Goal: Communication & Community: Answer question/provide support

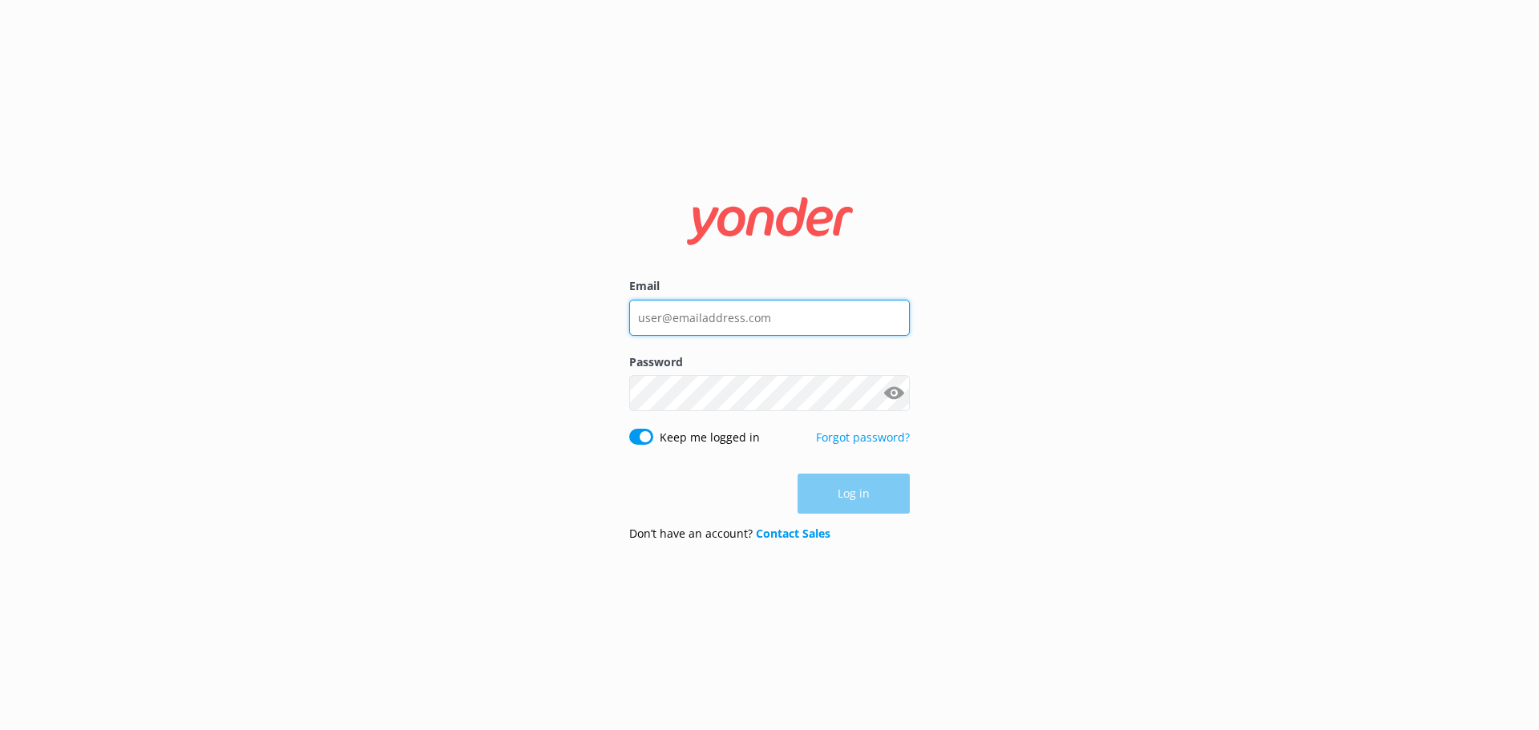
type input "[EMAIL_ADDRESS][DOMAIN_NAME]"
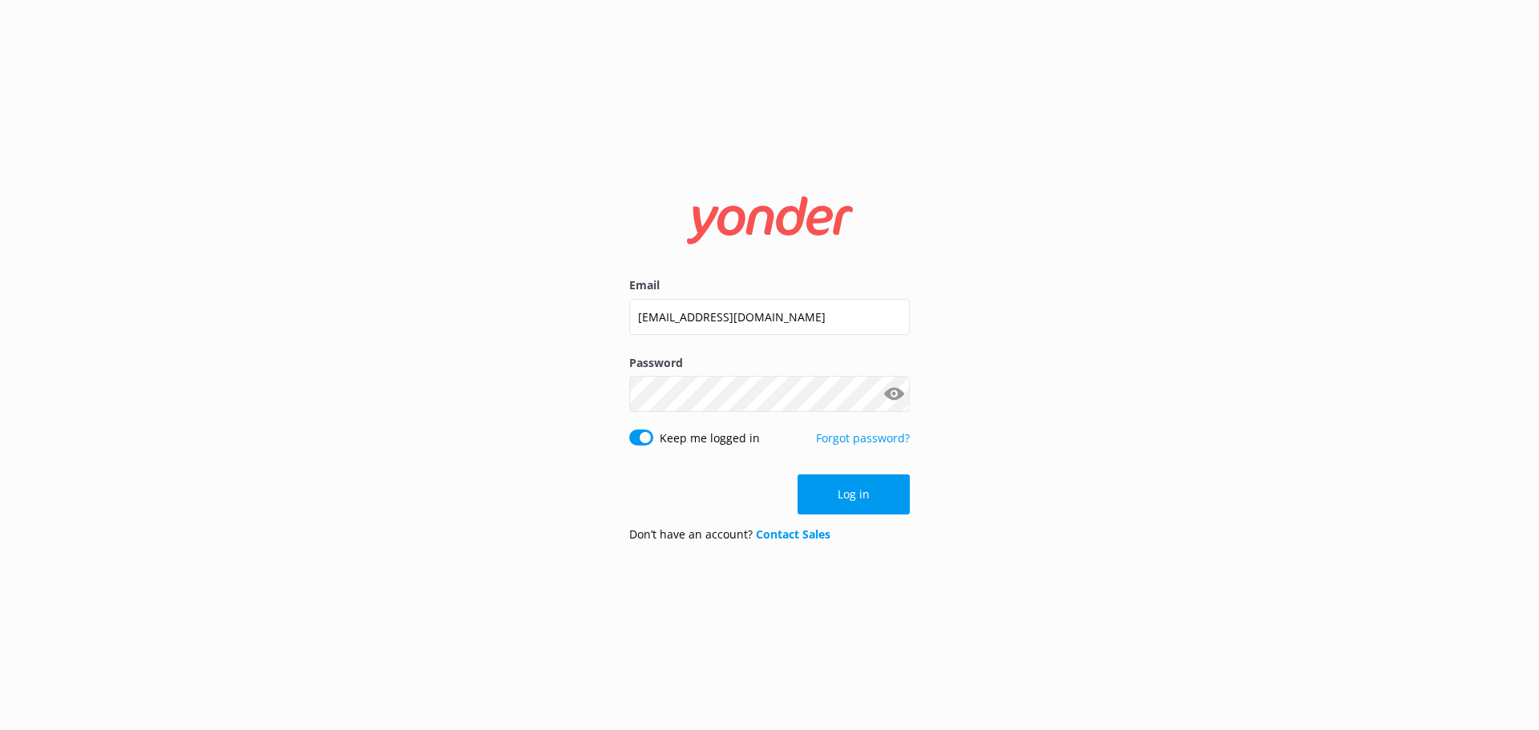
click at [855, 503] on div "Log in" at bounding box center [769, 495] width 281 height 40
click at [856, 503] on button "Log in" at bounding box center [854, 495] width 112 height 40
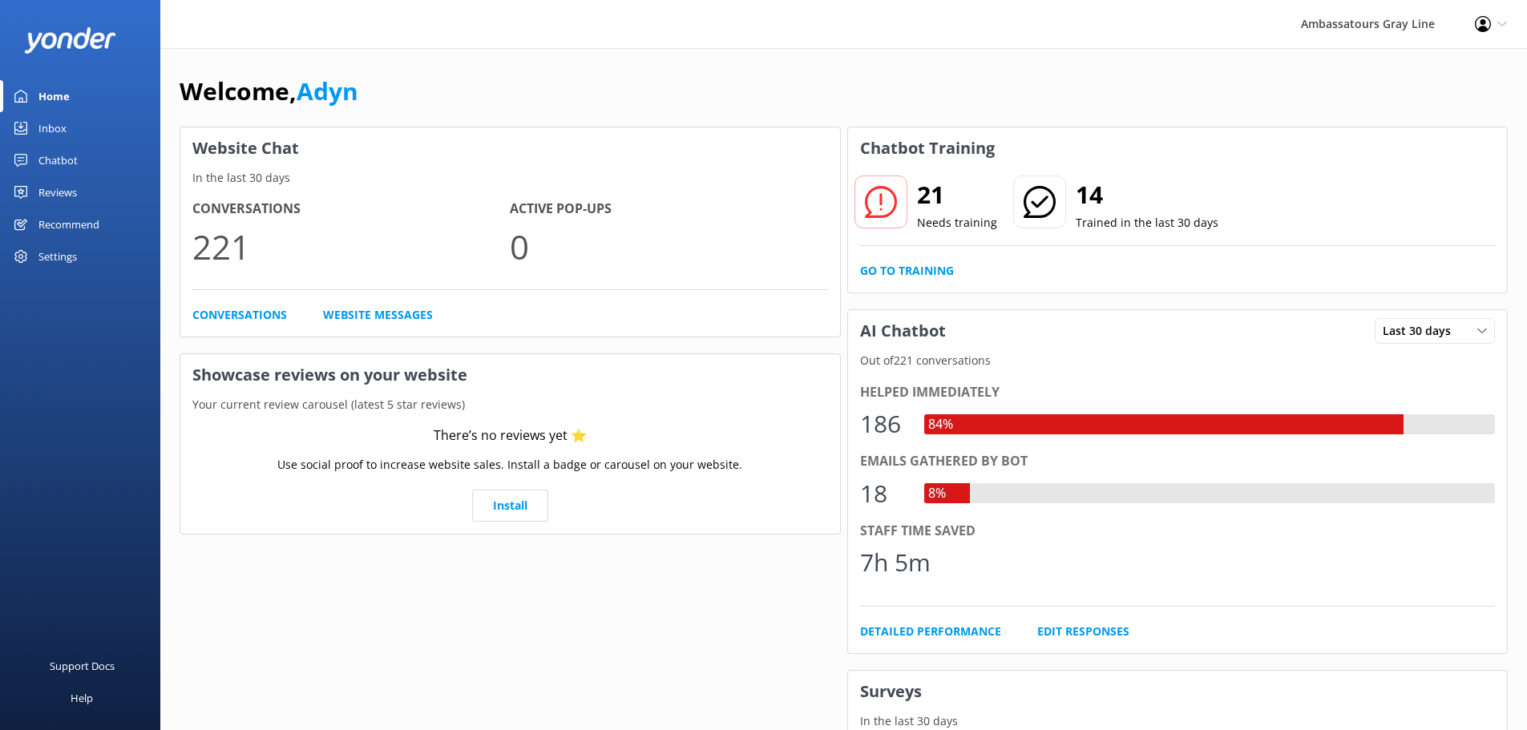
click at [53, 154] on div "Chatbot" at bounding box center [57, 160] width 39 height 32
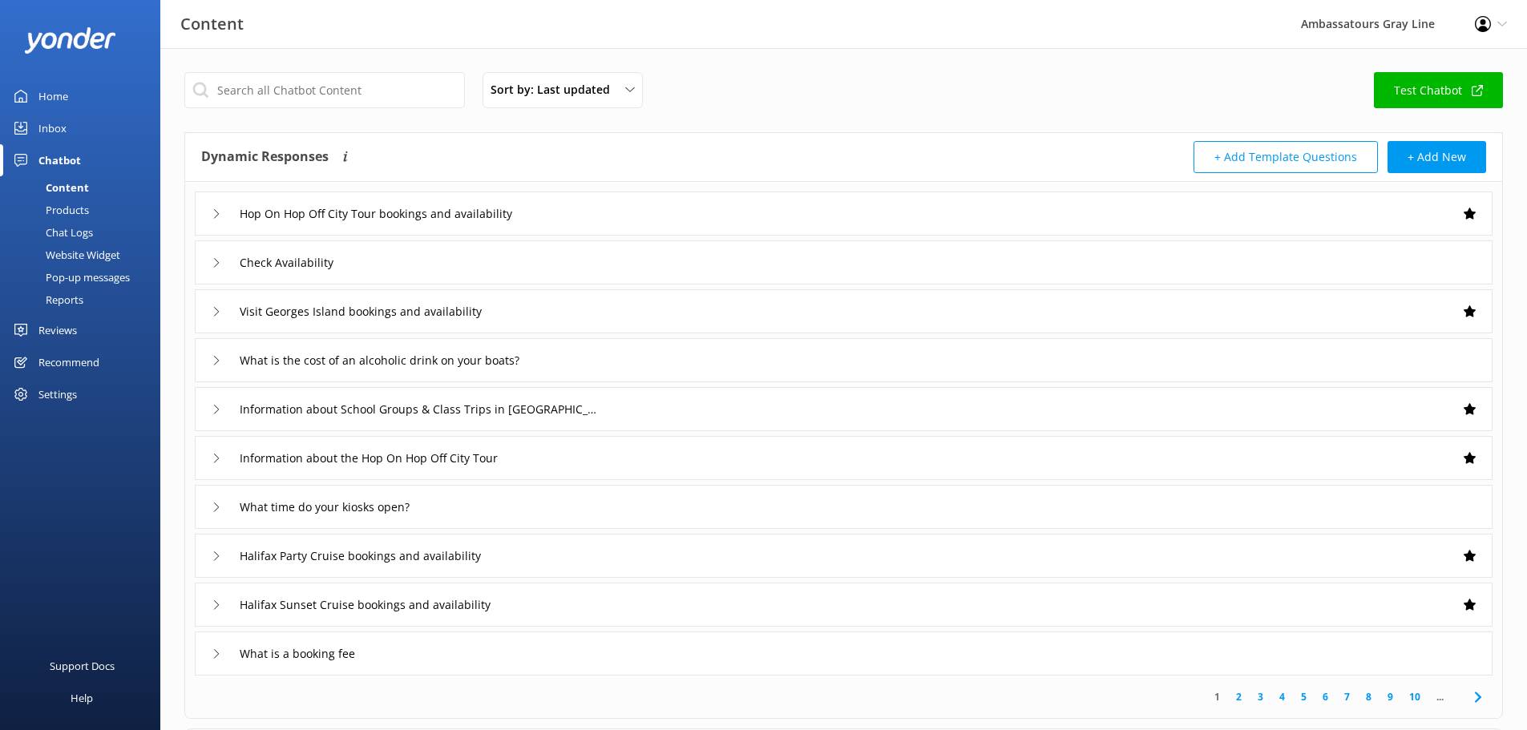
click at [67, 230] on div "Chat Logs" at bounding box center [51, 232] width 83 height 22
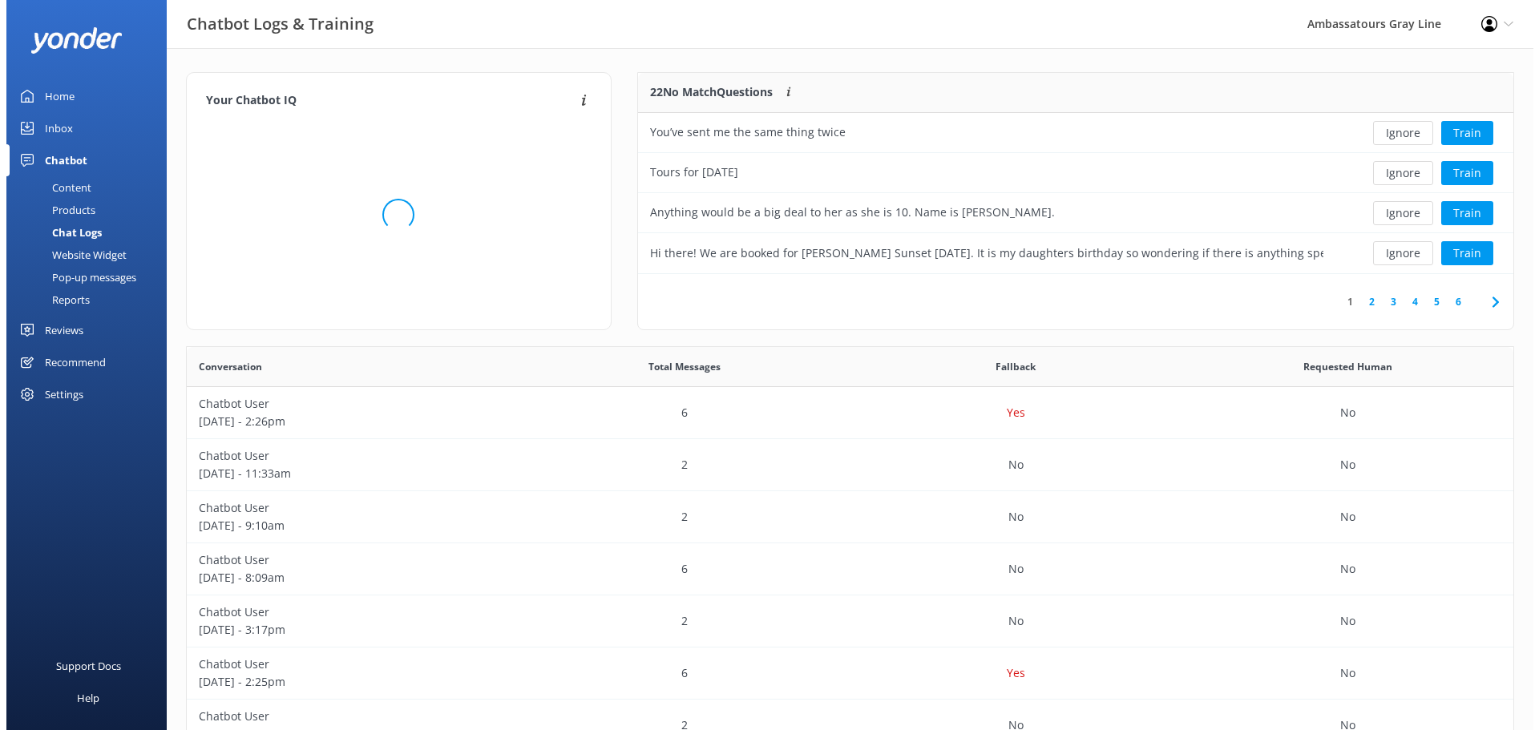
scroll to position [13, 13]
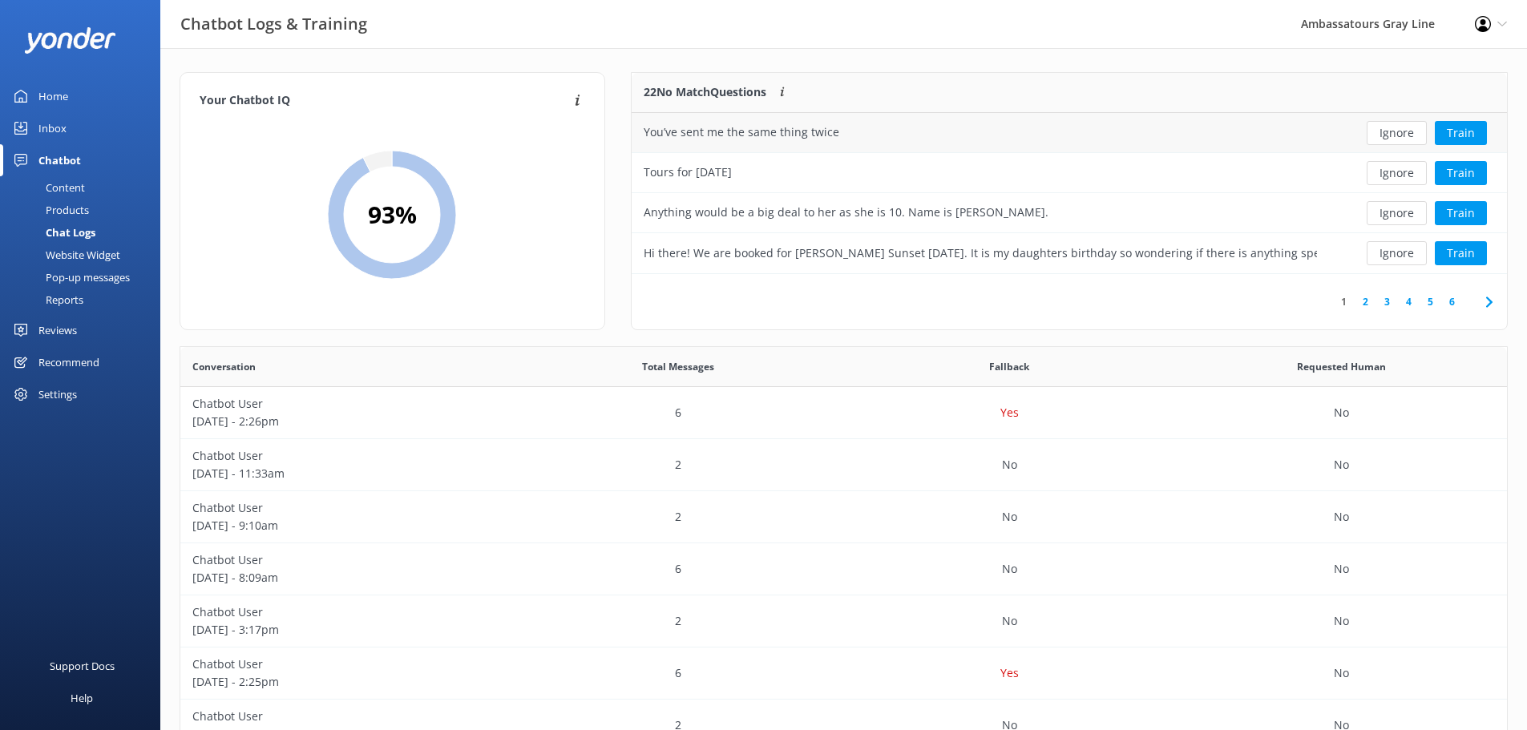
click at [920, 127] on div "You’ve sent me the same thing twice" at bounding box center [980, 133] width 697 height 40
click at [787, 131] on div "You’ve sent me the same thing twice" at bounding box center [742, 132] width 196 height 18
click at [289, 411] on p "Chatbot User" at bounding box center [346, 404] width 308 height 18
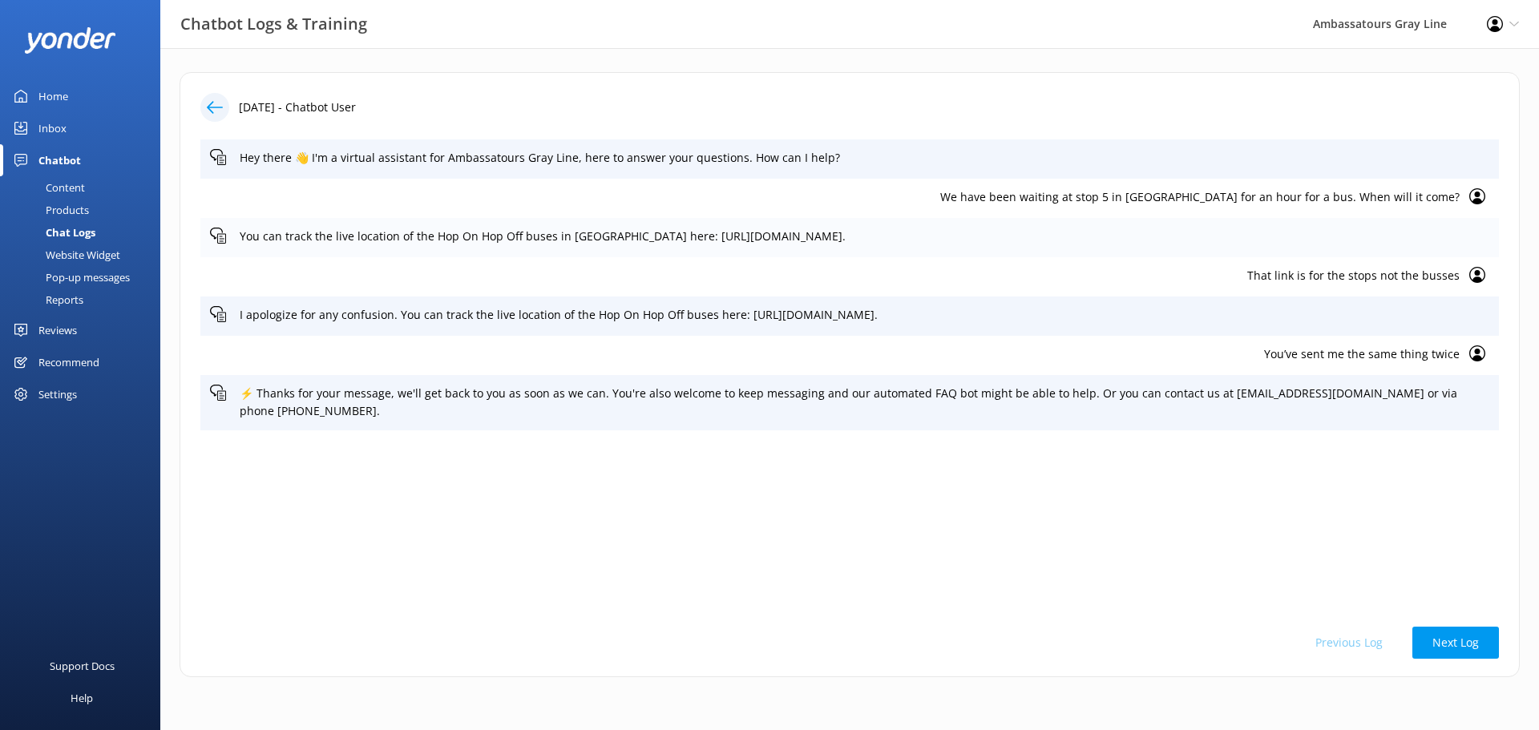
drag, startPoint x: 637, startPoint y: 236, endPoint x: 839, endPoint y: 240, distance: 202.0
click at [839, 240] on p "You can track the live location of the Hop On Hop Off buses in [GEOGRAPHIC_DATA…" at bounding box center [865, 237] width 1250 height 18
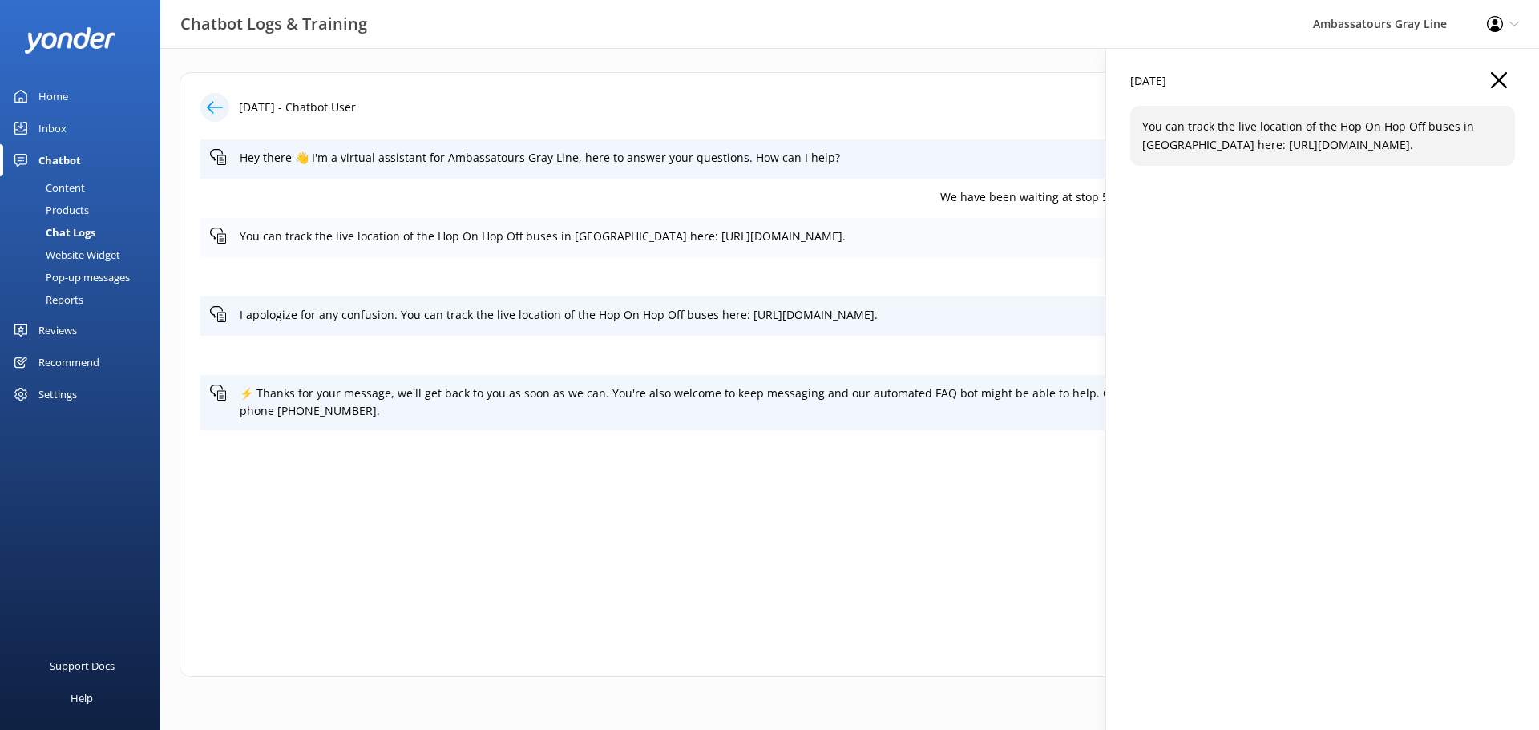
copy p "[URL][DOMAIN_NAME]"
click at [819, 117] on div "[DATE] - Chatbot User" at bounding box center [849, 107] width 1299 height 29
click at [217, 103] on icon at bounding box center [215, 107] width 16 height 16
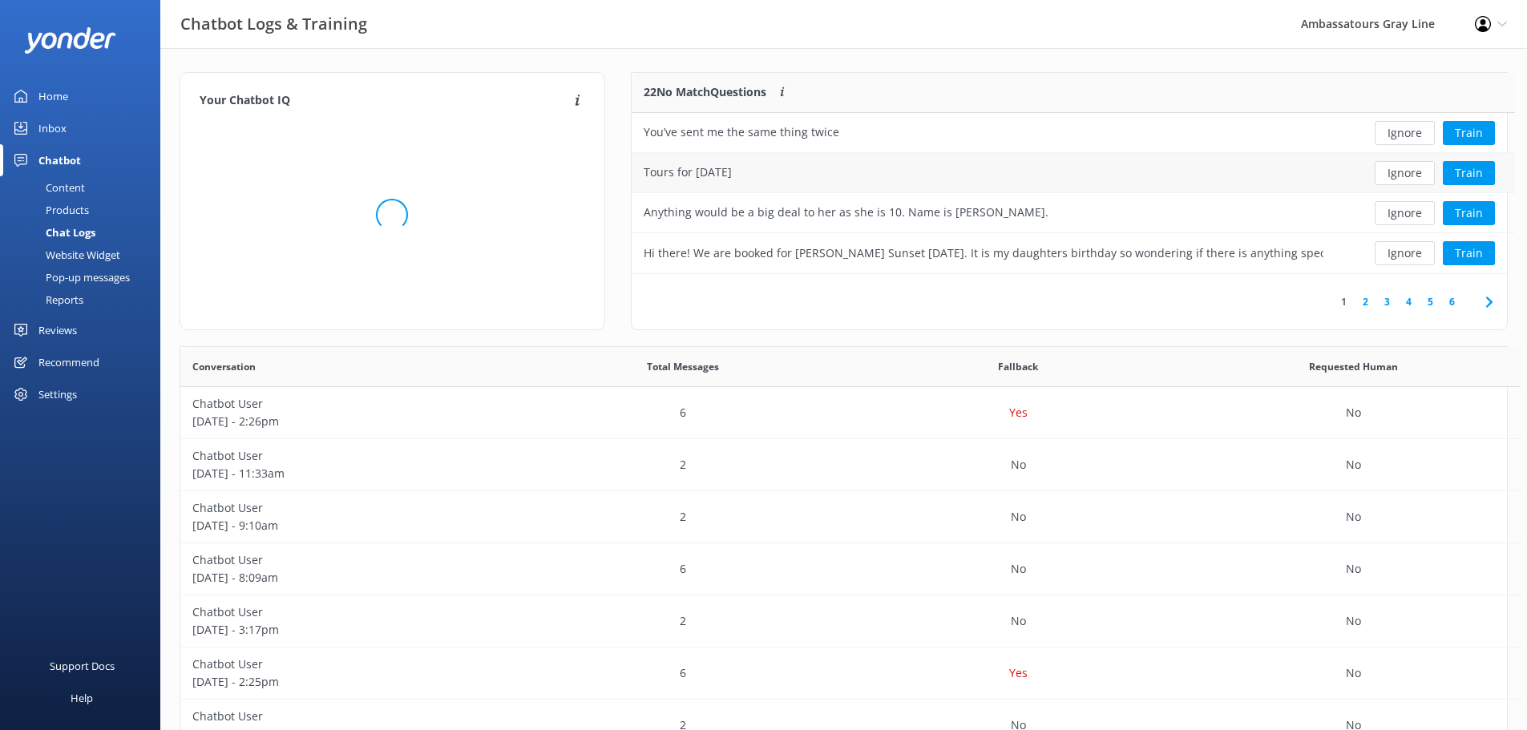
scroll to position [189, 863]
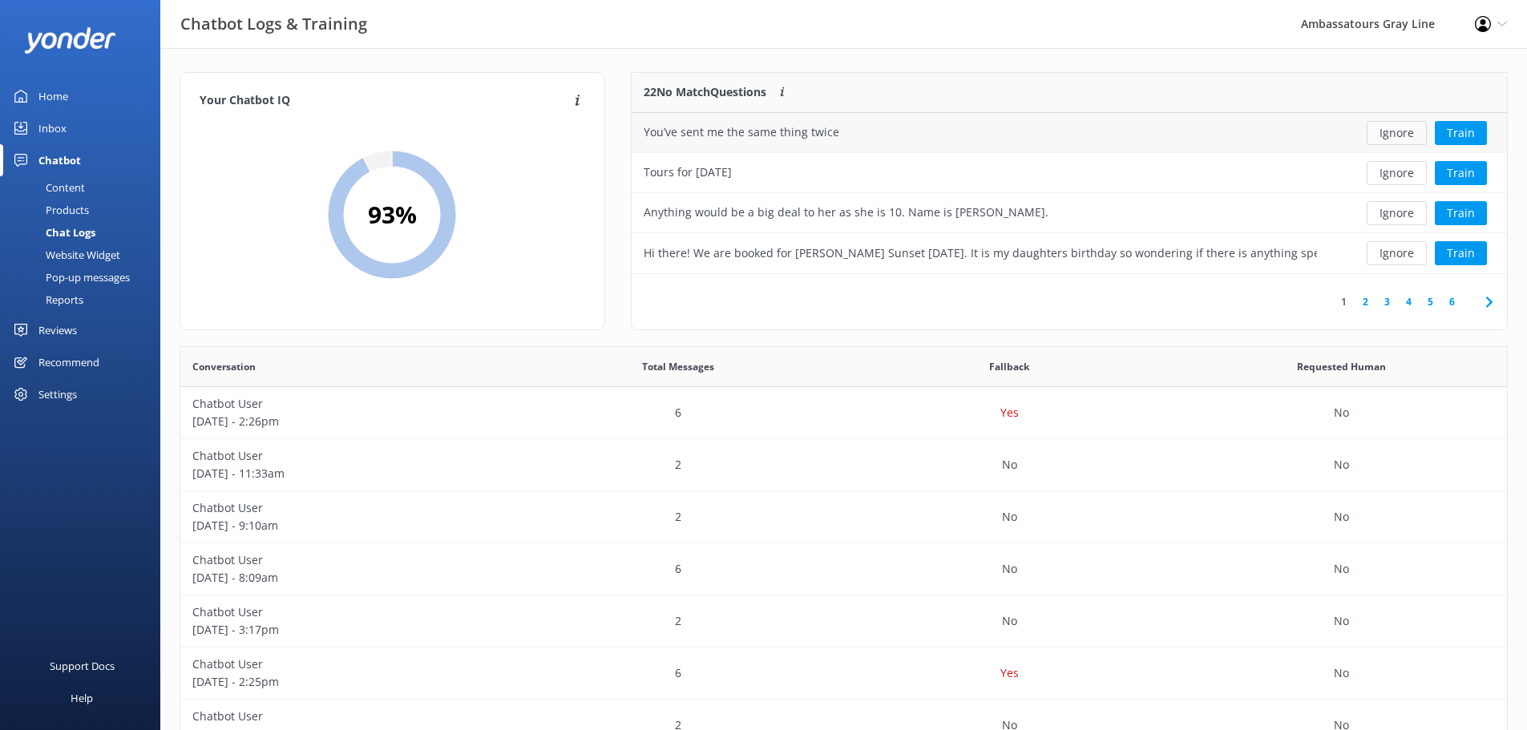
click at [1409, 127] on button "Ignore" at bounding box center [1397, 133] width 60 height 24
click at [1260, 120] on div "Tours for [DATE]" at bounding box center [980, 133] width 697 height 40
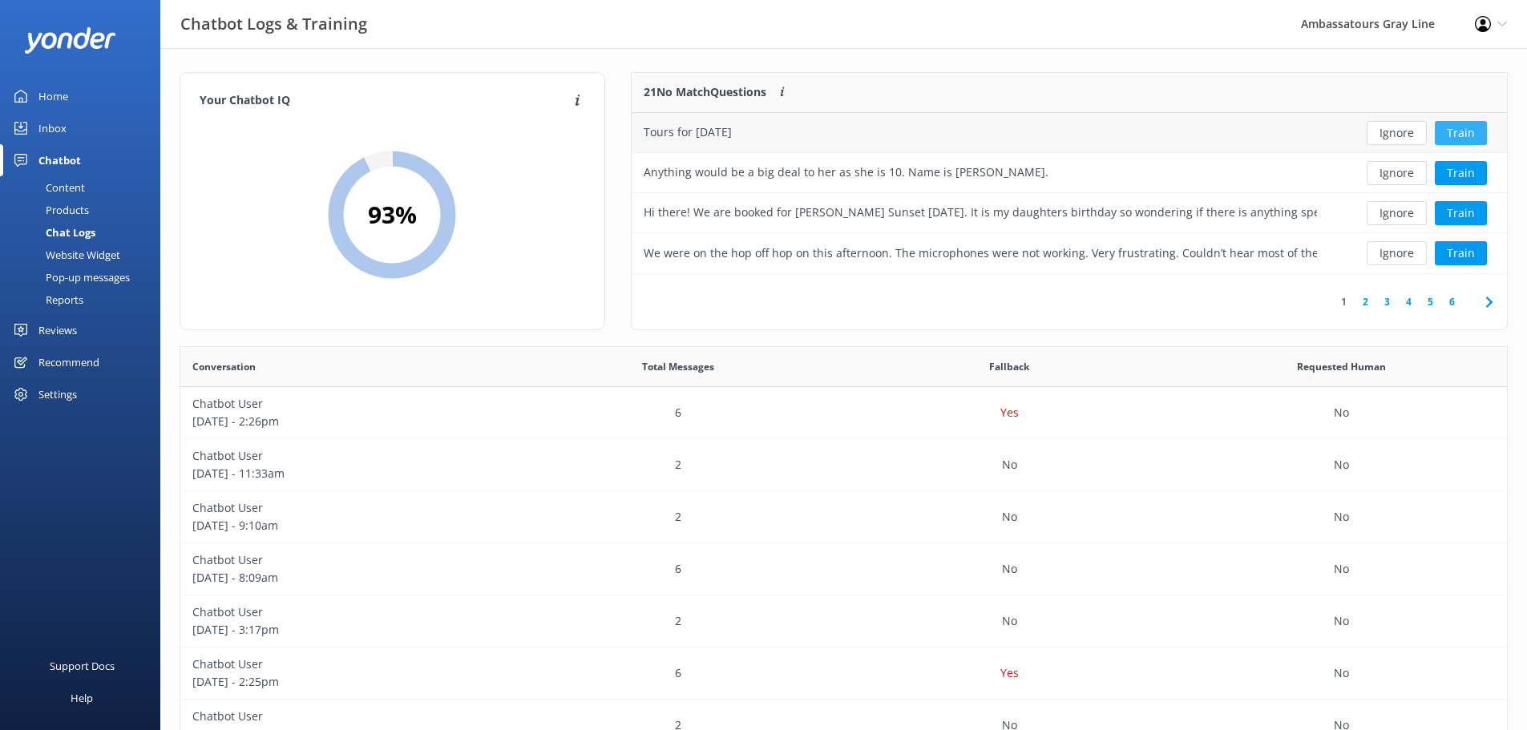
click at [1477, 129] on button "Train" at bounding box center [1461, 133] width 52 height 24
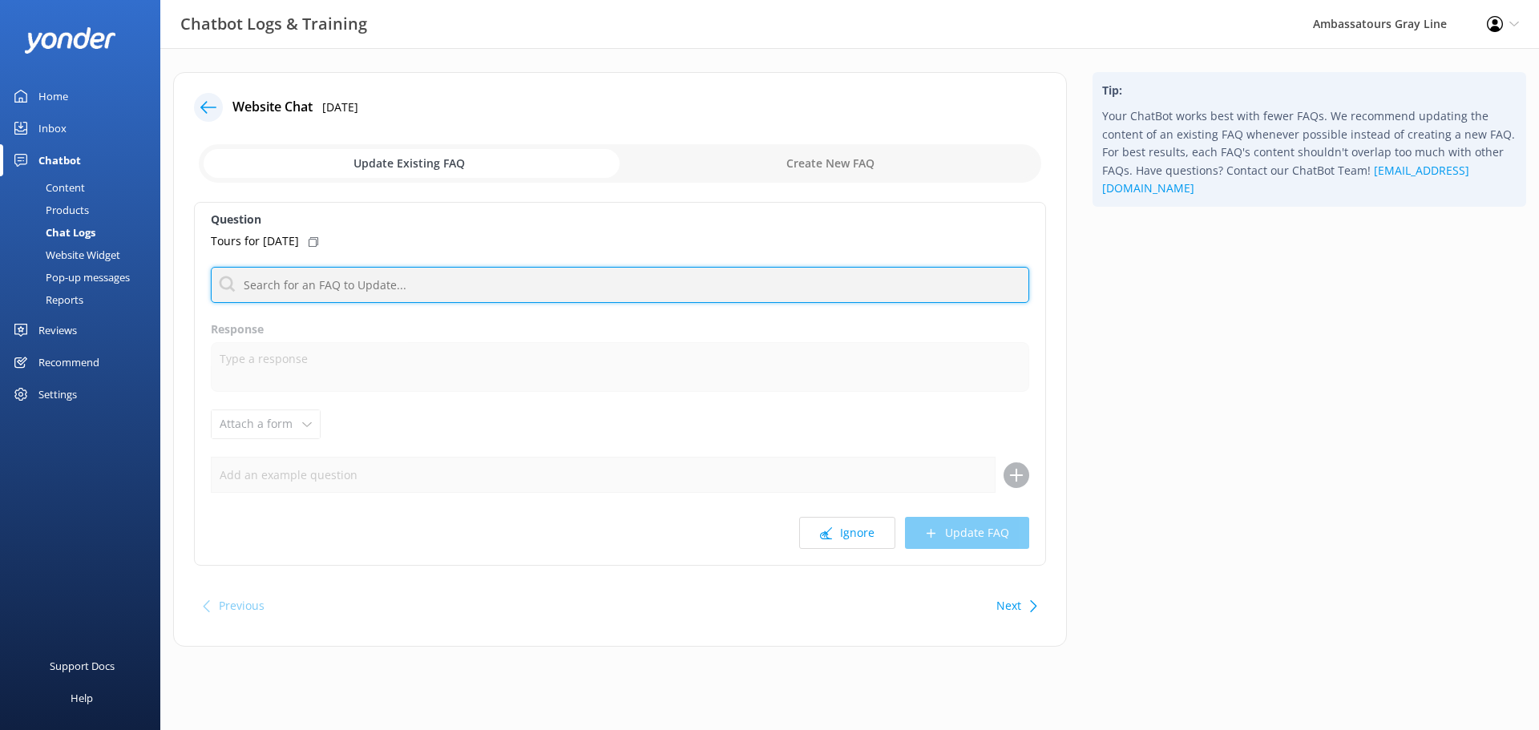
click at [381, 280] on input "text" at bounding box center [620, 285] width 819 height 36
type input "check avail"
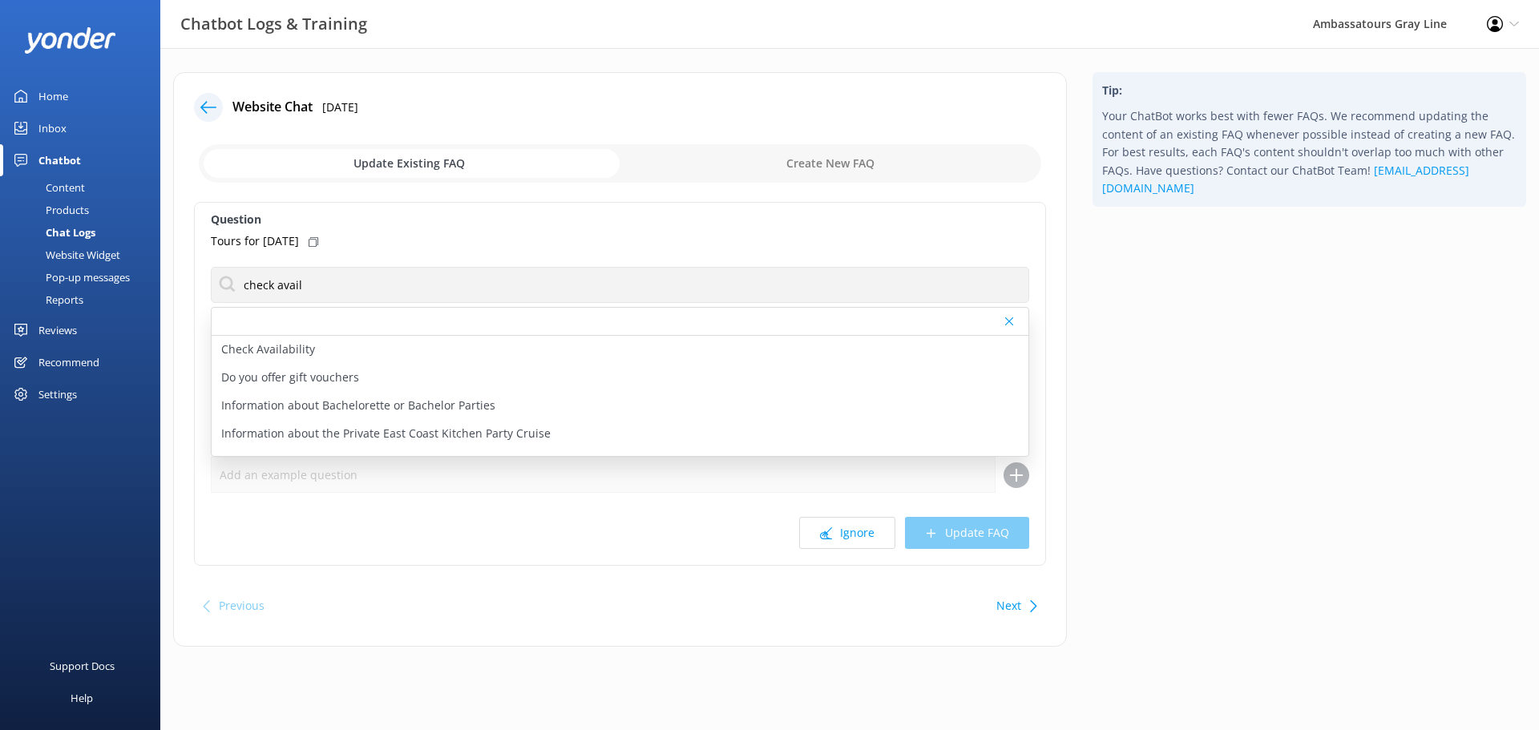
click at [318, 245] on icon at bounding box center [314, 242] width 10 height 10
click at [333, 348] on div "Check Availability" at bounding box center [620, 350] width 817 height 28
type textarea "Ready to book? You can check live availability and book your tour online at [UR…"
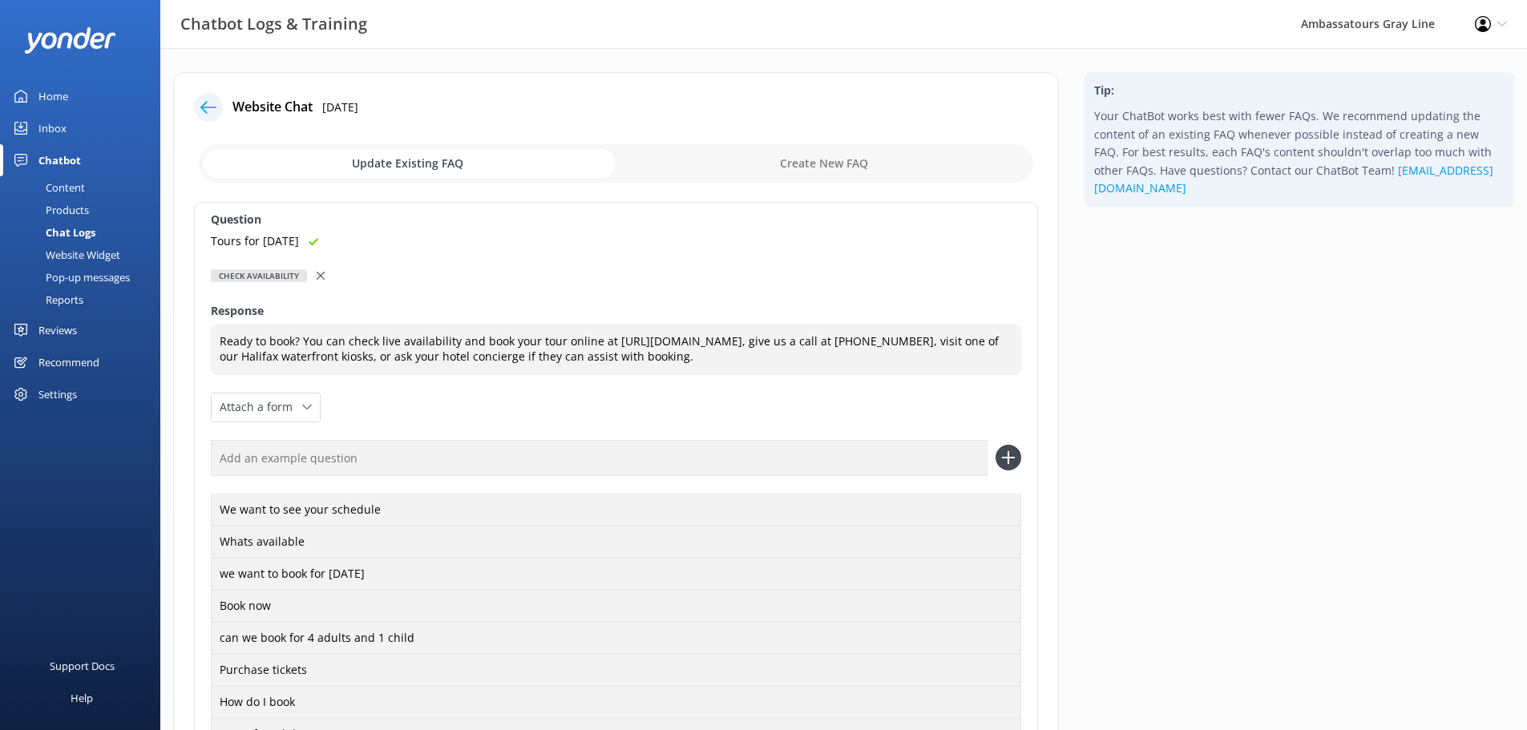
click at [316, 462] on input "text" at bounding box center [599, 458] width 777 height 36
paste input "Tours for [DATE]"
type input "Tours for [DATE]"
click at [1003, 462] on icon at bounding box center [1009, 458] width 26 height 26
click at [323, 277] on icon at bounding box center [321, 276] width 8 height 8
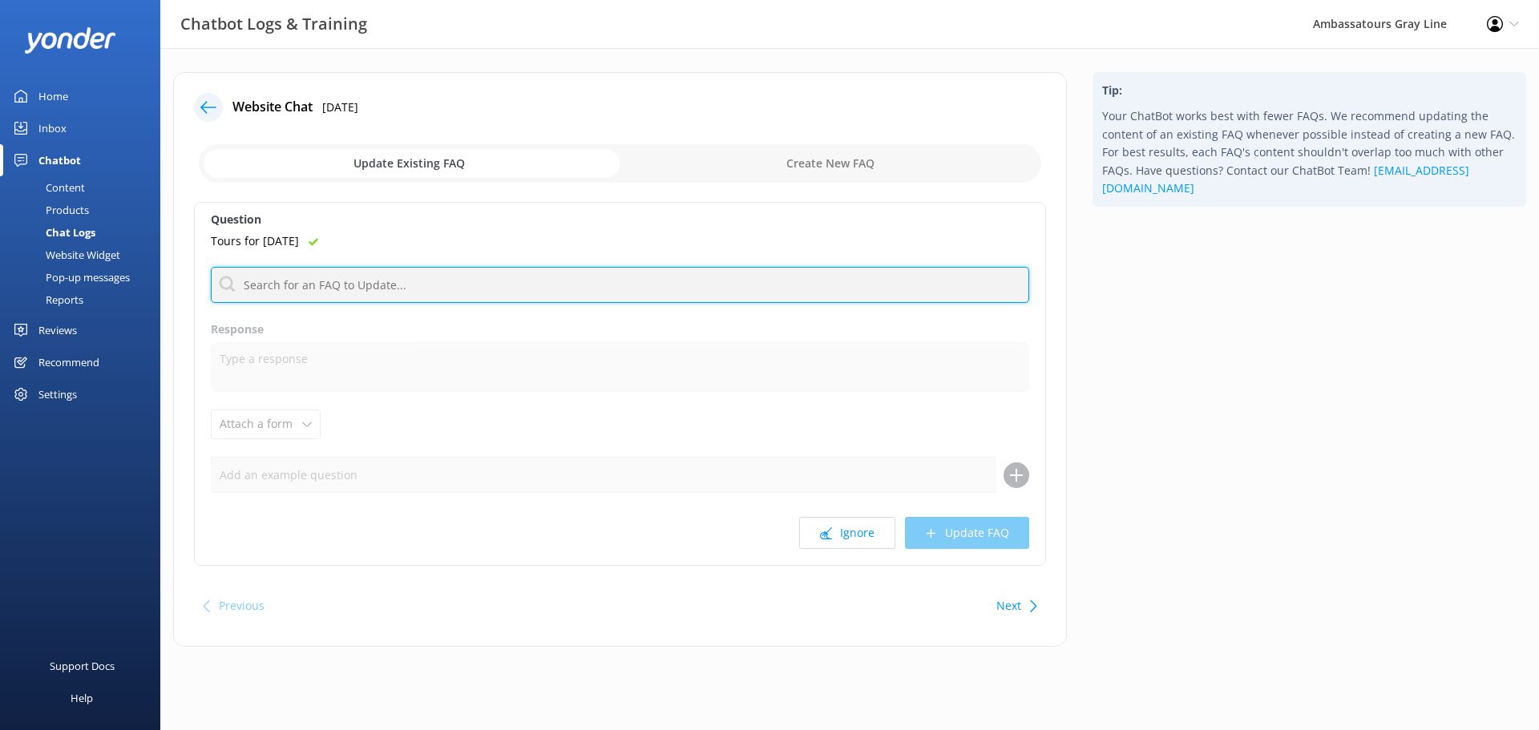
click at [343, 277] on input "text" at bounding box center [620, 285] width 819 height 36
type input "check avail"
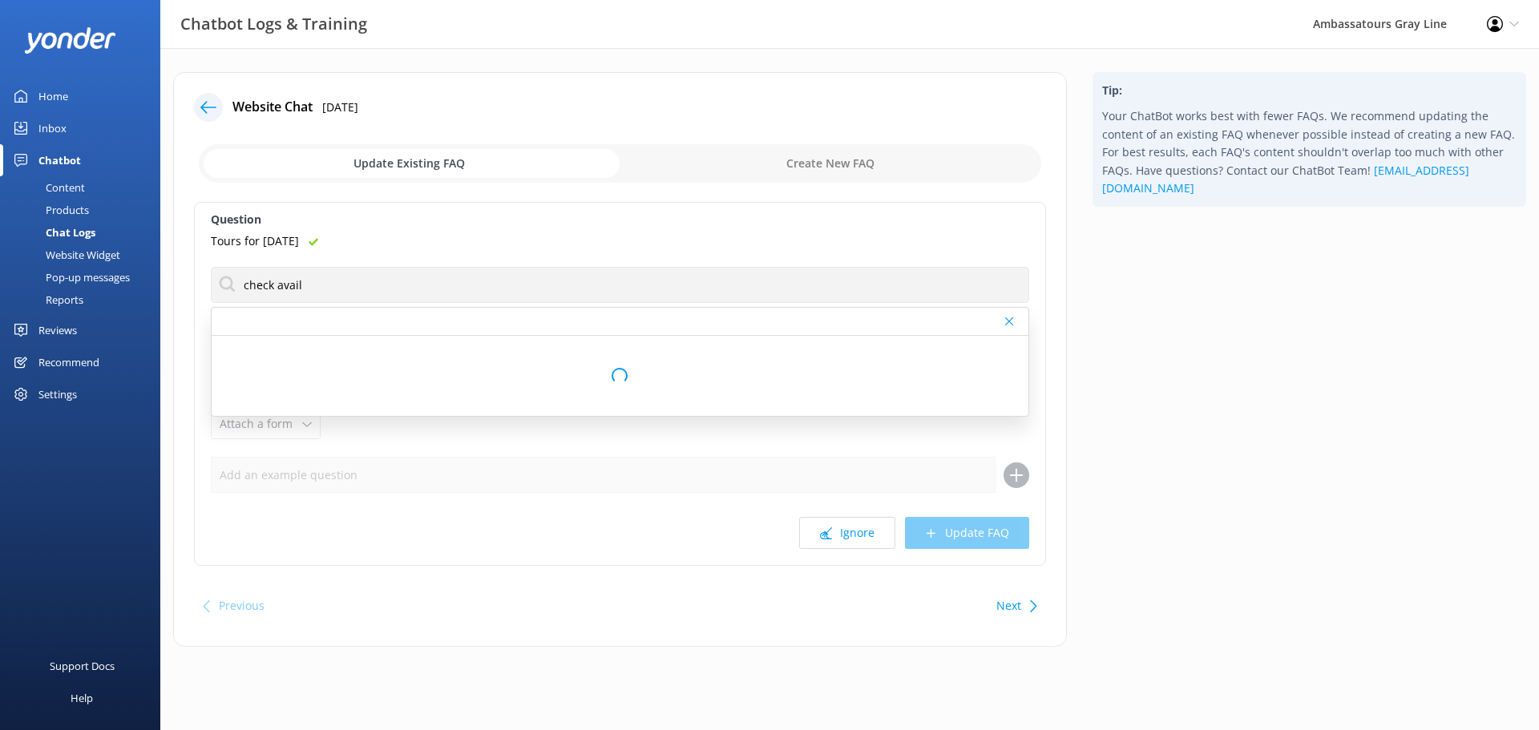
click at [312, 354] on div "Loading.." at bounding box center [620, 376] width 817 height 80
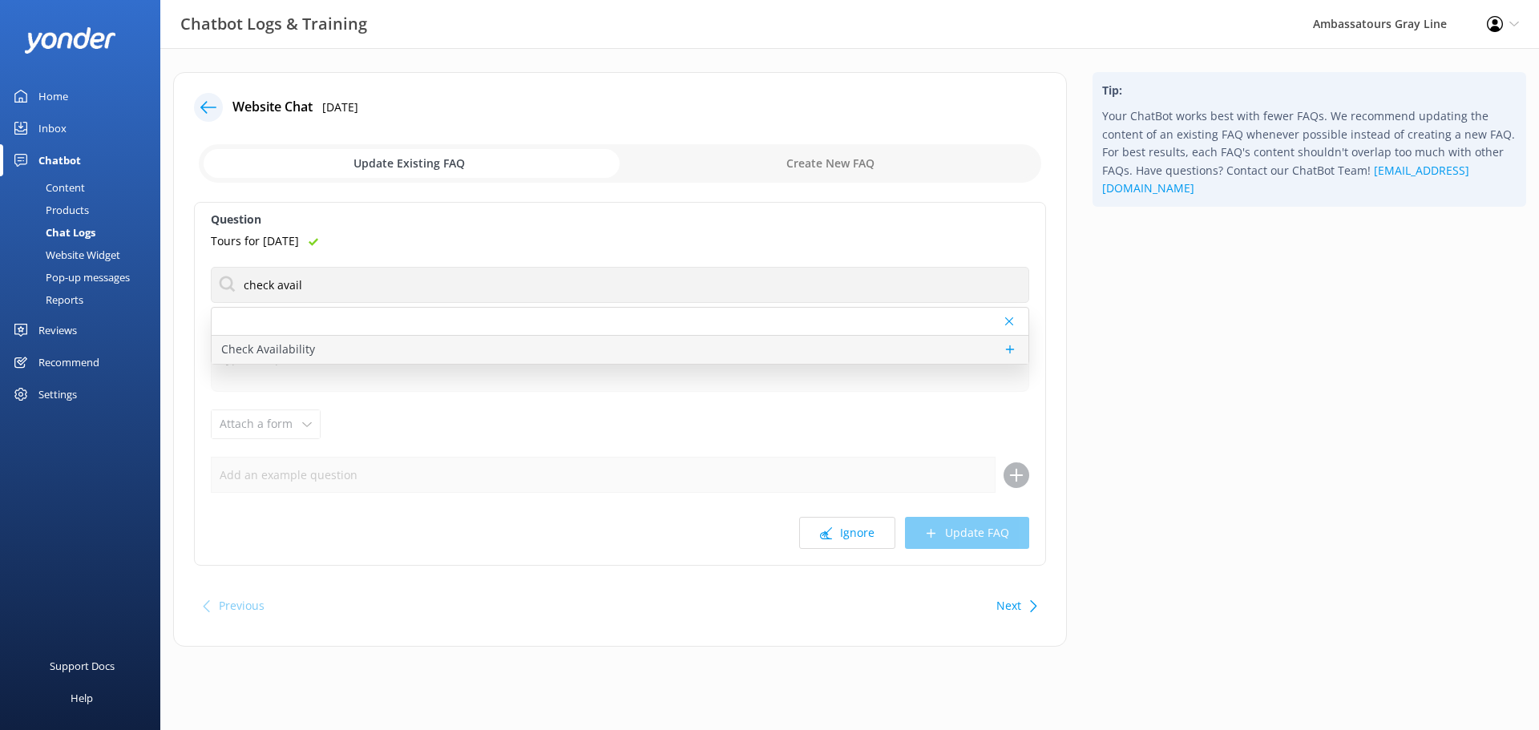
click at [306, 343] on p "Check Availability" at bounding box center [268, 350] width 94 height 18
type textarea "Ready to book? You can check live availability and book your tour online at [UR…"
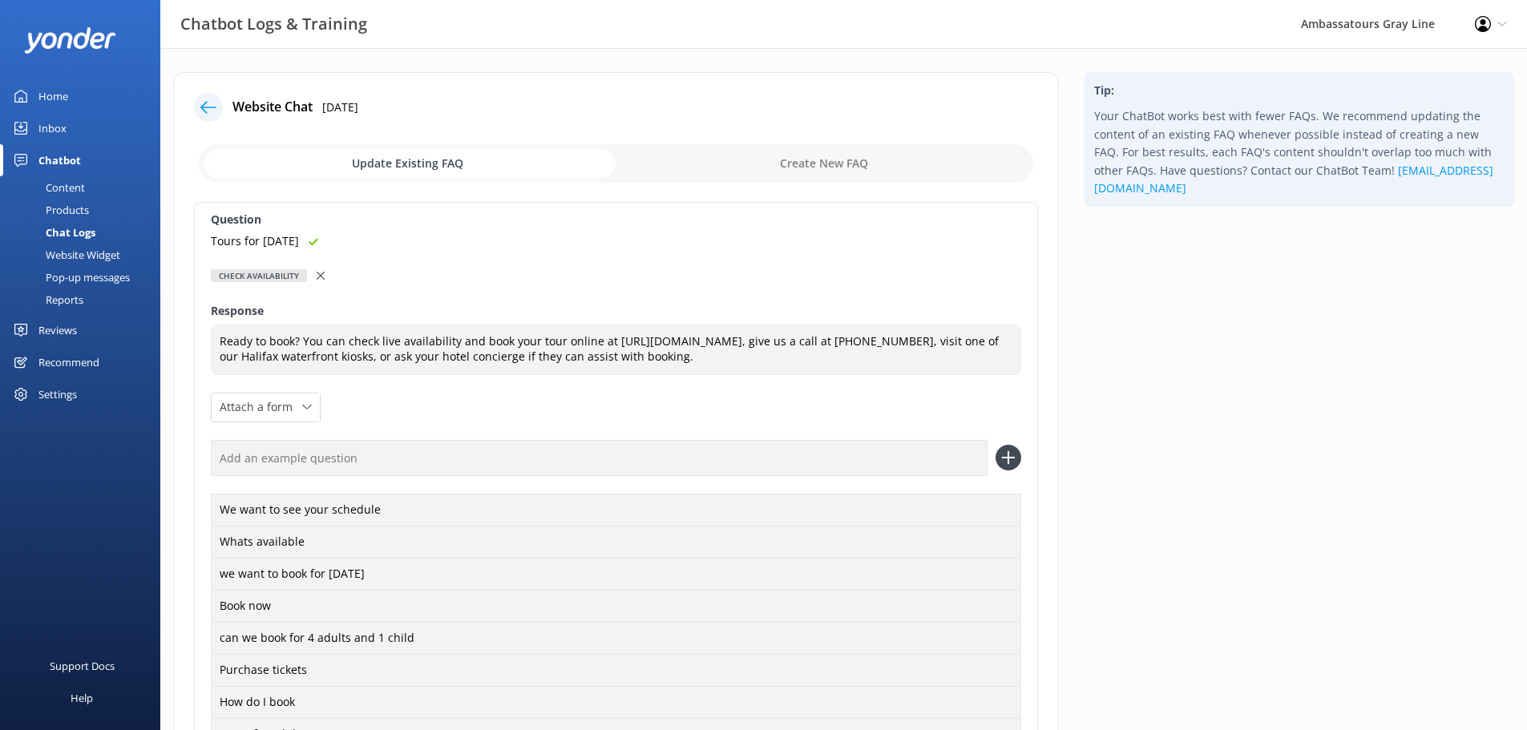
click at [363, 462] on input "text" at bounding box center [599, 458] width 777 height 36
paste input "Tours for [DATE]"
type input "Tours for [DATE]"
click at [1012, 463] on icon at bounding box center [1009, 458] width 26 height 26
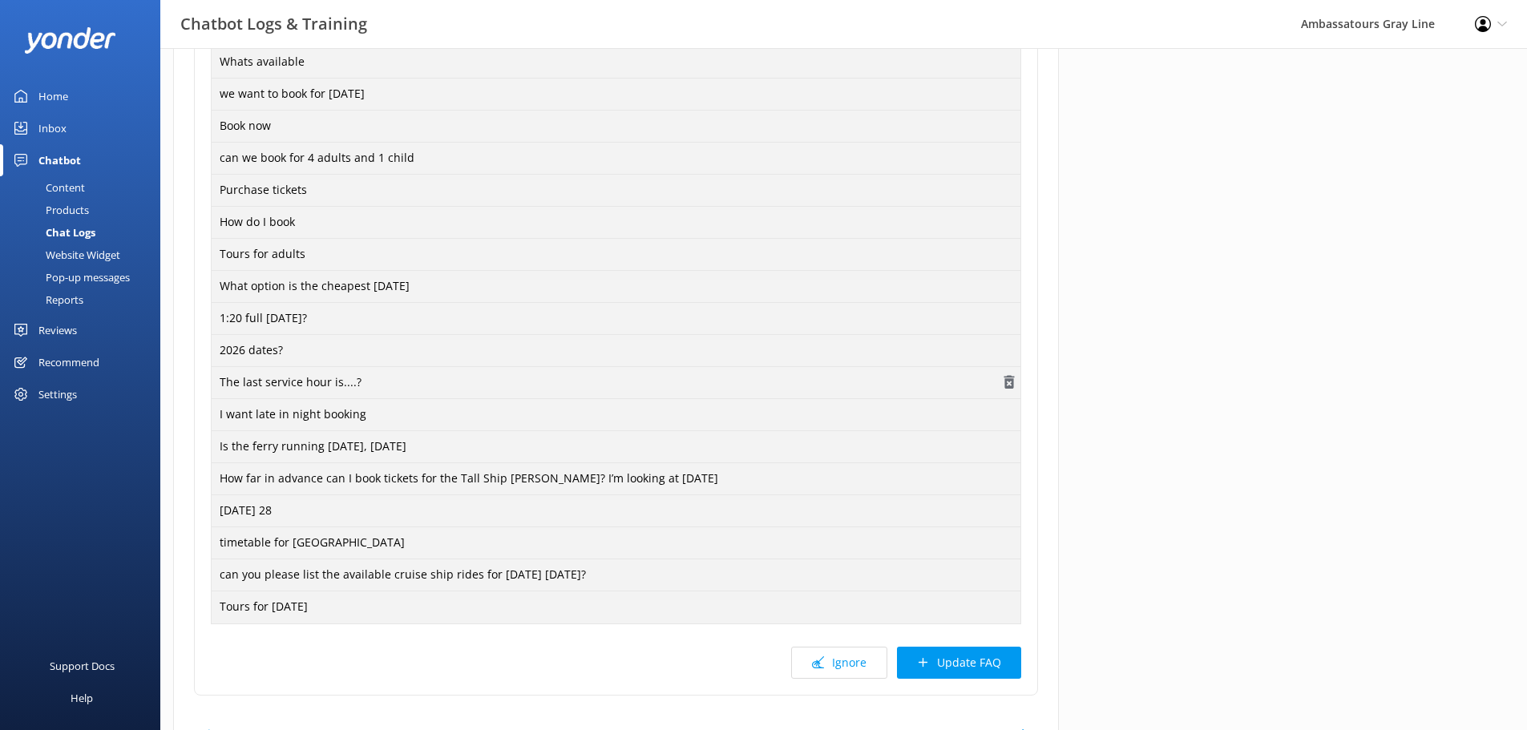
scroll to position [481, 0]
click at [954, 664] on button "Update FAQ" at bounding box center [959, 662] width 124 height 32
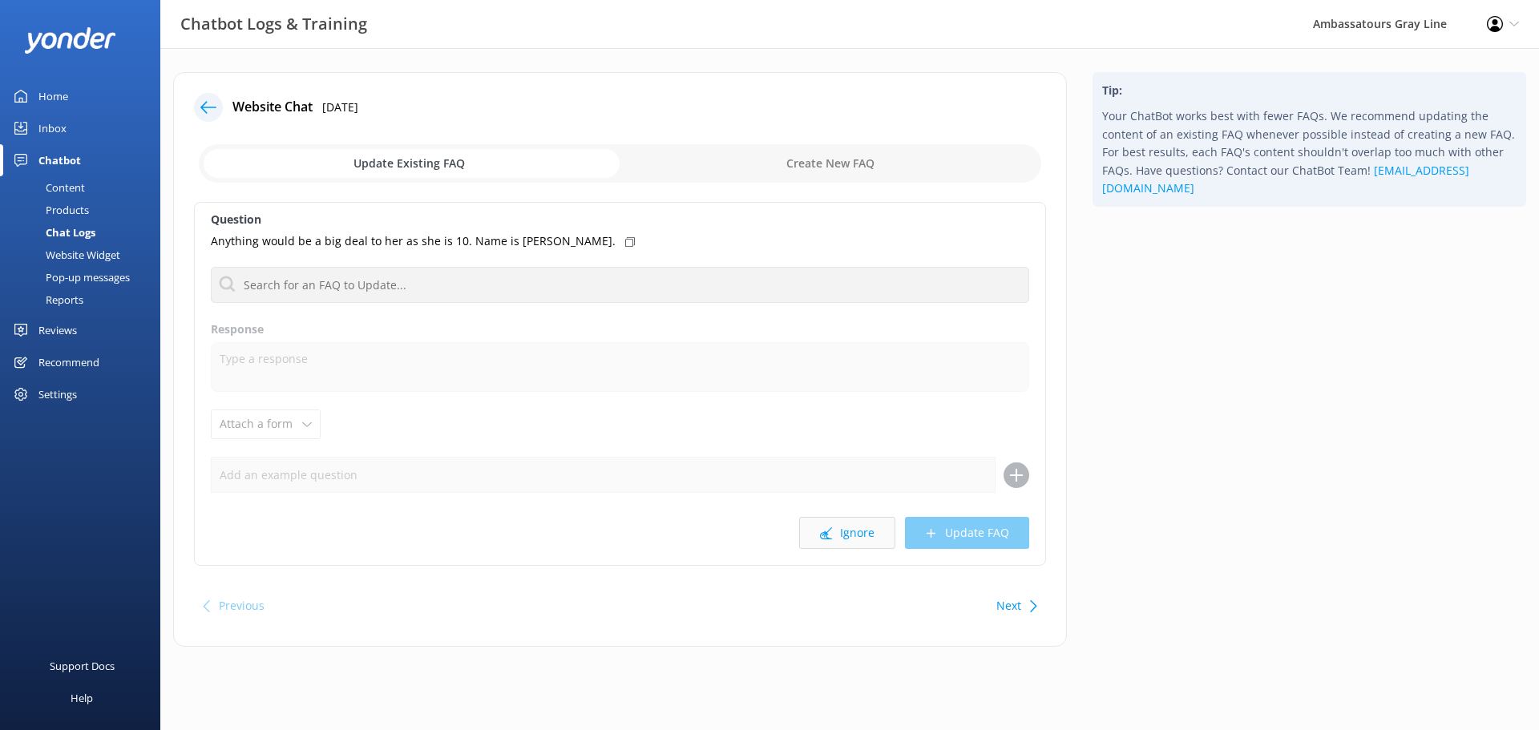
click at [854, 530] on button "Ignore" at bounding box center [847, 533] width 96 height 32
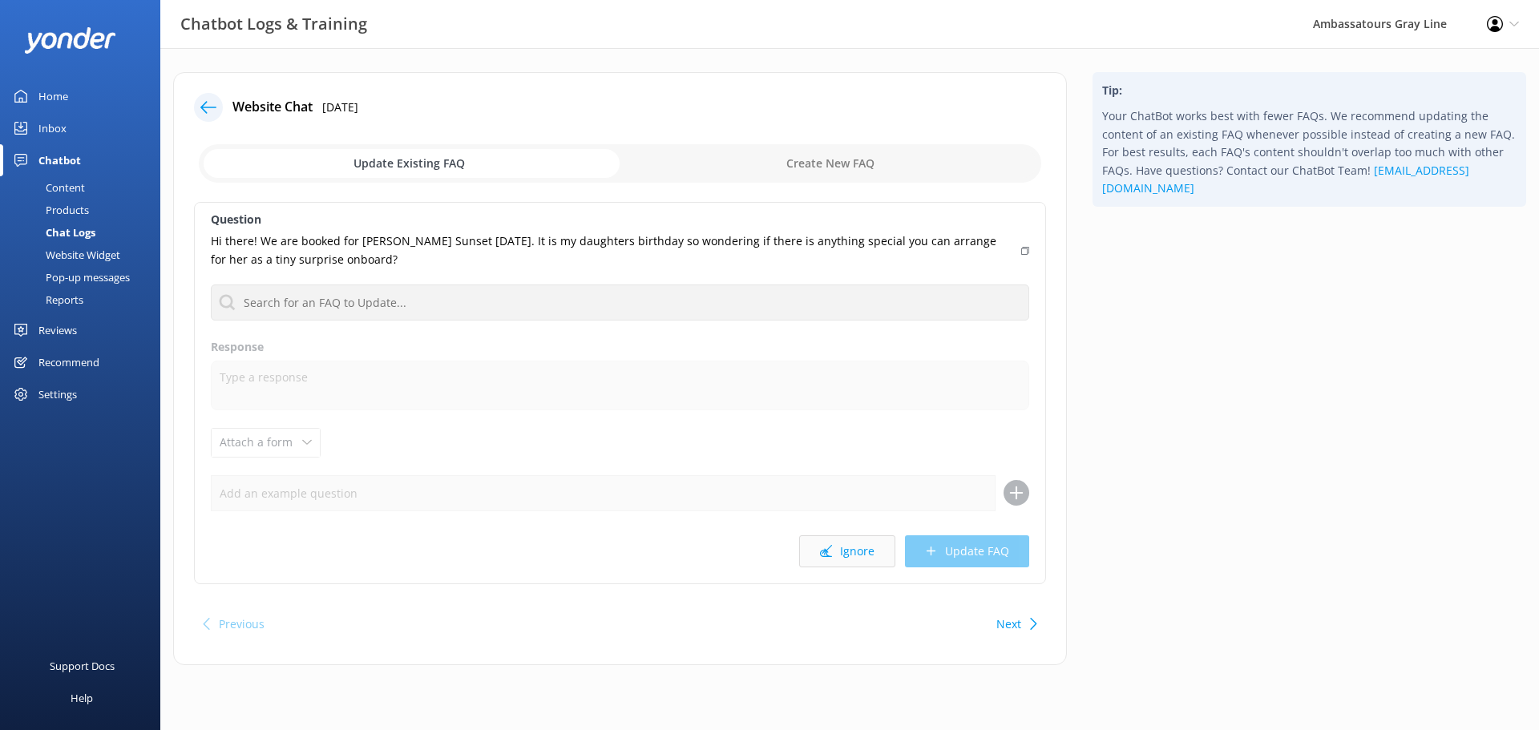
click at [847, 556] on button "Ignore" at bounding box center [847, 552] width 96 height 32
click at [604, 247] on p "We were on the hop off hop on this afternoon. The microphones were not working.…" at bounding box center [612, 250] width 802 height 36
click at [842, 548] on button "Ignore" at bounding box center [847, 552] width 96 height 32
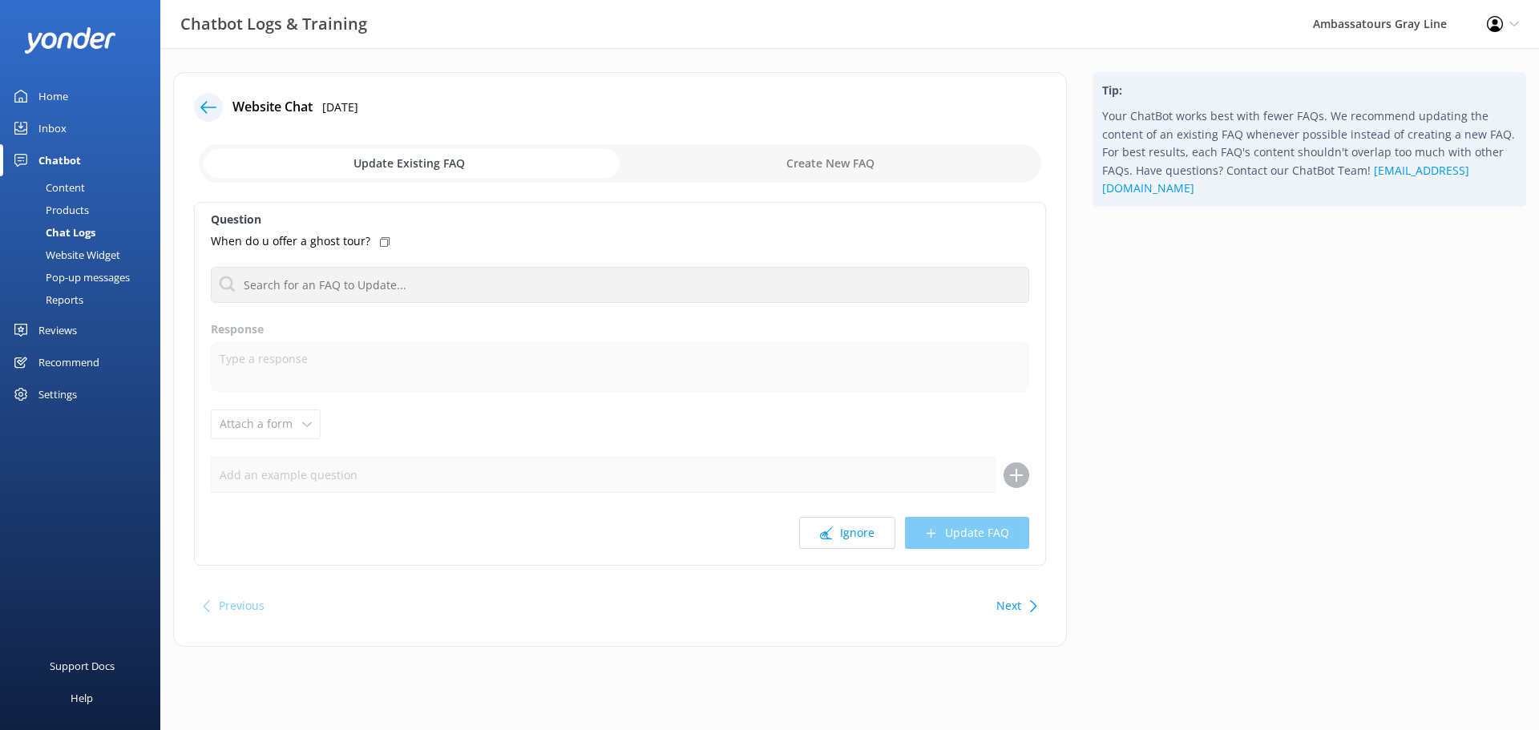
click at [380, 242] on icon at bounding box center [385, 242] width 10 height 10
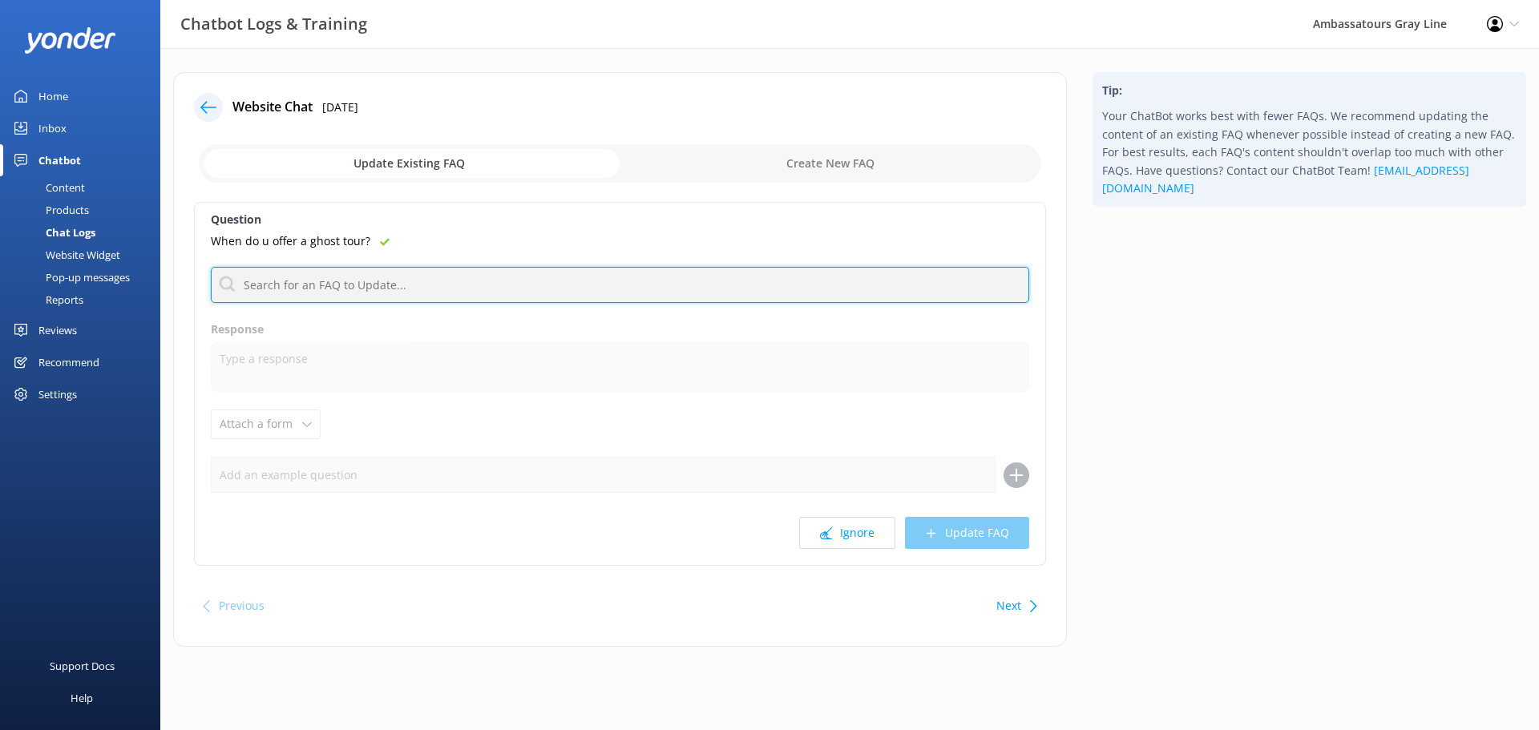
click at [455, 290] on input "text" at bounding box center [620, 285] width 819 height 36
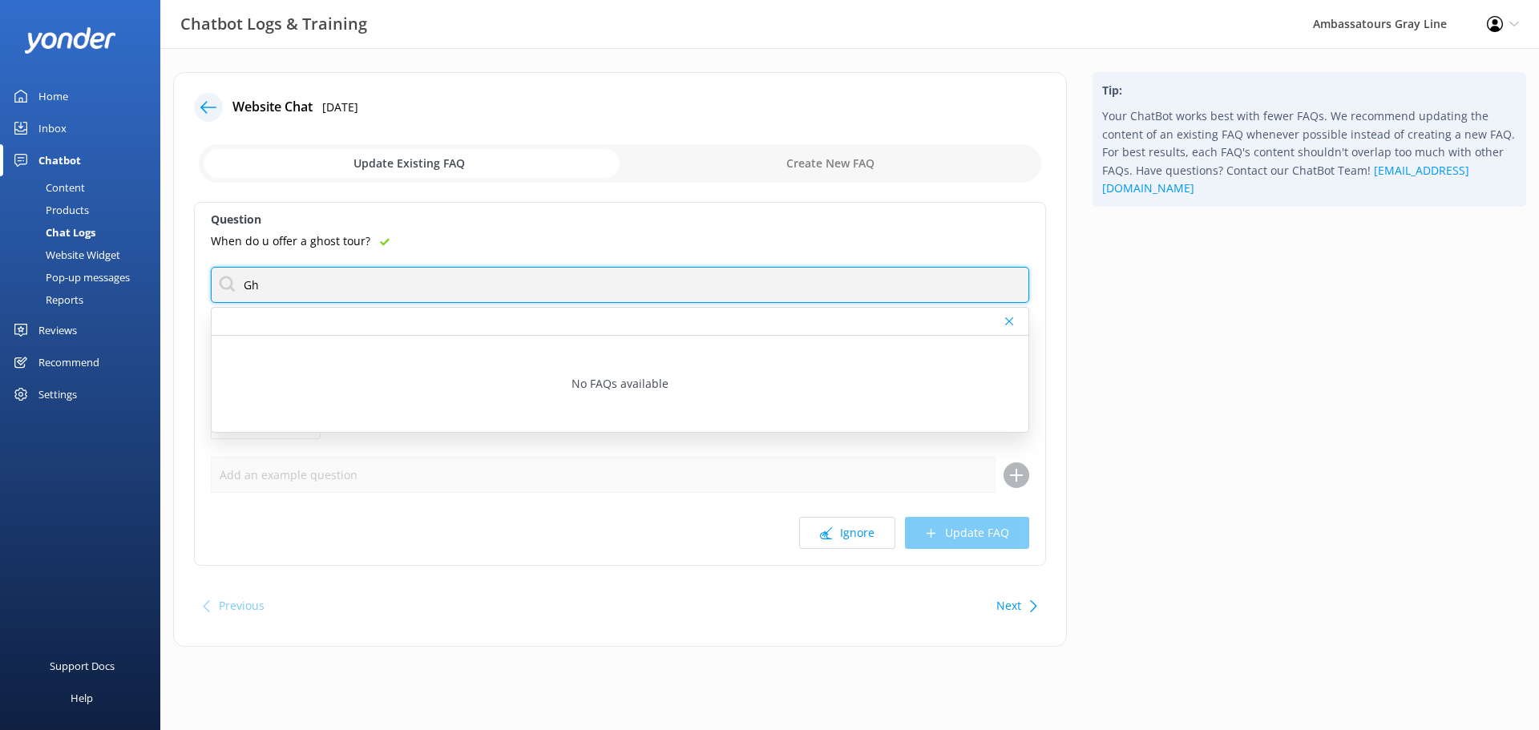
type input "G"
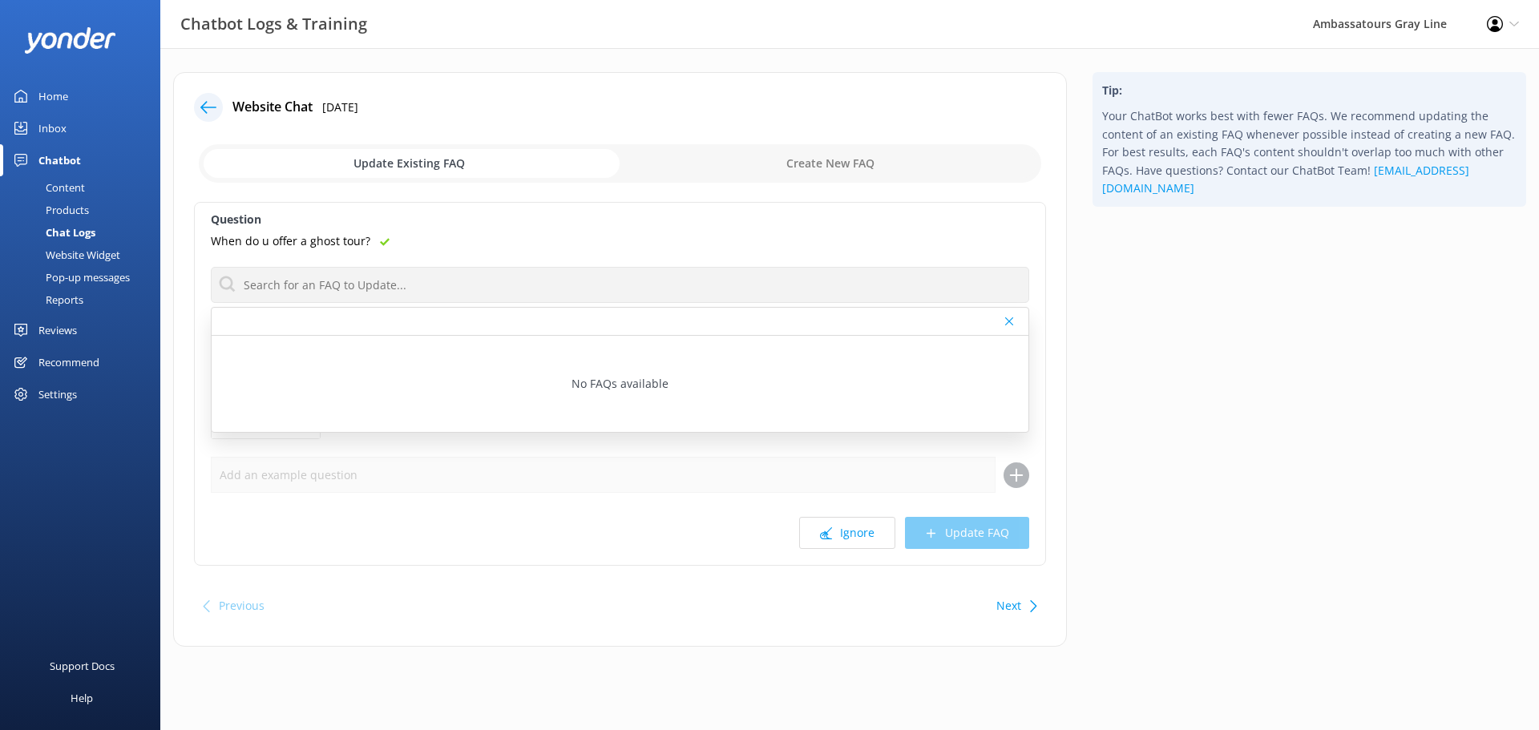
click at [60, 90] on div "Home" at bounding box center [53, 96] width 30 height 32
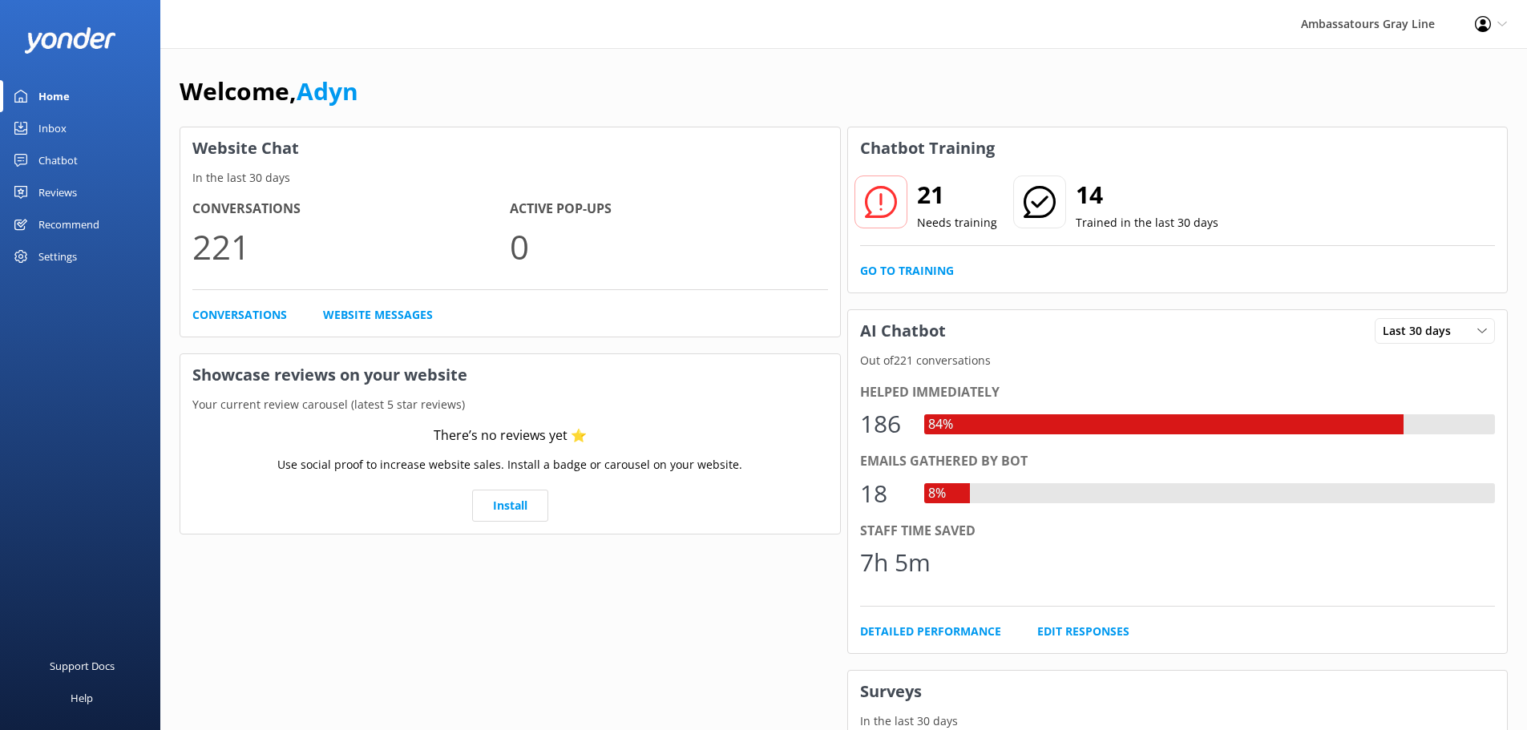
click at [62, 129] on div "Inbox" at bounding box center [52, 128] width 28 height 32
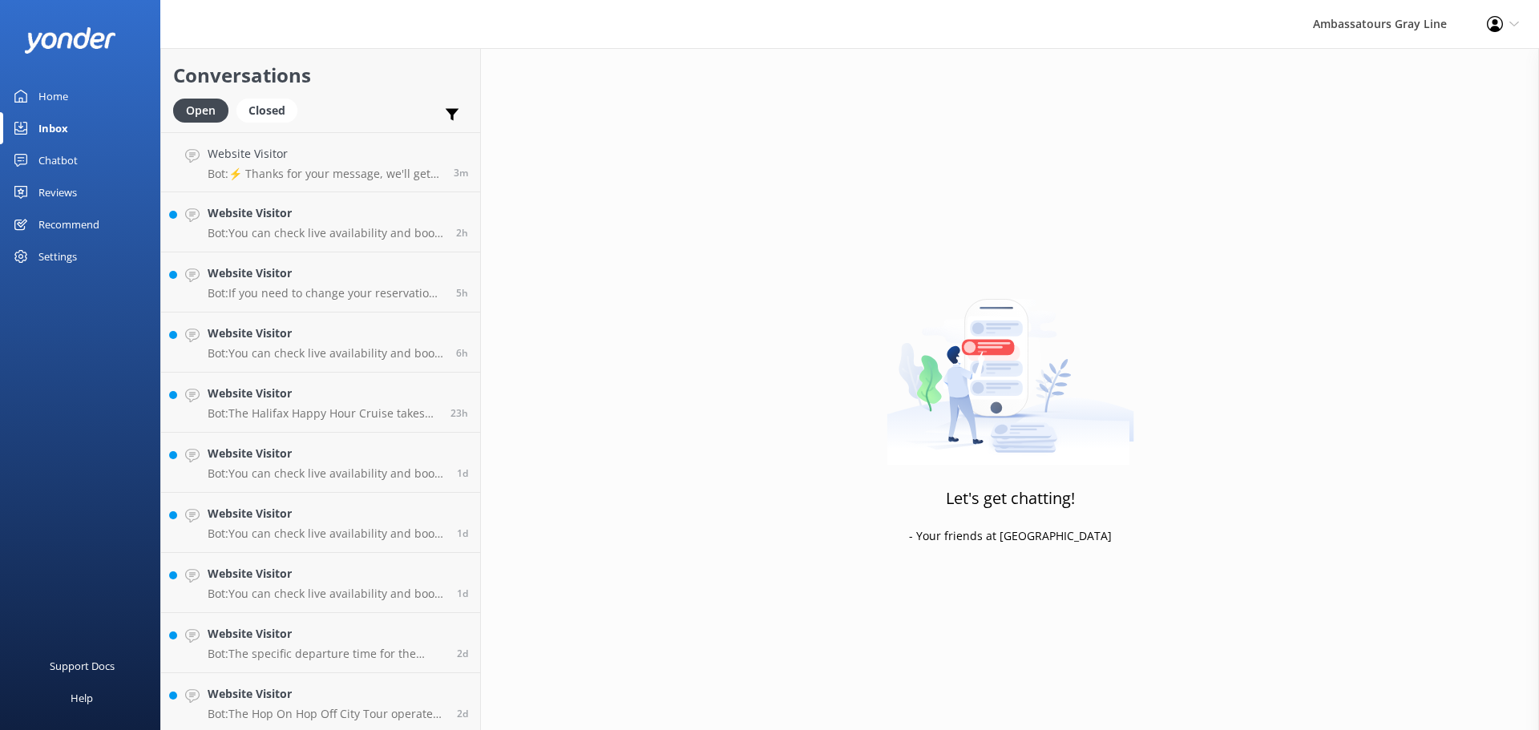
click at [65, 161] on div "Chatbot" at bounding box center [57, 160] width 39 height 32
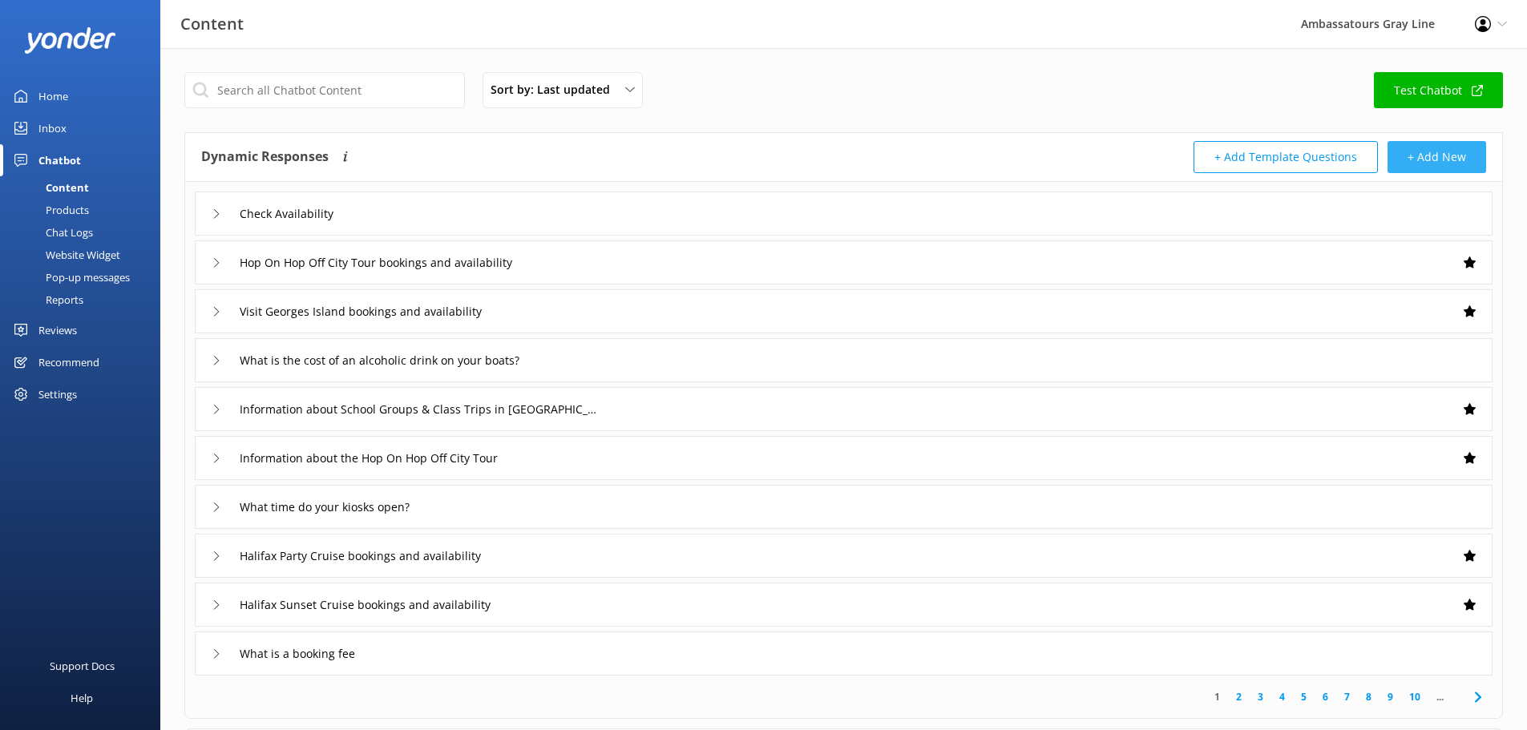
click at [1422, 154] on button "+ Add New" at bounding box center [1437, 157] width 99 height 32
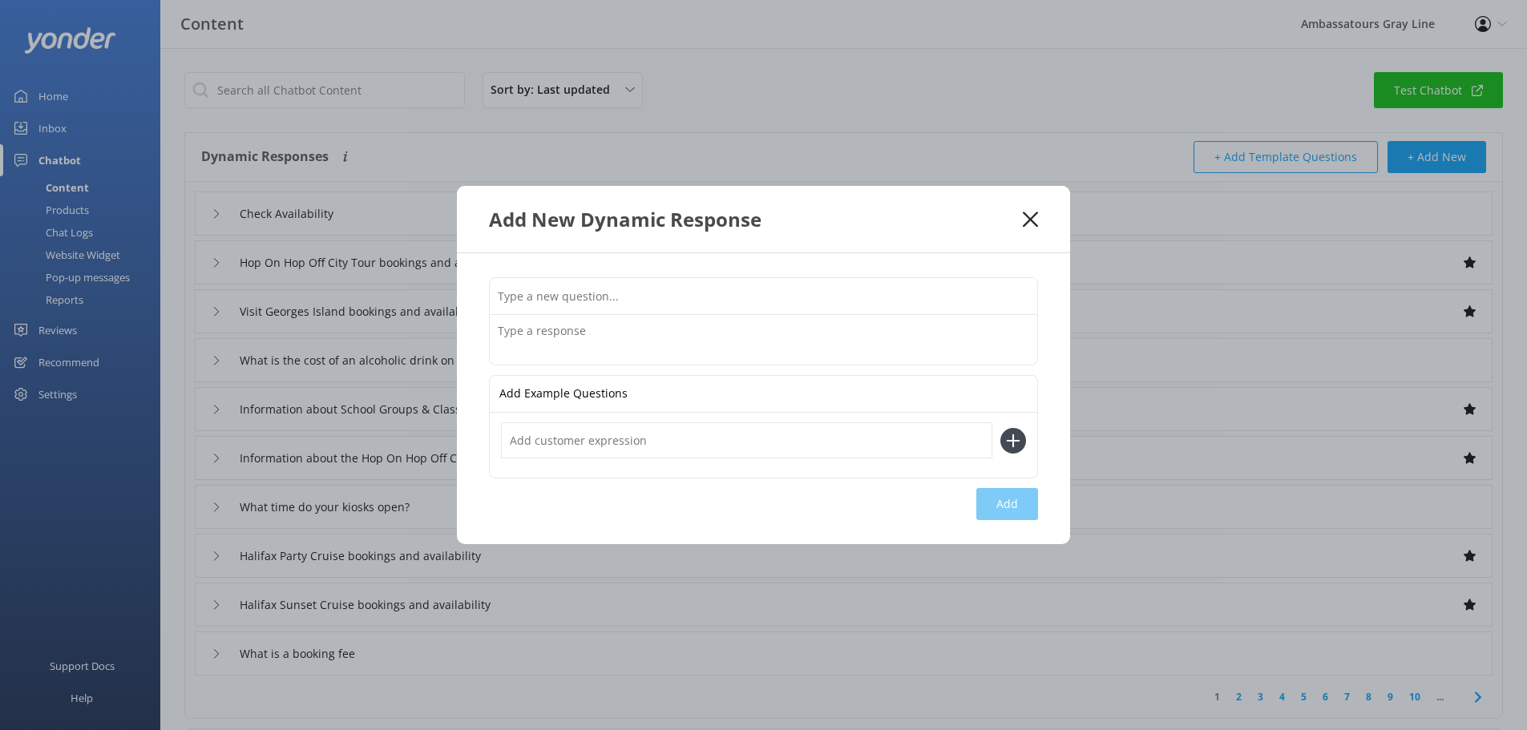
click at [615, 304] on input "text" at bounding box center [764, 296] width 548 height 36
type input "Ghost tour"
type input "When do you offer the ghost tour?"
click at [1009, 451] on icon at bounding box center [1013, 441] width 26 height 26
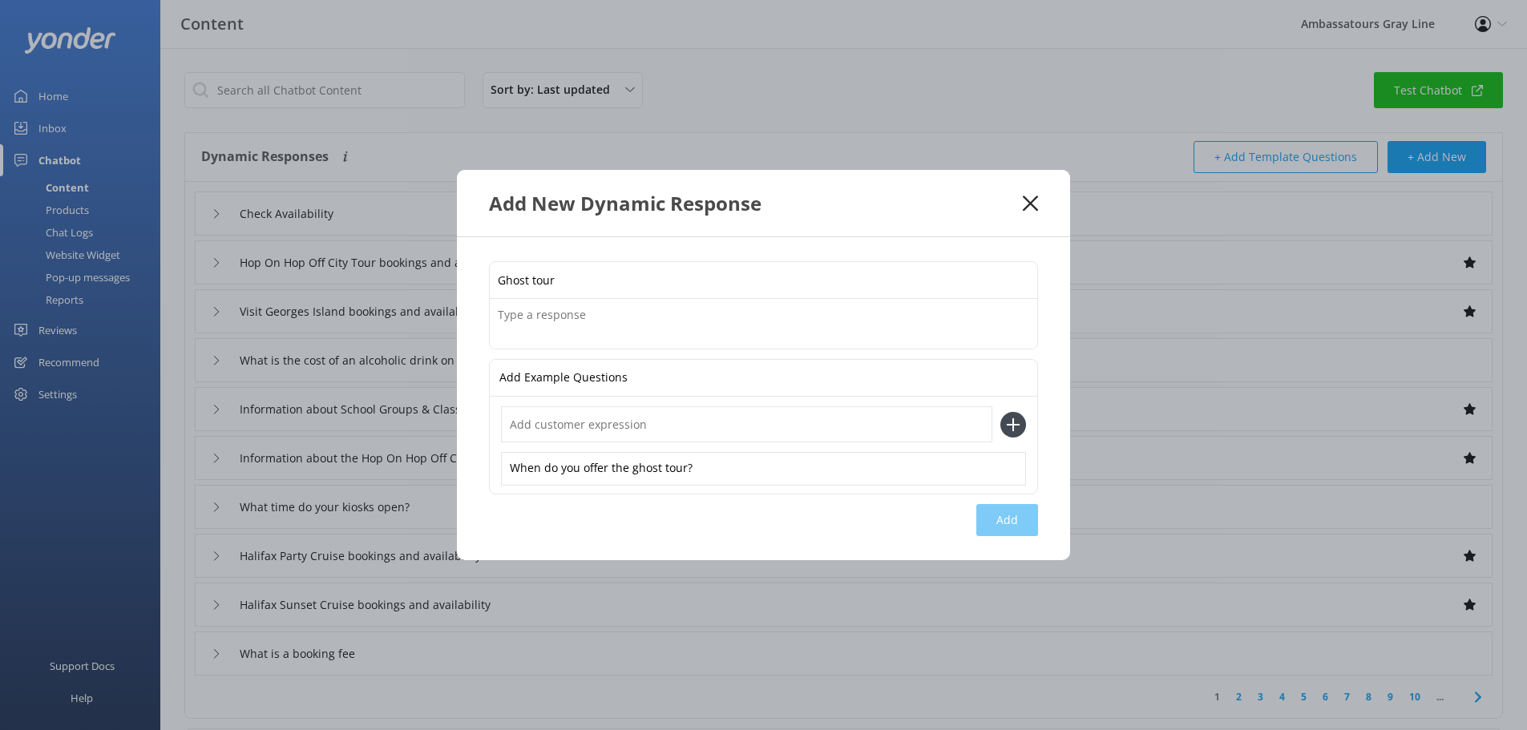
click at [604, 321] on textarea at bounding box center [764, 324] width 548 height 50
click at [568, 424] on input "text" at bounding box center [746, 424] width 491 height 36
type input "What is the ghost tour"
click at [588, 245] on div "Ghost tour Add Example Questions What is the ghost tour When do you offer the g…" at bounding box center [763, 398] width 613 height 323
click at [600, 282] on input "Ghost tour" at bounding box center [764, 280] width 548 height 36
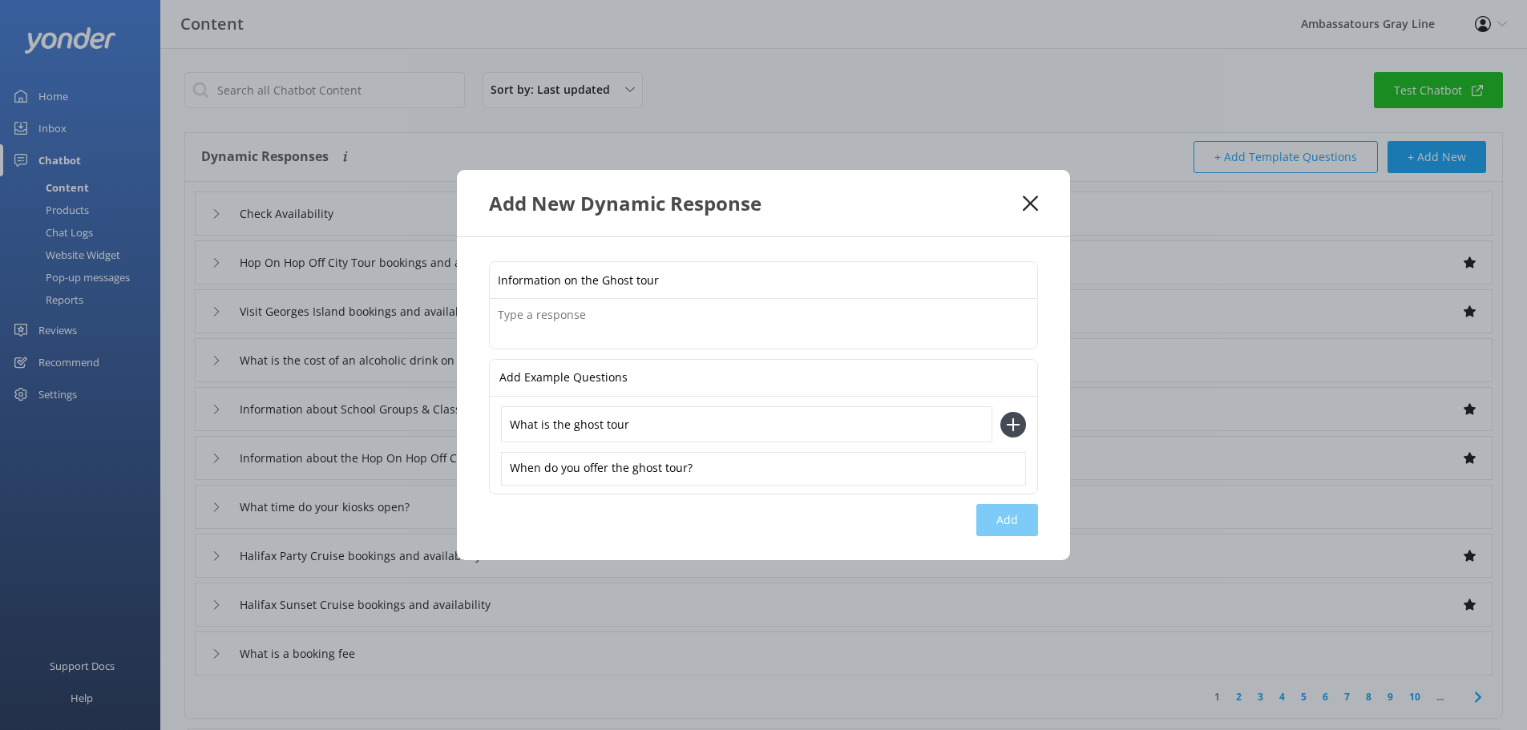
type input "Information on the Ghost tour"
click at [1004, 416] on icon at bounding box center [1013, 425] width 26 height 26
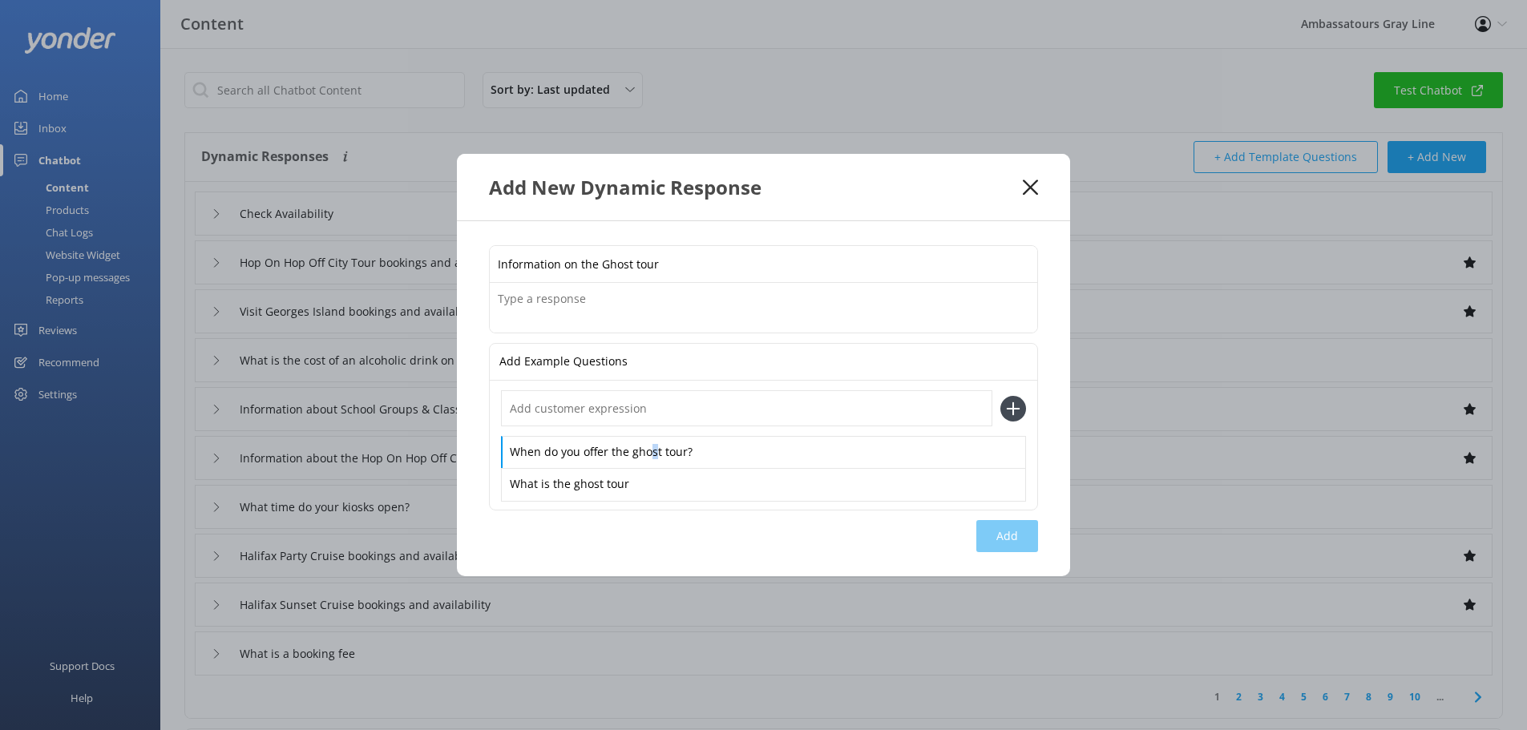
drag, startPoint x: 653, startPoint y: 443, endPoint x: 635, endPoint y: 431, distance: 20.9
click at [648, 439] on div "When do you offer the ghost tour?" at bounding box center [763, 453] width 525 height 34
click at [622, 418] on input "text" at bounding box center [746, 408] width 491 height 36
type input "Was looking for some info on the Ghost tour?"
click at [1021, 413] on icon at bounding box center [1013, 409] width 26 height 26
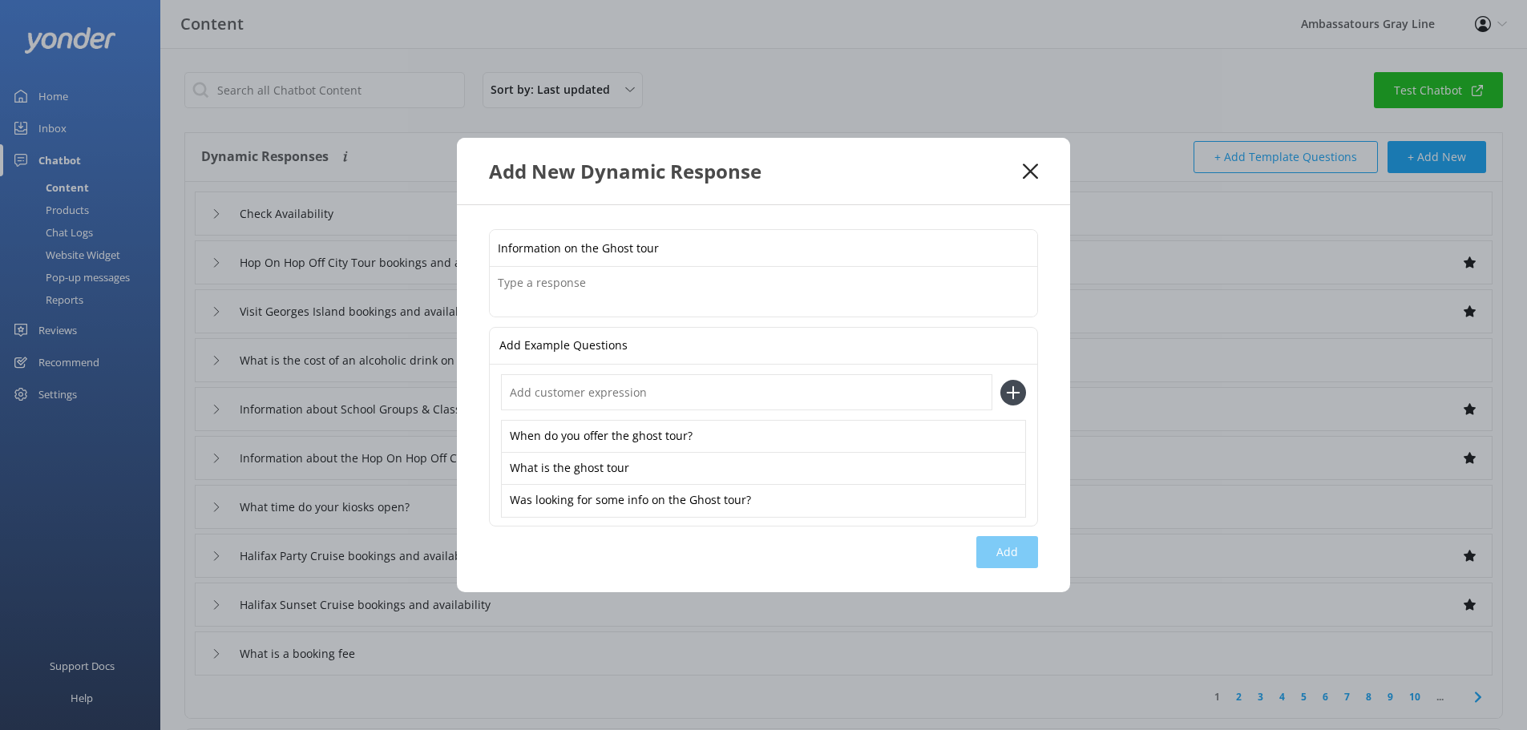
click at [726, 398] on input "text" at bounding box center [746, 392] width 491 height 36
type input "Any [DATE] tours"
click at [1013, 392] on use at bounding box center [1014, 393] width 14 height 14
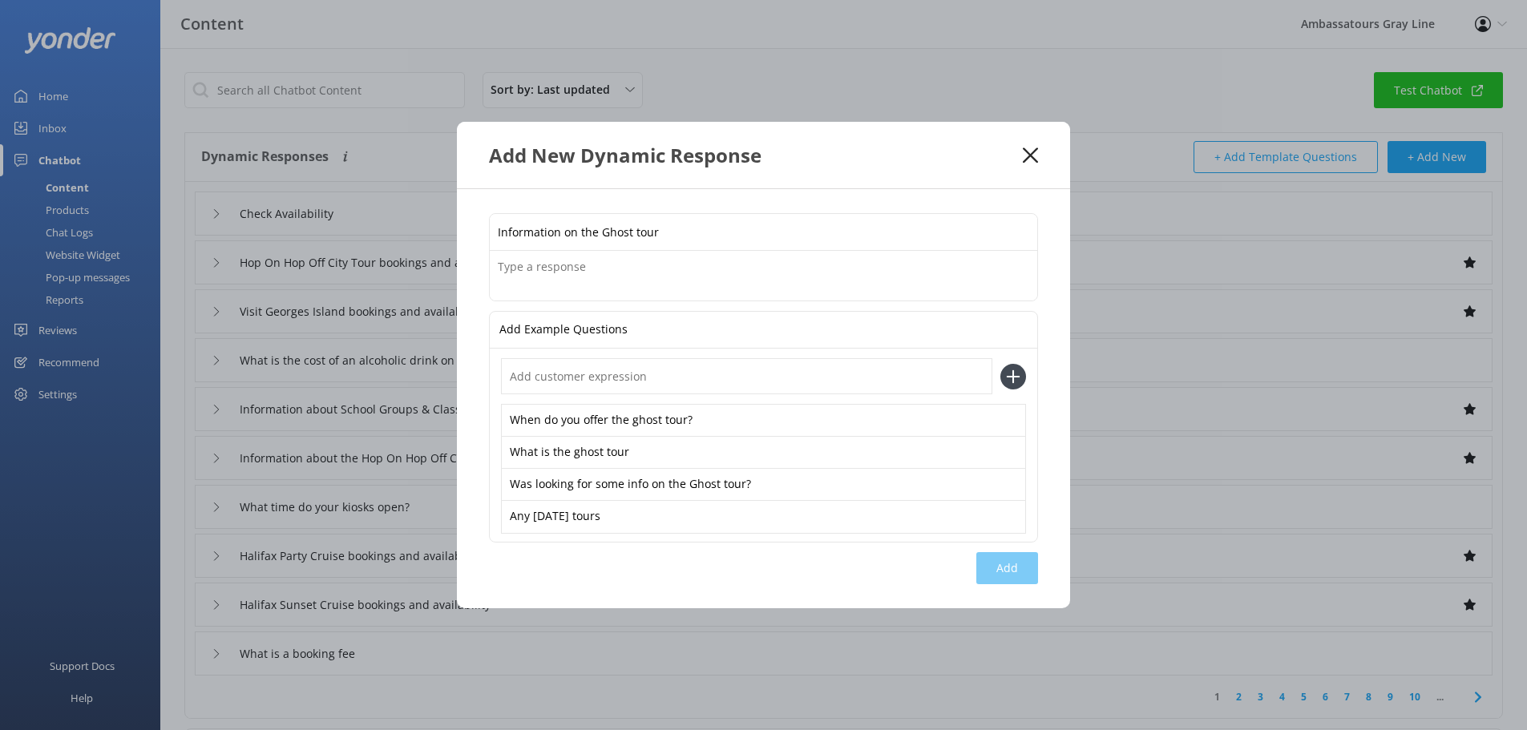
click at [707, 367] on input "text" at bounding box center [746, 376] width 491 height 36
type input "Do you have a [DATE] Party Cruise"
click at [1025, 370] on icon at bounding box center [1013, 377] width 26 height 26
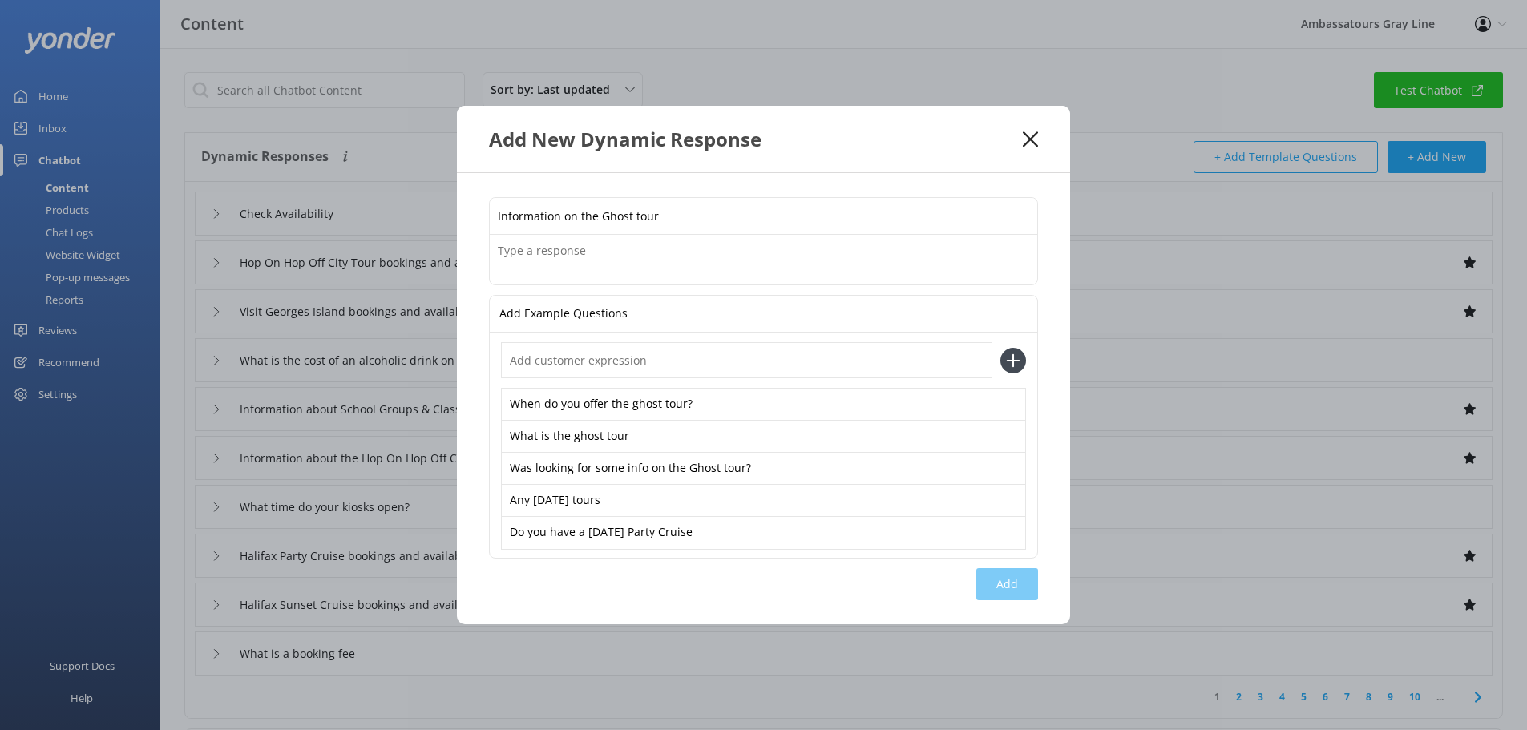
click at [554, 236] on textarea at bounding box center [764, 260] width 548 height 50
click at [866, 254] on textarea "We are offering a Ghost tour party cruise on select dates in October (" at bounding box center [764, 260] width 548 height 50
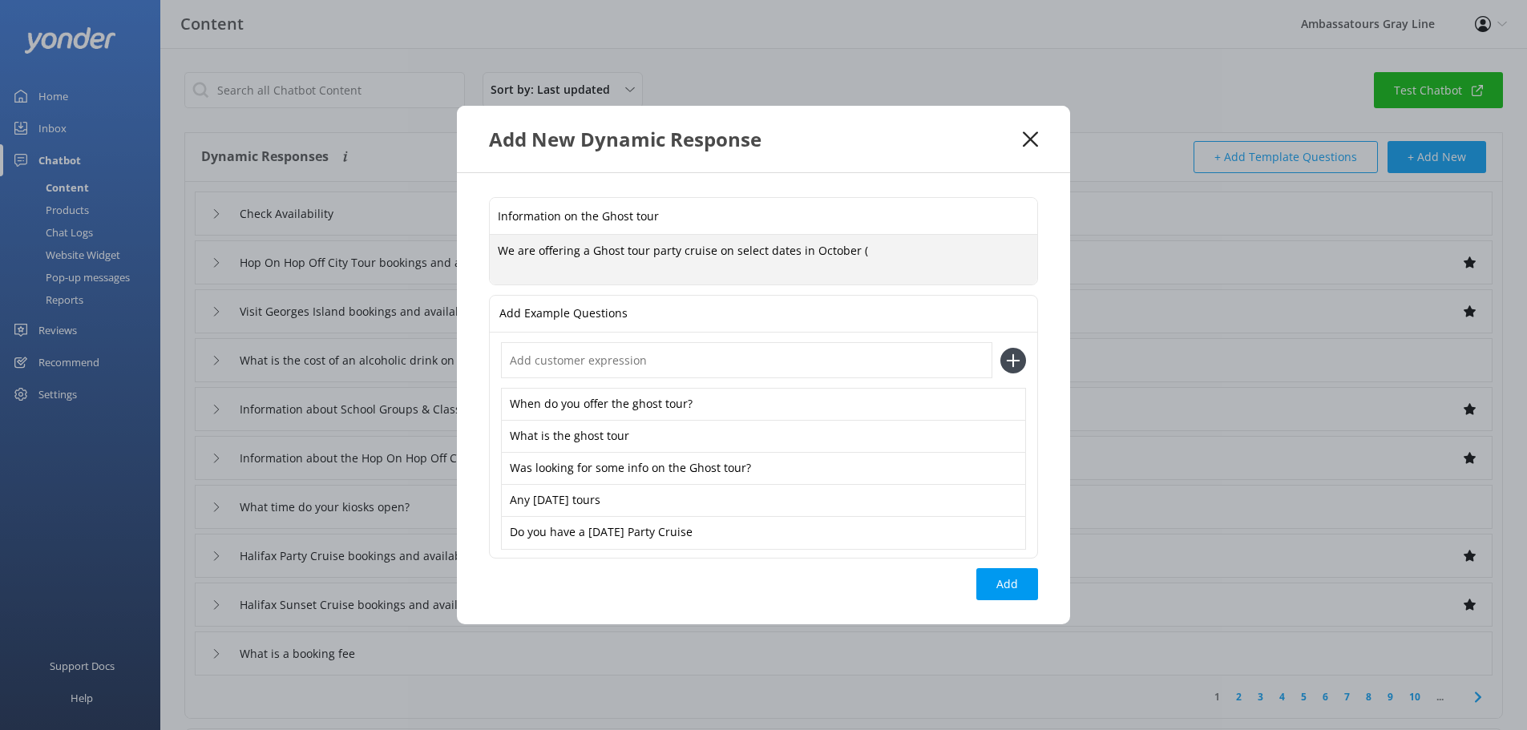
paste textarea "9pm-11pm, [DATE]; [DATE]; [DATE]"
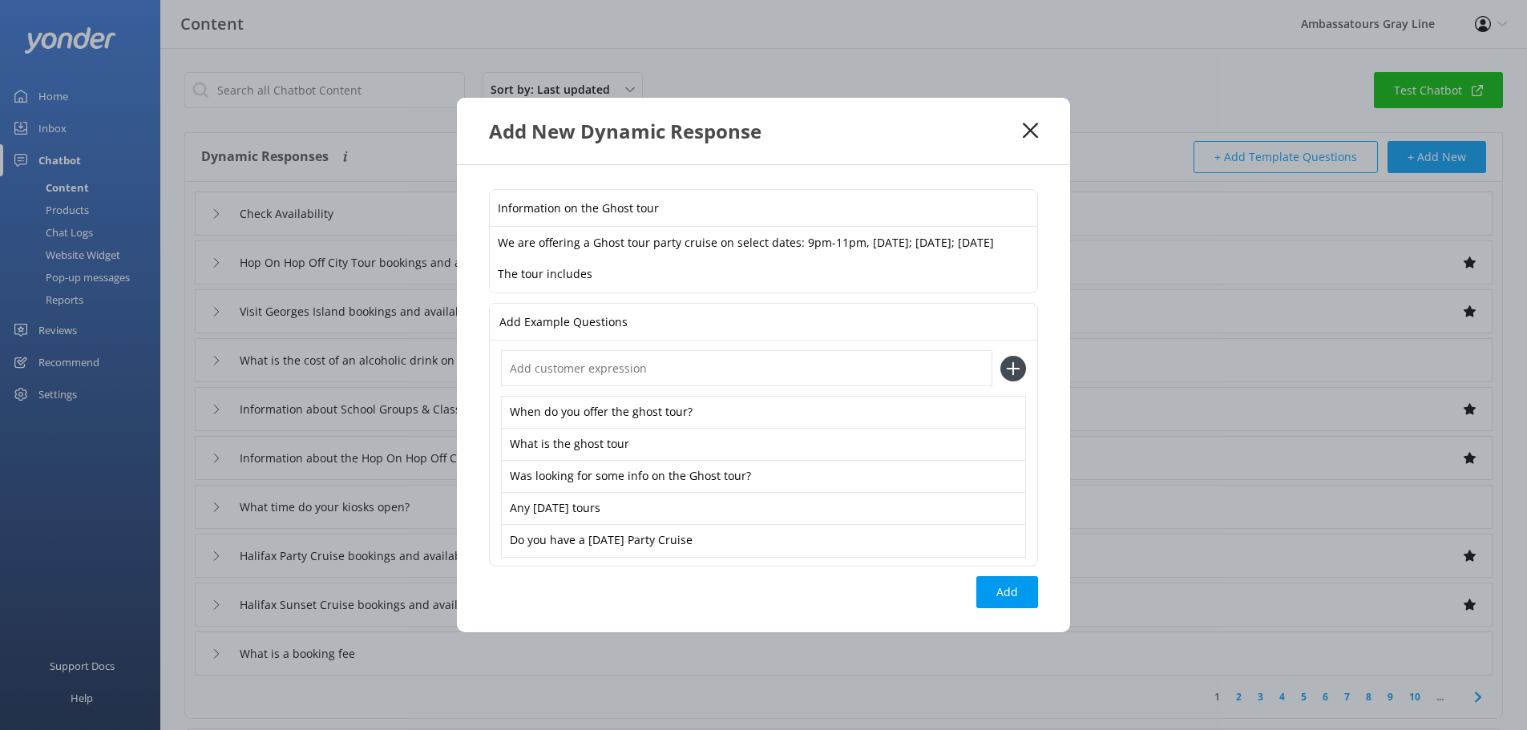
click at [620, 293] on textarea "We are offering a Ghost tour party cruise on select dates: 9pm-11pm, [DATE]; [D…" at bounding box center [764, 260] width 548 height 67
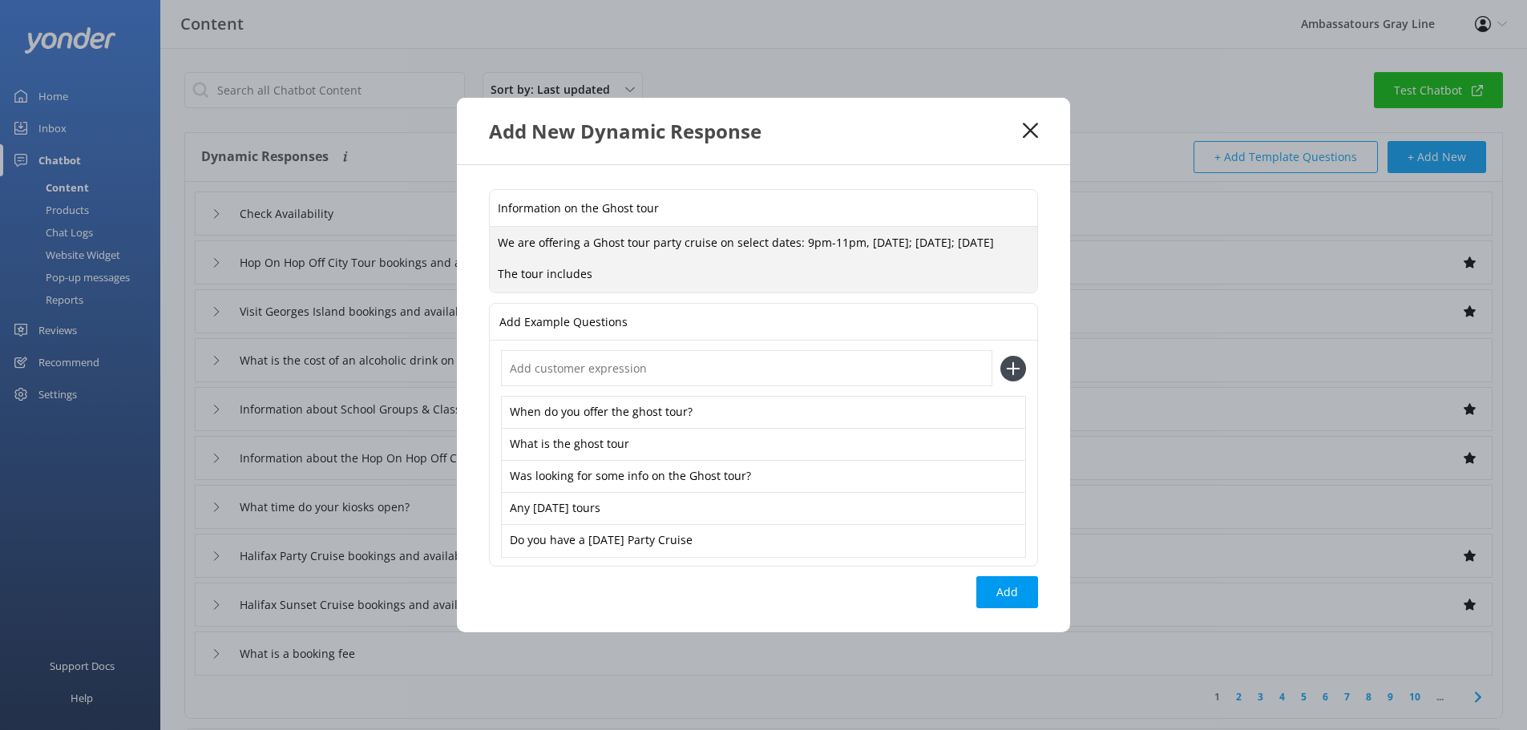
paste textarea "2-hour cruise DJ Entertainment Haunted ship walkthrough"
paste textarea "DJ Entertainment Haunted ship walkthrough"
paste textarea "Haunted ship walkthrough"
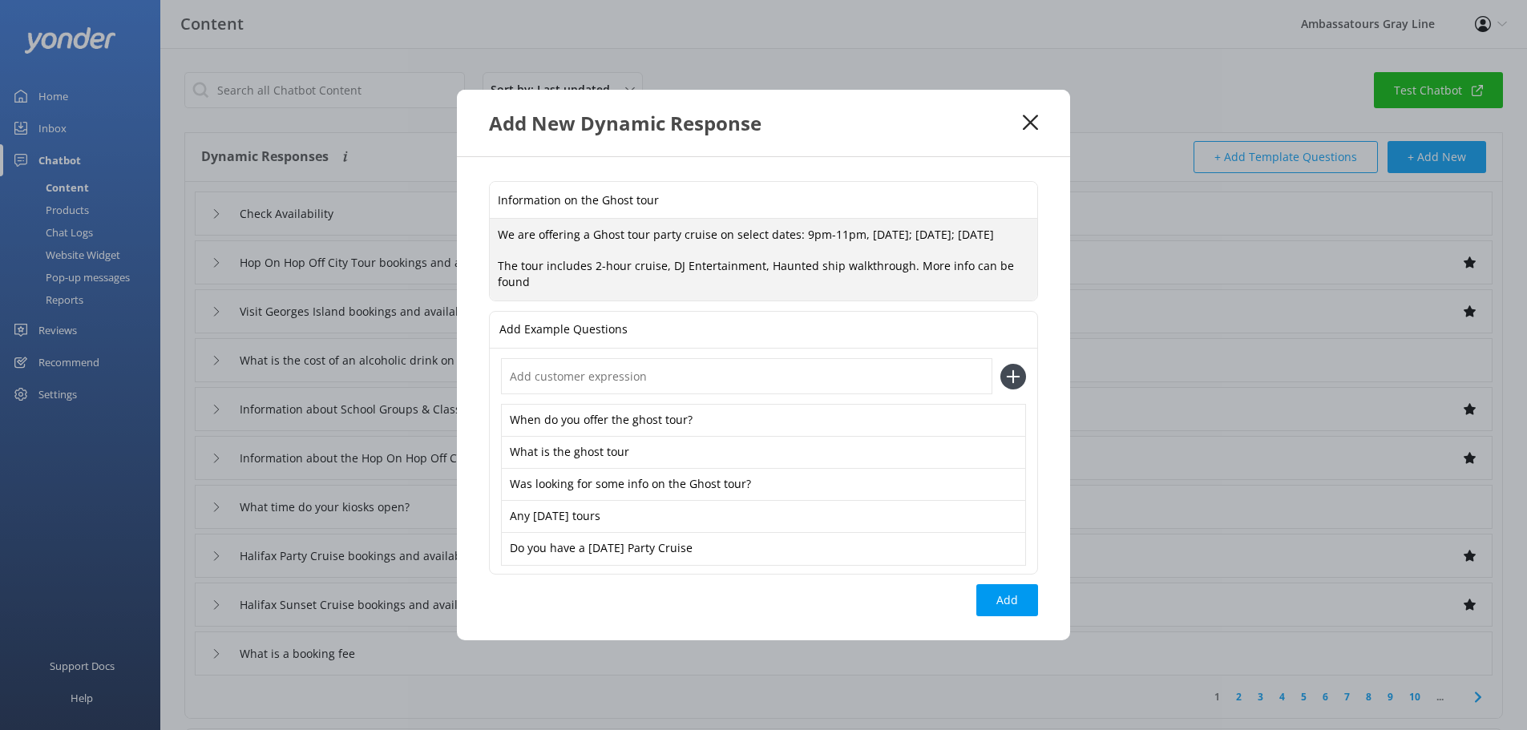
click at [661, 278] on textarea "We are offering a Ghost tour party cruise on select dates: 9pm-11pm, [DATE]; [D…" at bounding box center [764, 260] width 548 height 82
paste textarea "[URL][DOMAIN_NAME]"
type textarea "We are offering a Ghost tour party cruise on select dates: 9pm-11pm, [DATE]; [D…"
click at [996, 616] on button "Add" at bounding box center [1007, 600] width 62 height 32
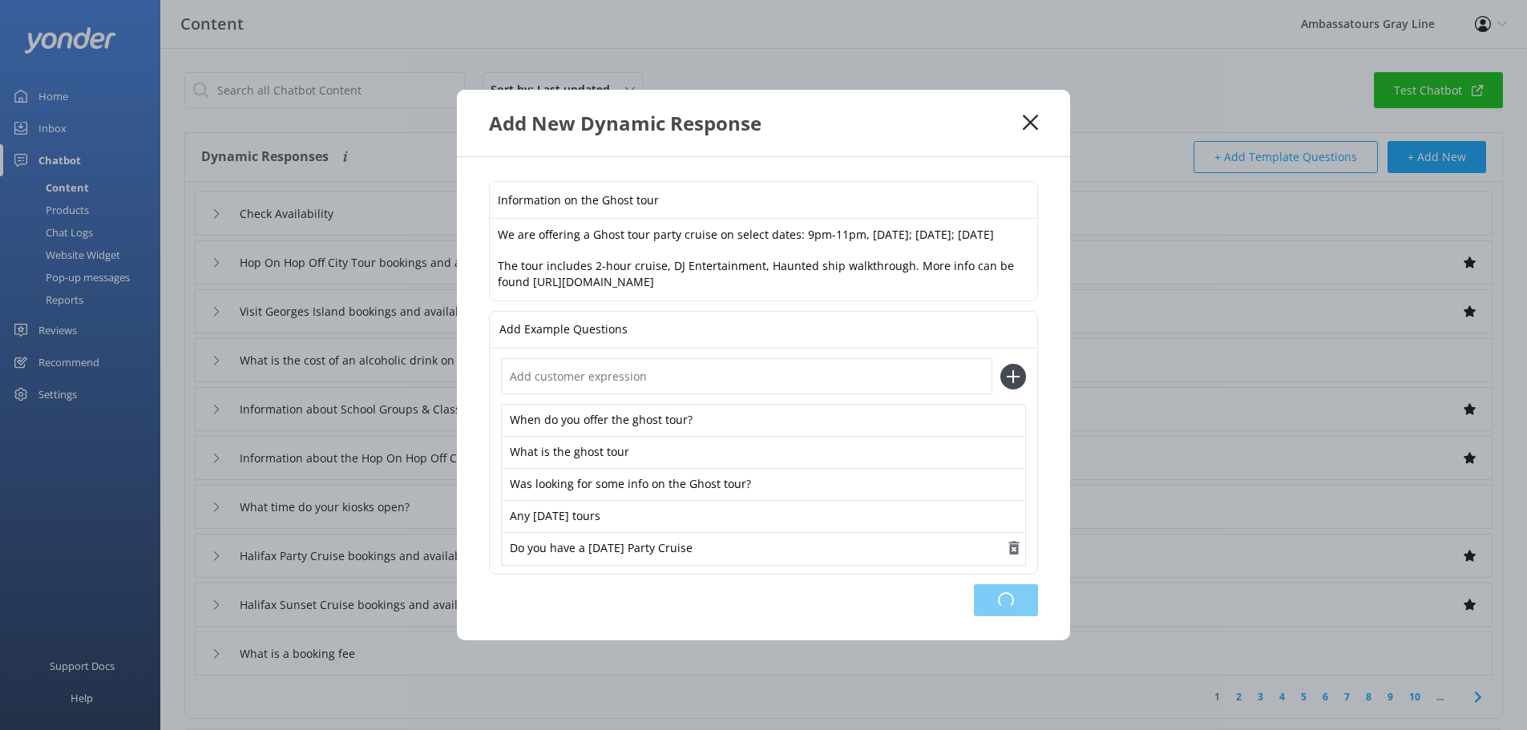
type input "Information on the Ghost tour"
type input "Check Availability"
type input "Hop On Hop Off City Tour bookings and availability"
type input "Visit Georges Island bookings and availability"
type input "What is the cost of an alcoholic drink on your boats?"
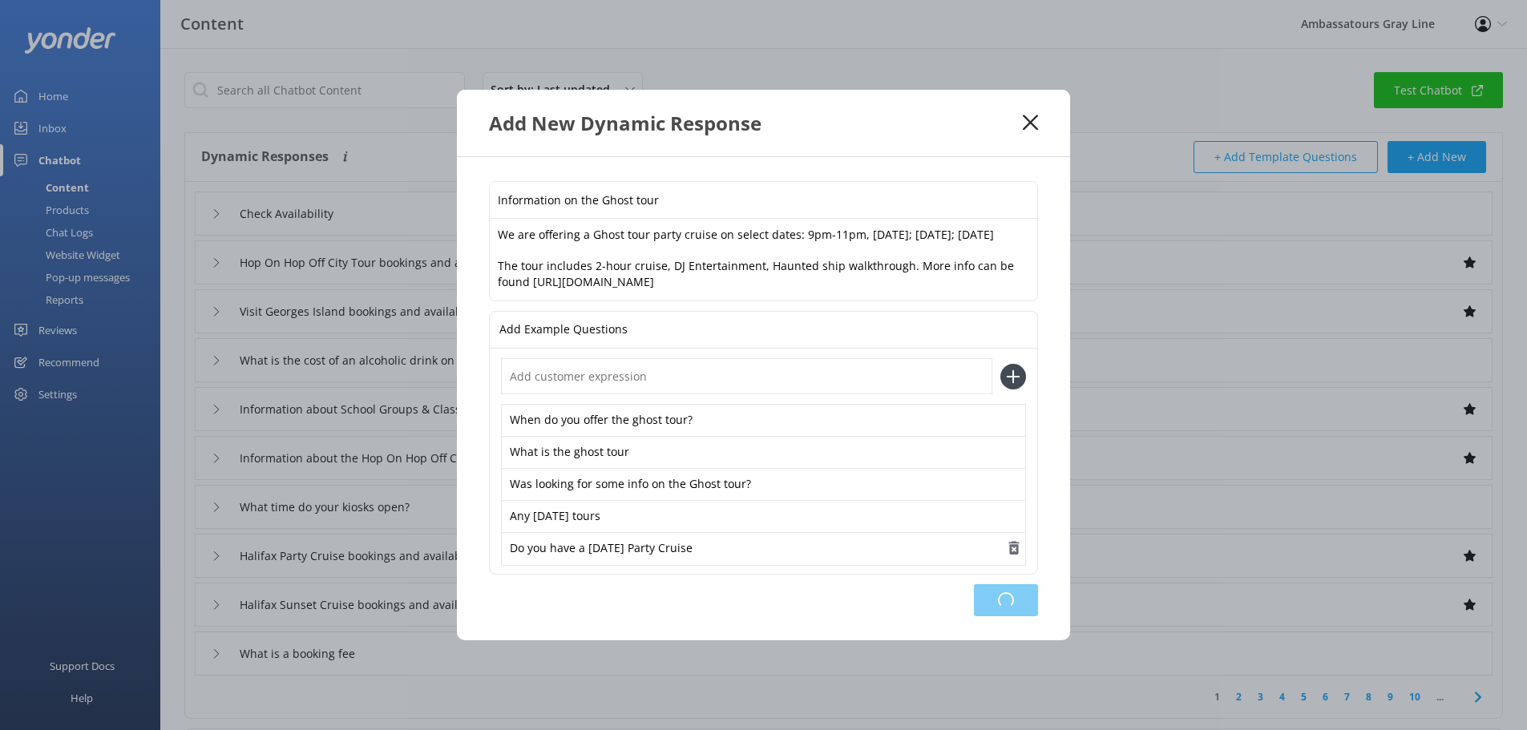
type input "Information about School Groups & Class Trips in [GEOGRAPHIC_DATA]"
type input "Information about the Hop On Hop Off City Tour"
type input "What time do your kiosks open?"
type input "Halifax Party Cruise bookings and availability"
type input "Halifax Sunset Cruise bookings and availability"
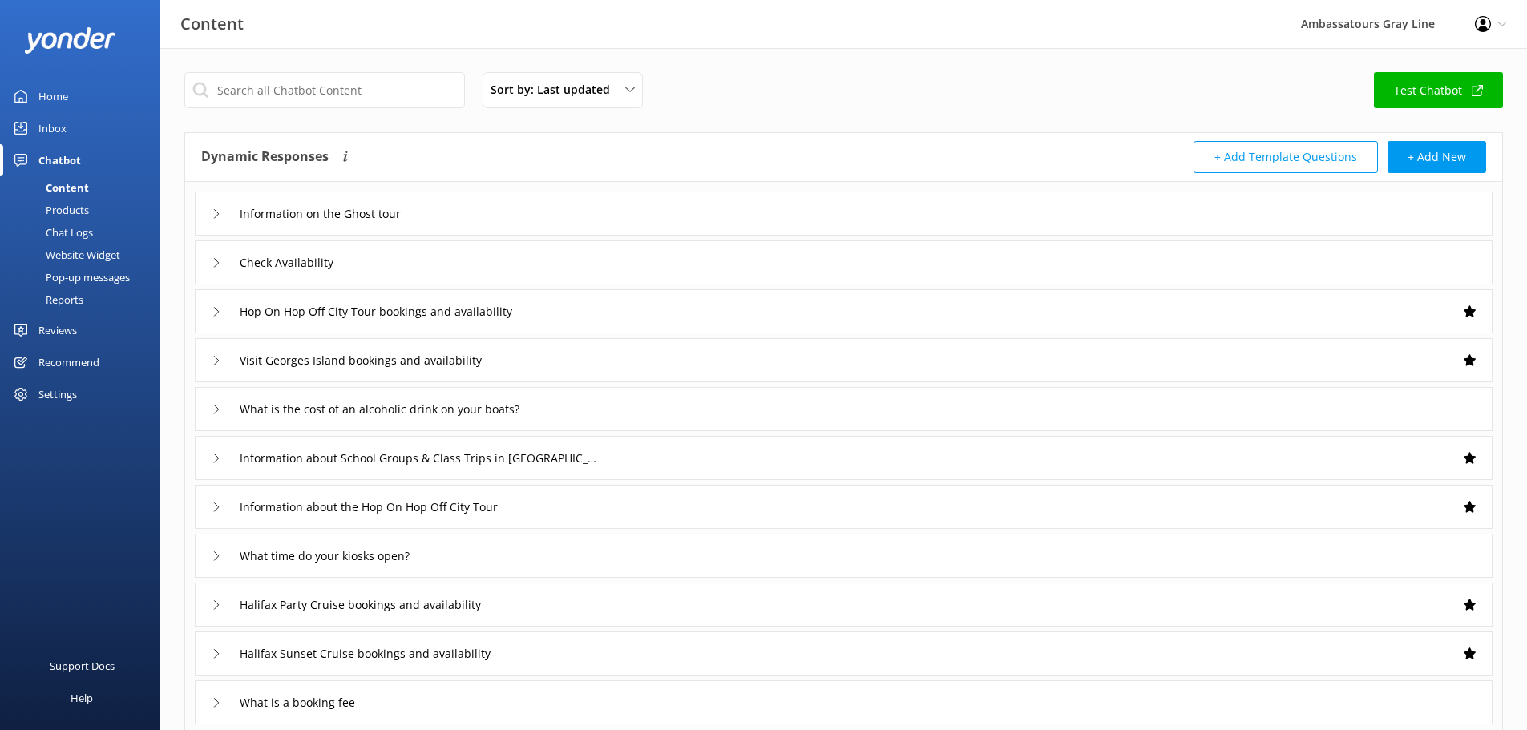
click at [69, 215] on div "Products" at bounding box center [49, 210] width 79 height 22
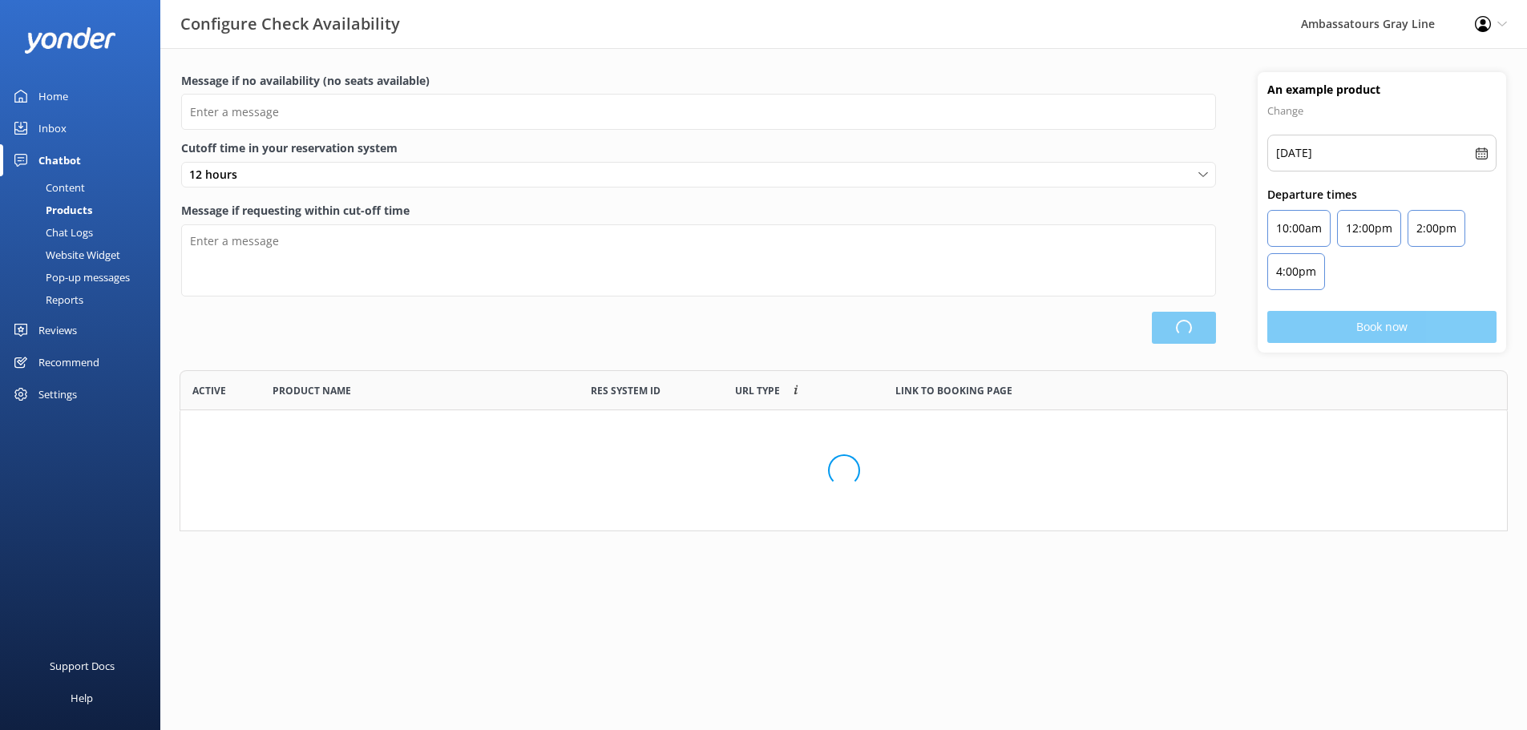
scroll to position [470, 1315]
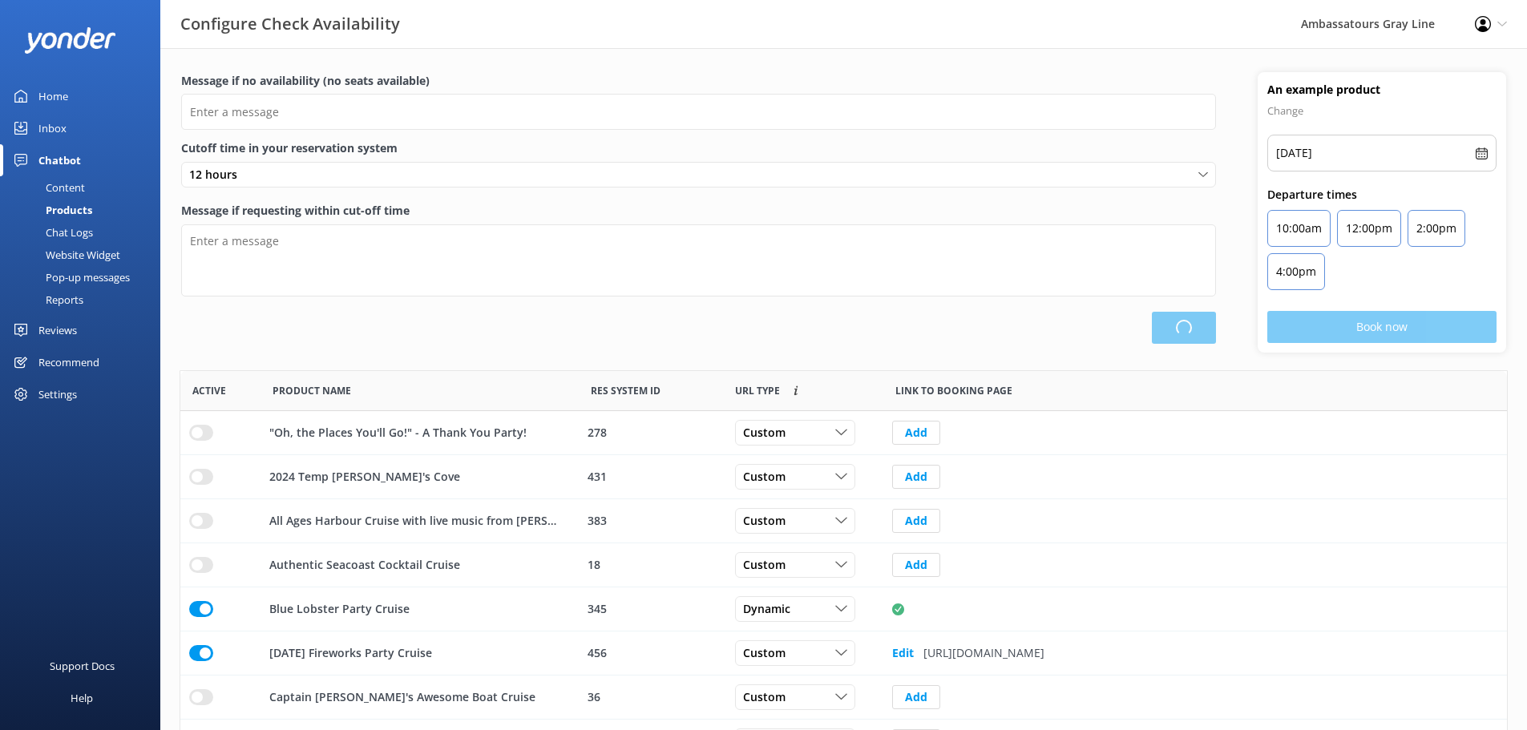
type input "There are no seats available, please check an alternative day"
type textarea "Our online booking system closes 2 hour prior to departure. Please contact us t…"
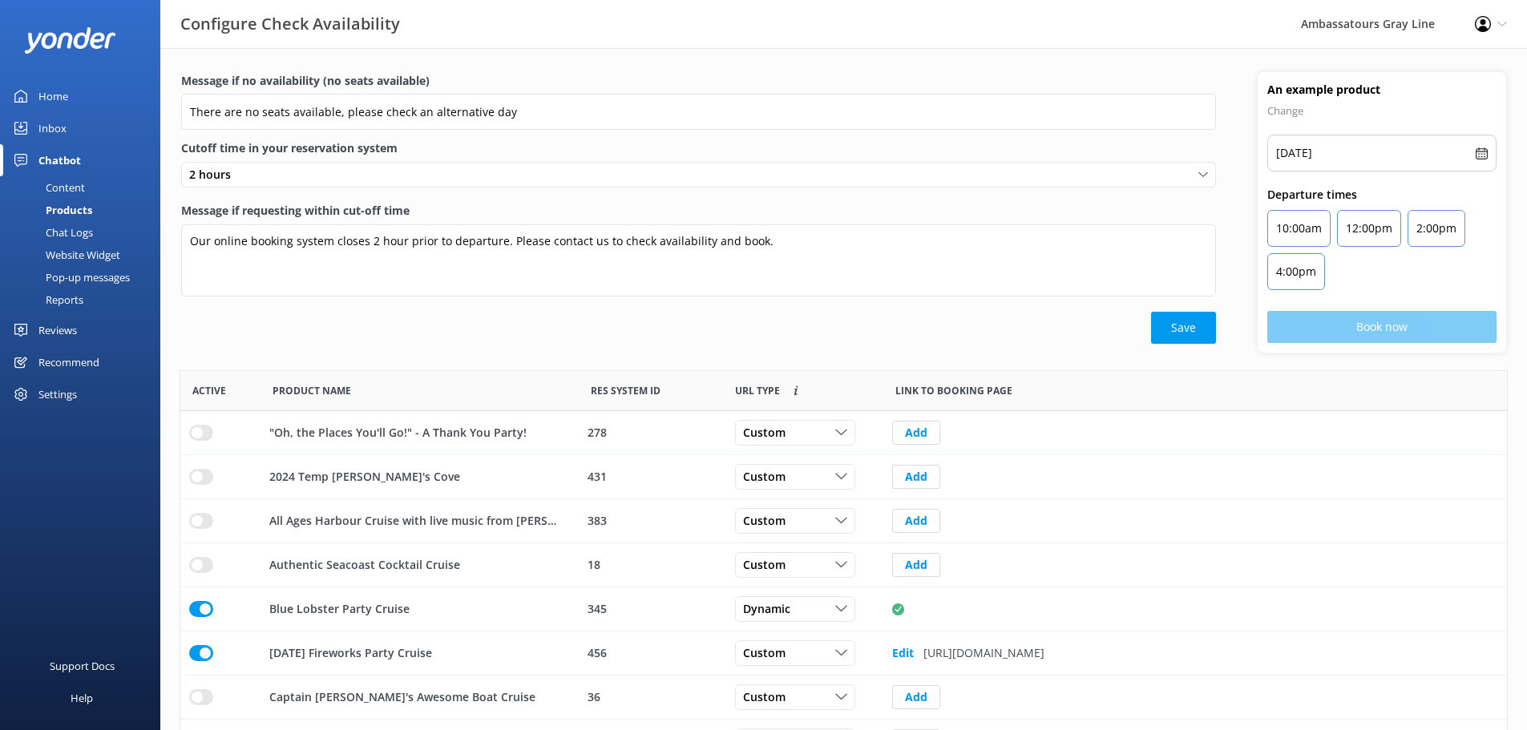
click at [60, 188] on div "Content" at bounding box center [47, 187] width 75 height 22
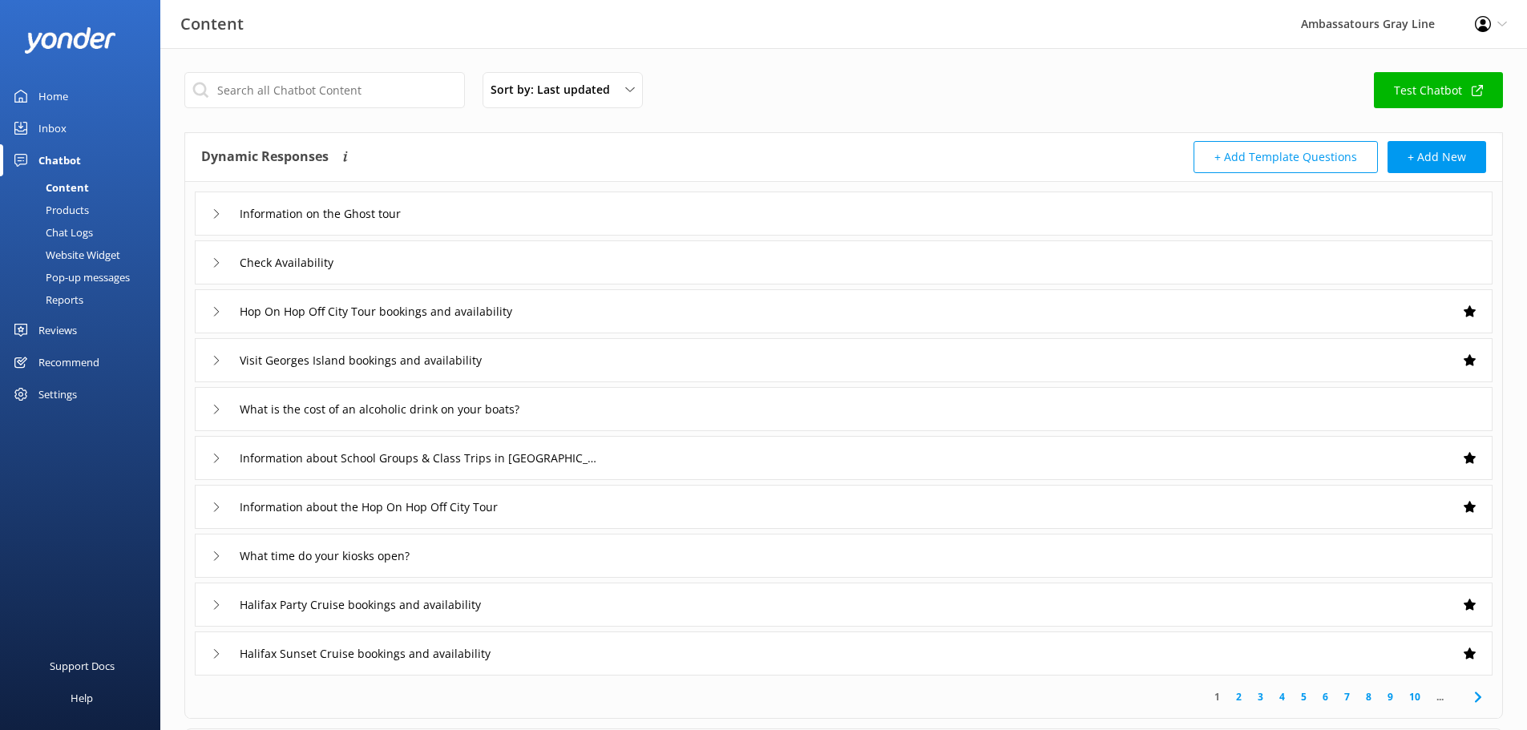
click at [66, 211] on div "Products" at bounding box center [49, 210] width 79 height 22
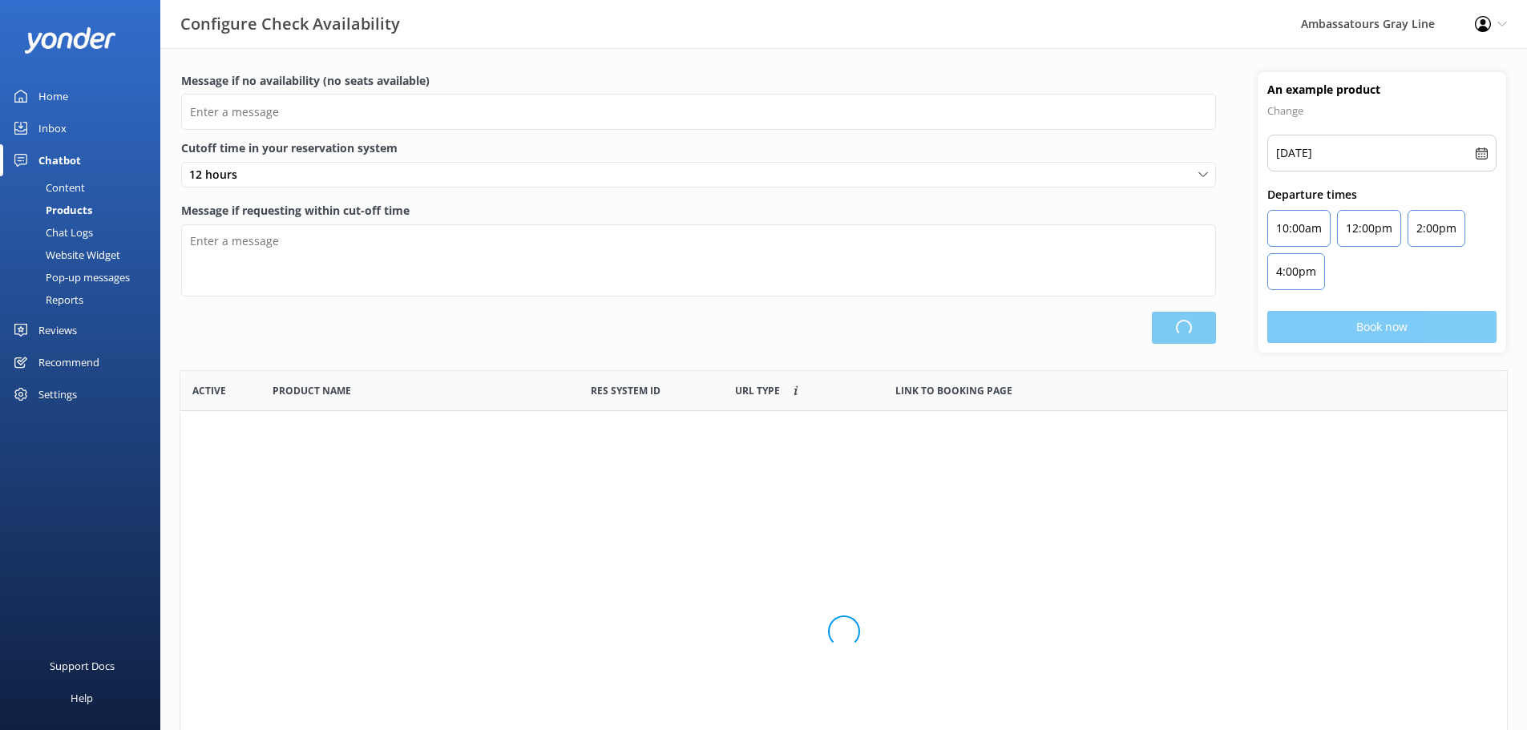
scroll to position [470, 1315]
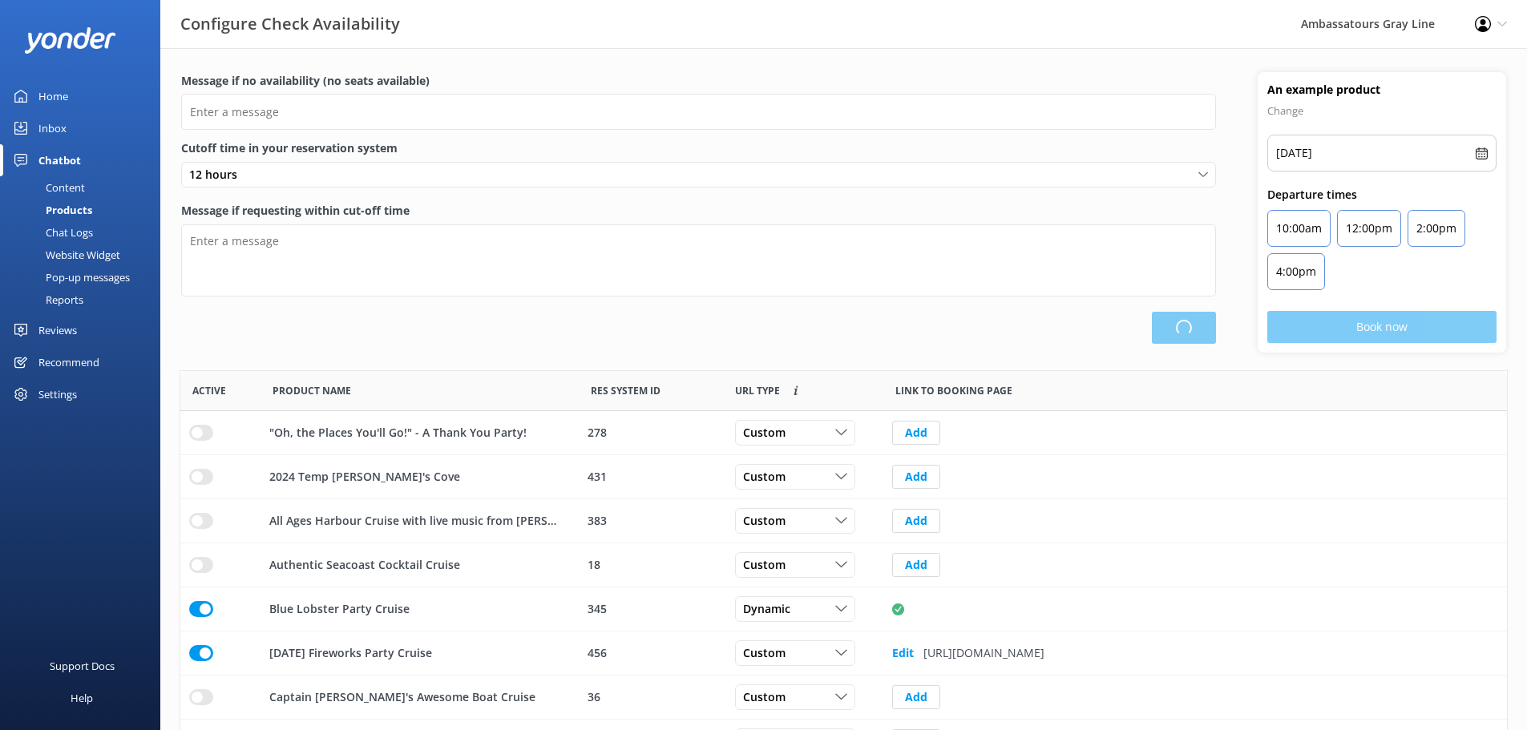
type input "There are no seats available, please check an alternative day"
type textarea "Our online booking system closes 2 hour prior to departure. Please contact us t…"
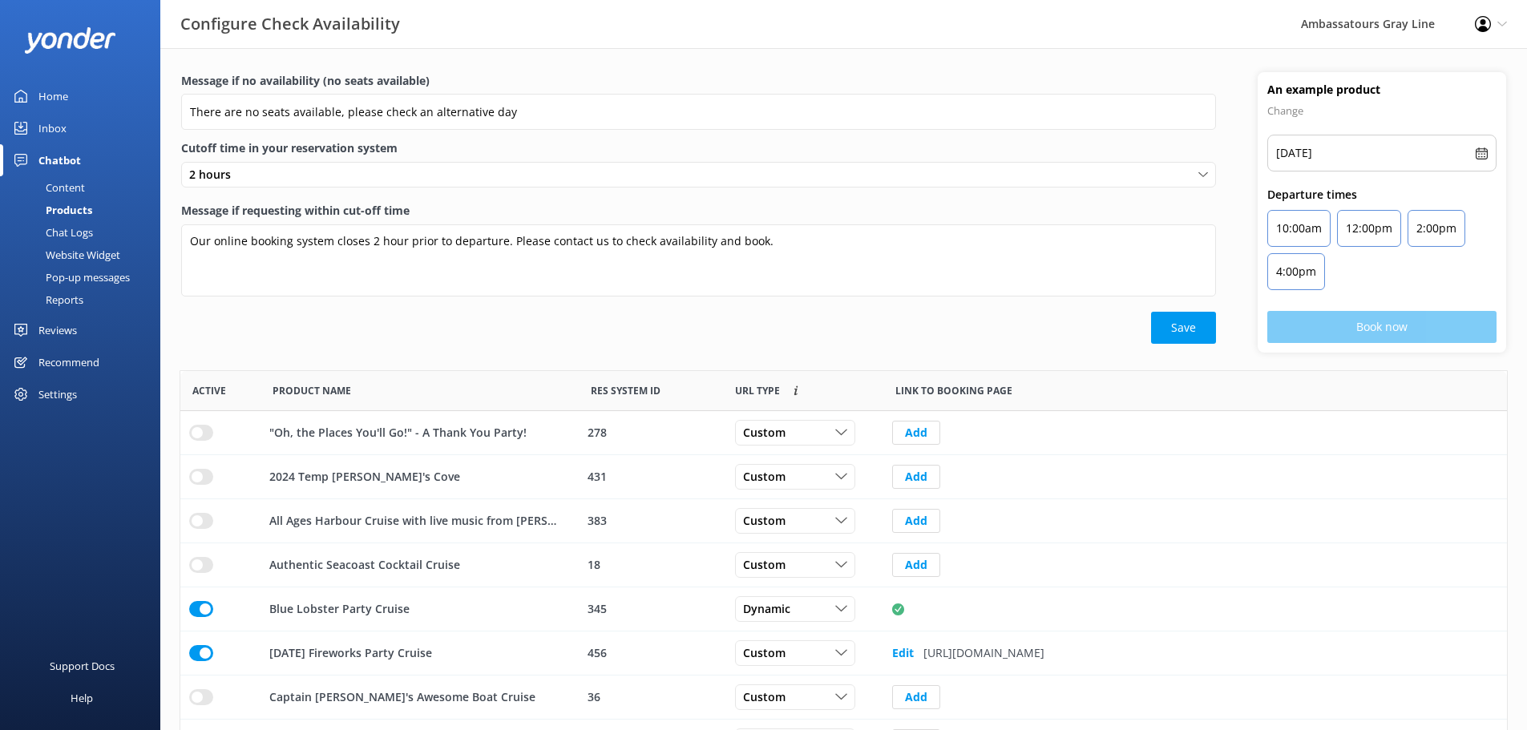
scroll to position [179, 0]
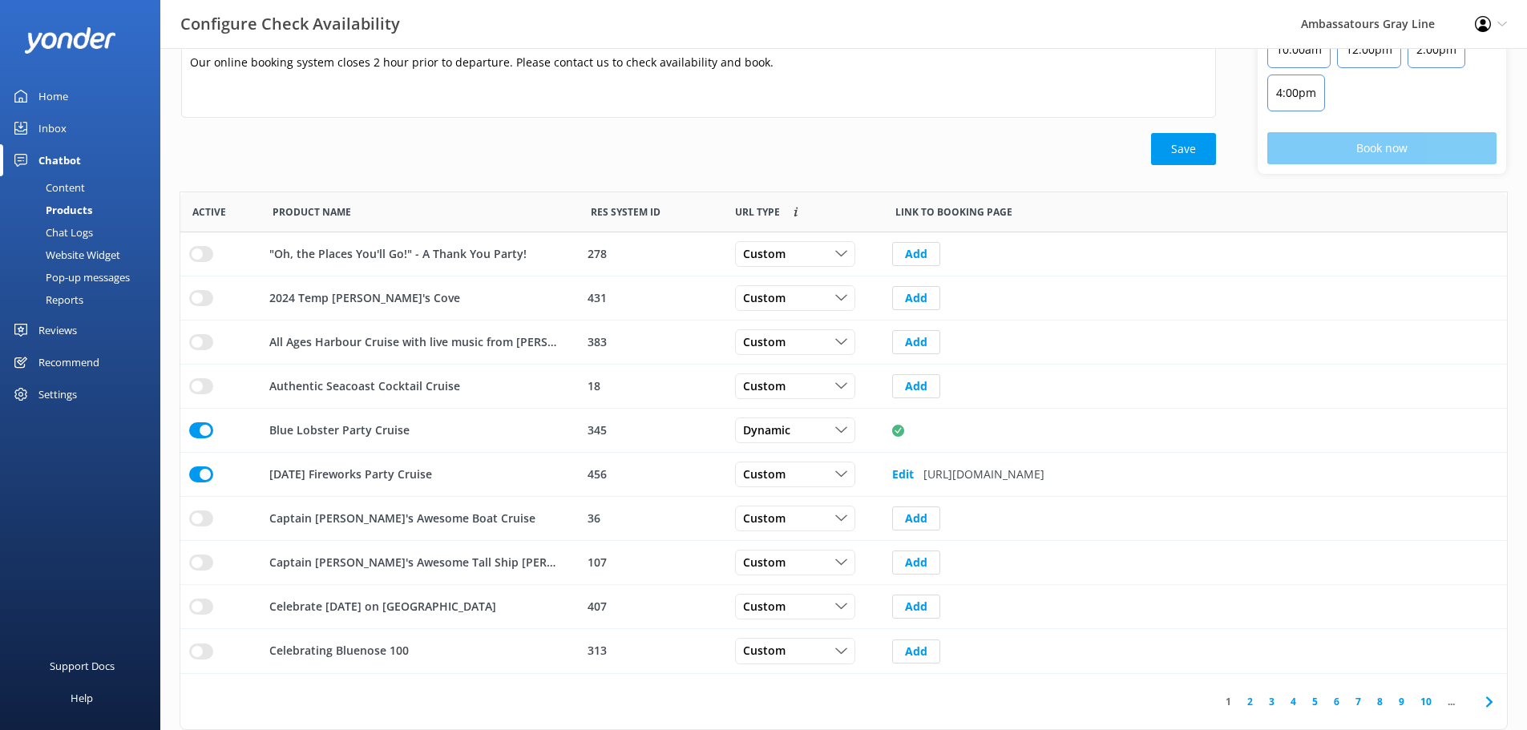
click at [1247, 705] on link "2" at bounding box center [1250, 701] width 22 height 15
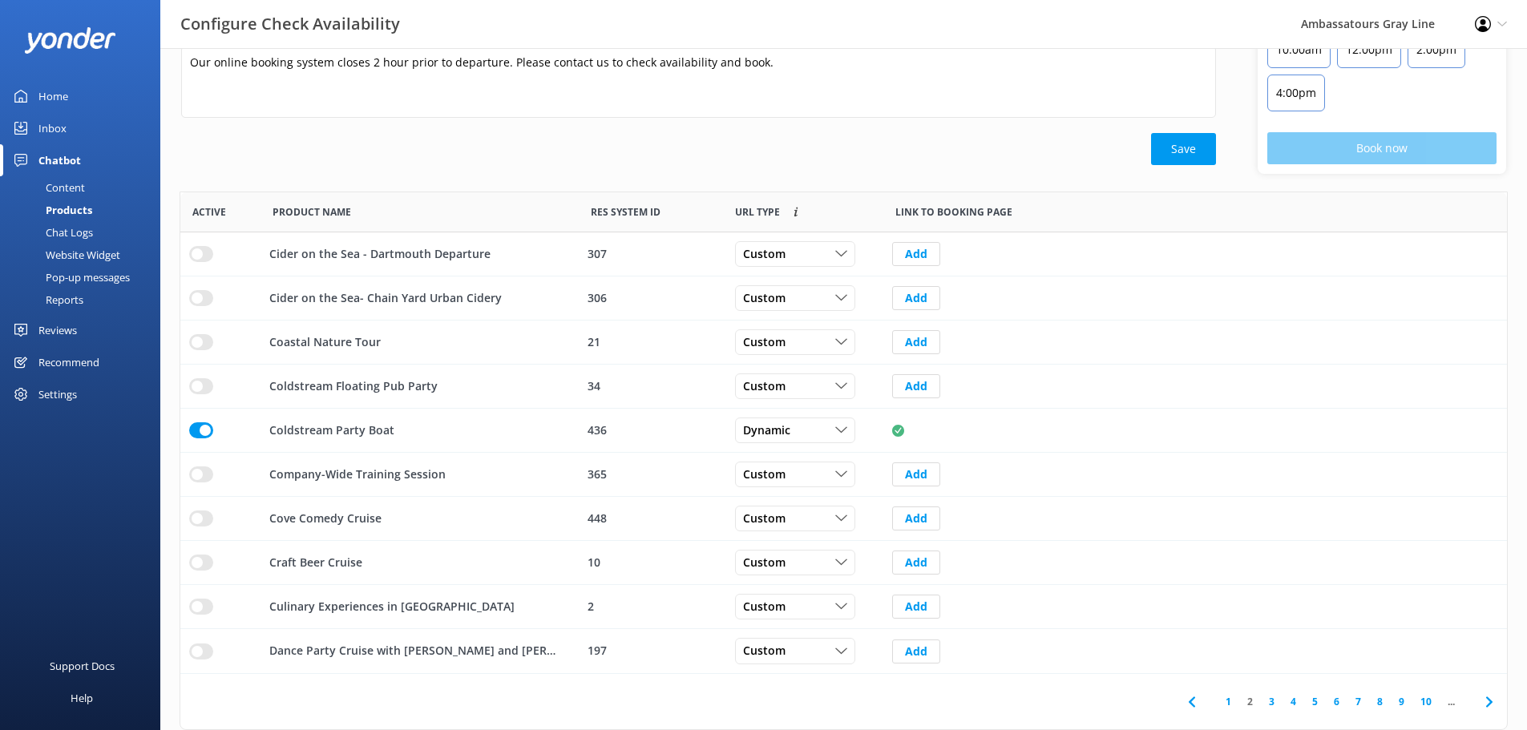
click at [1274, 708] on link "3" at bounding box center [1272, 701] width 22 height 15
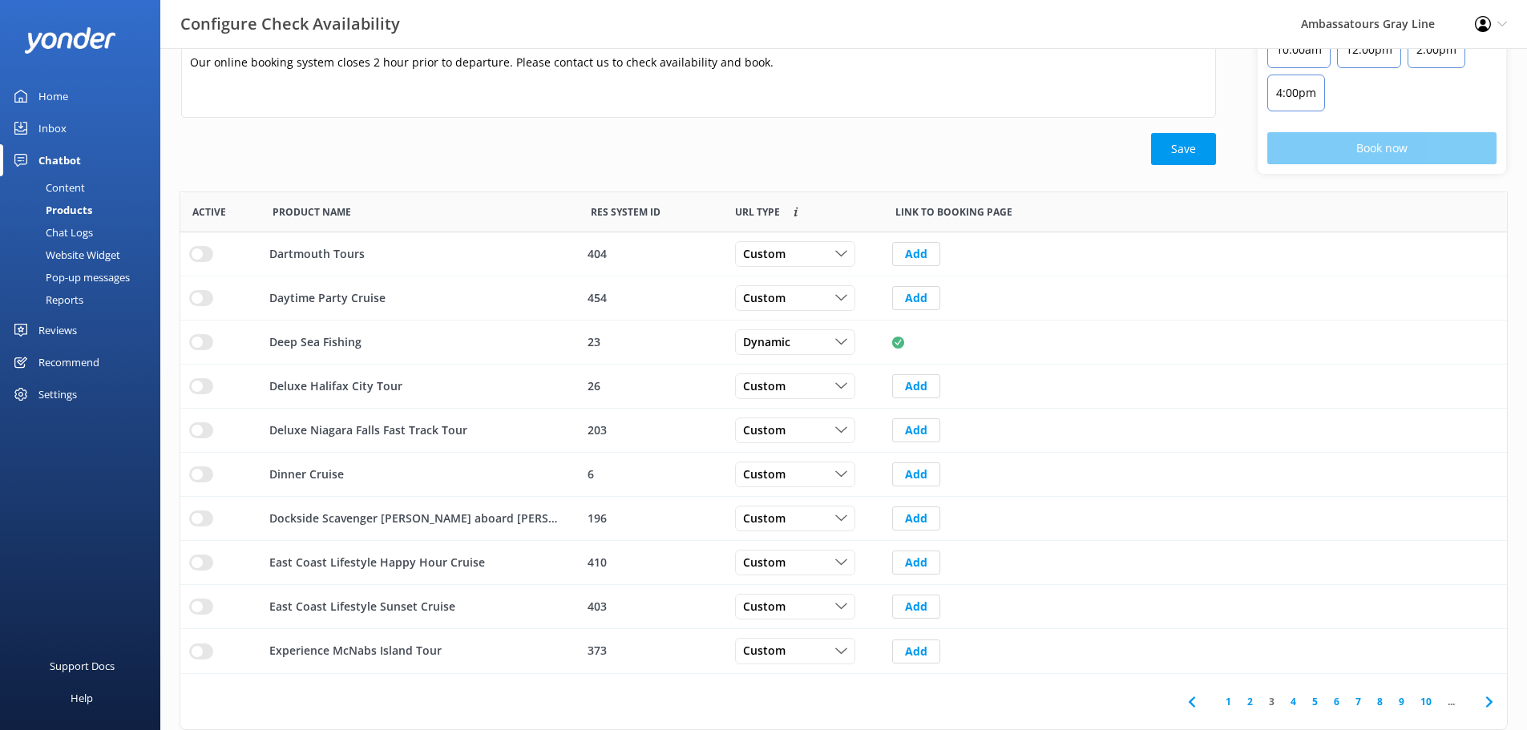
click at [1291, 703] on link "4" at bounding box center [1294, 701] width 22 height 15
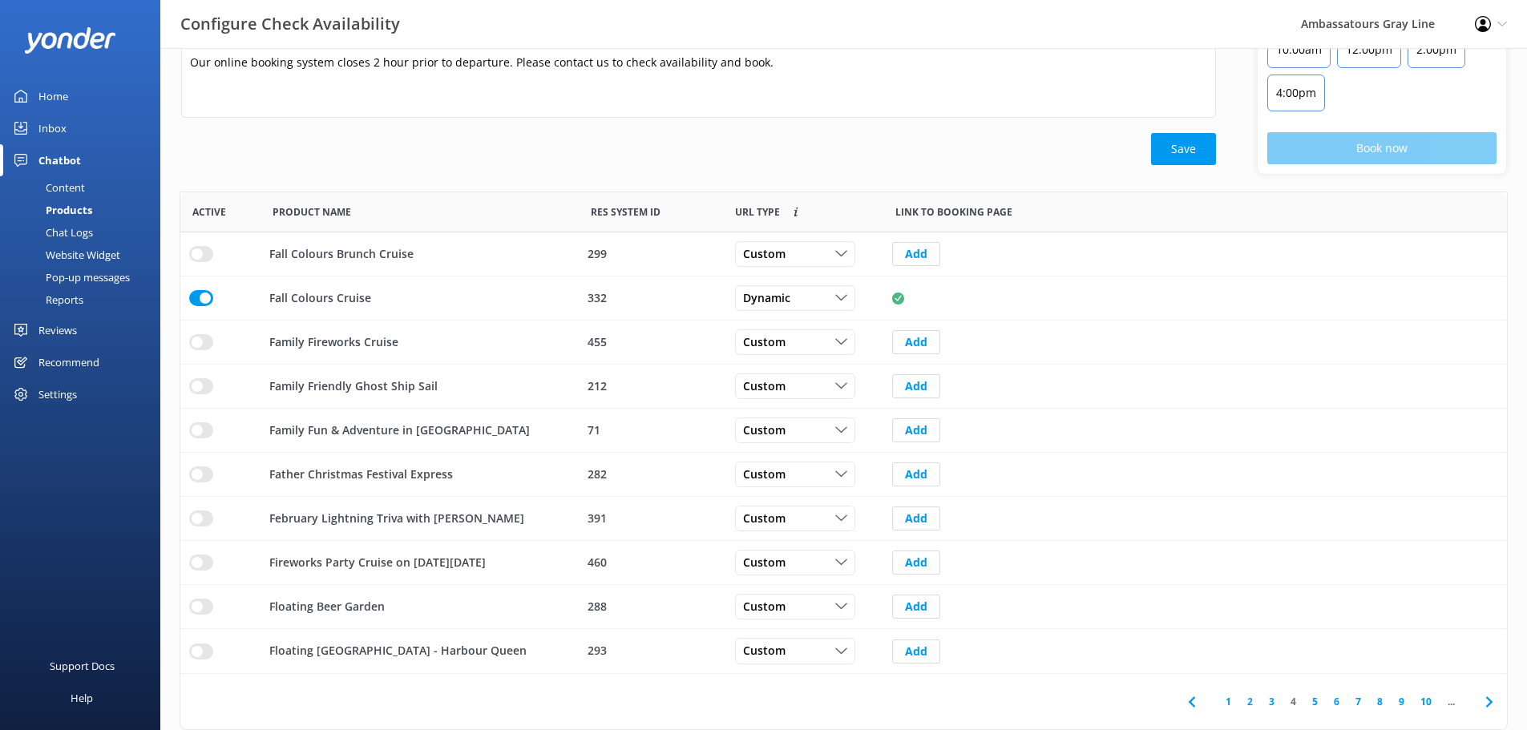
click at [1318, 705] on link "5" at bounding box center [1315, 701] width 22 height 15
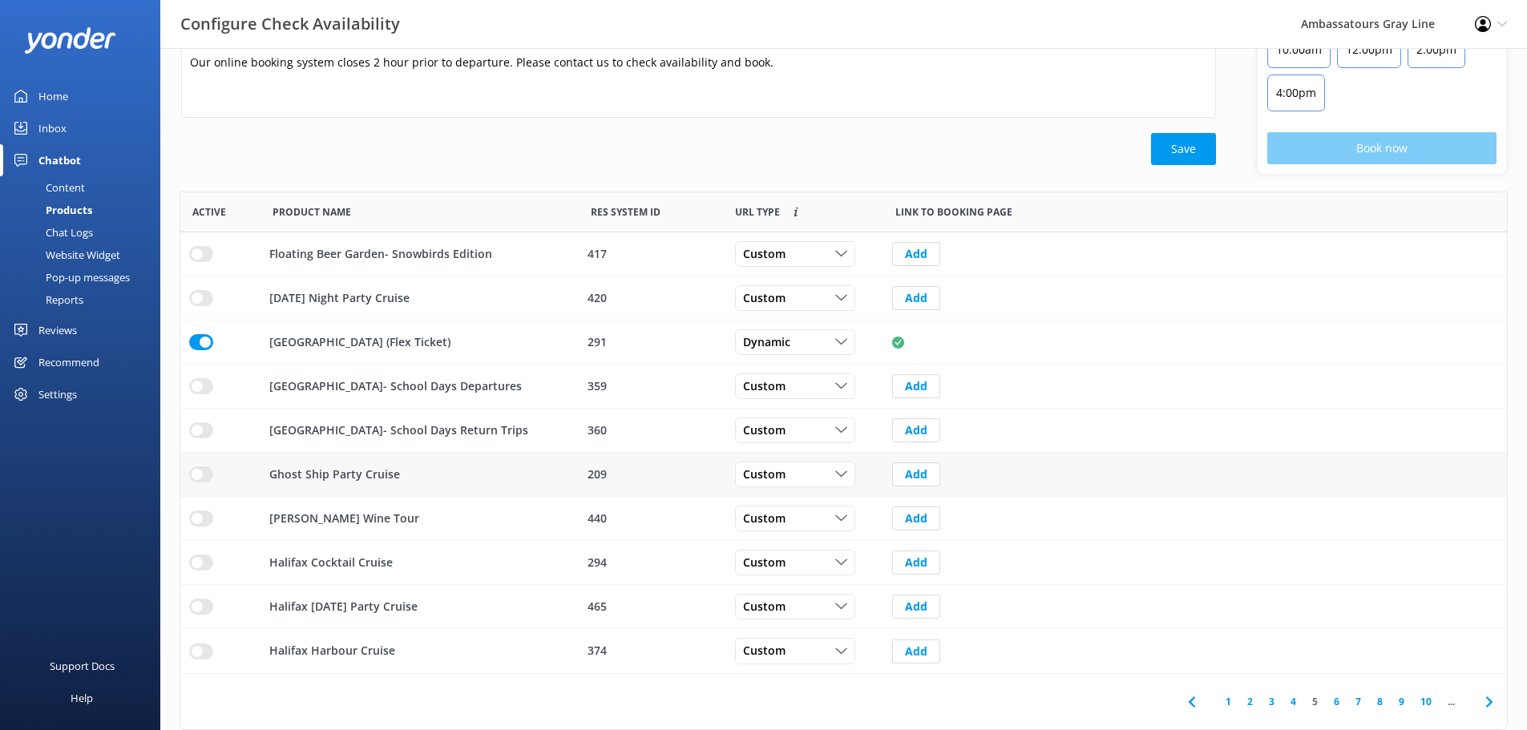
click at [201, 478] on input "row" at bounding box center [201, 475] width 24 height 16
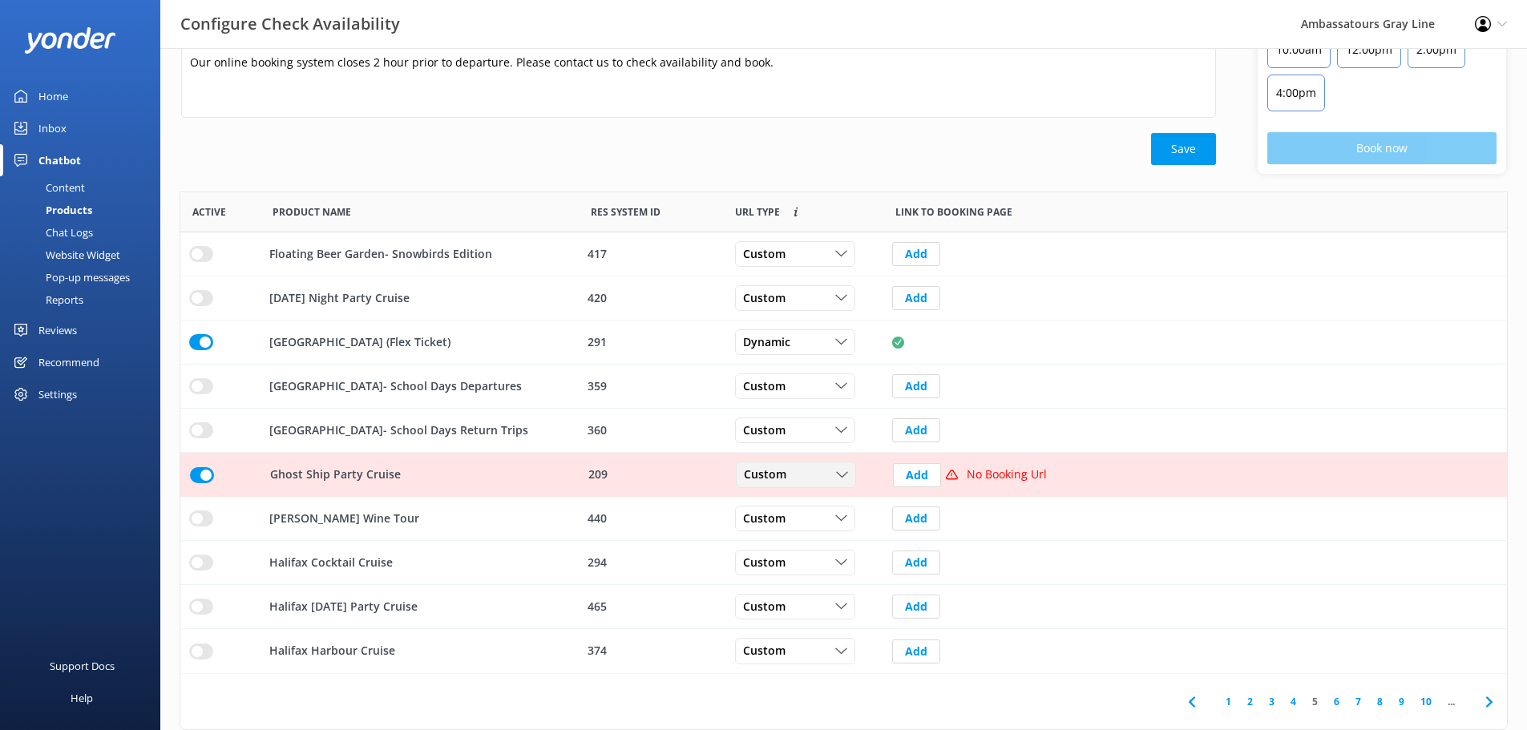
click at [795, 483] on span "Custom" at bounding box center [770, 476] width 52 height 18
click at [793, 544] on link "Dynamic" at bounding box center [808, 540] width 143 height 32
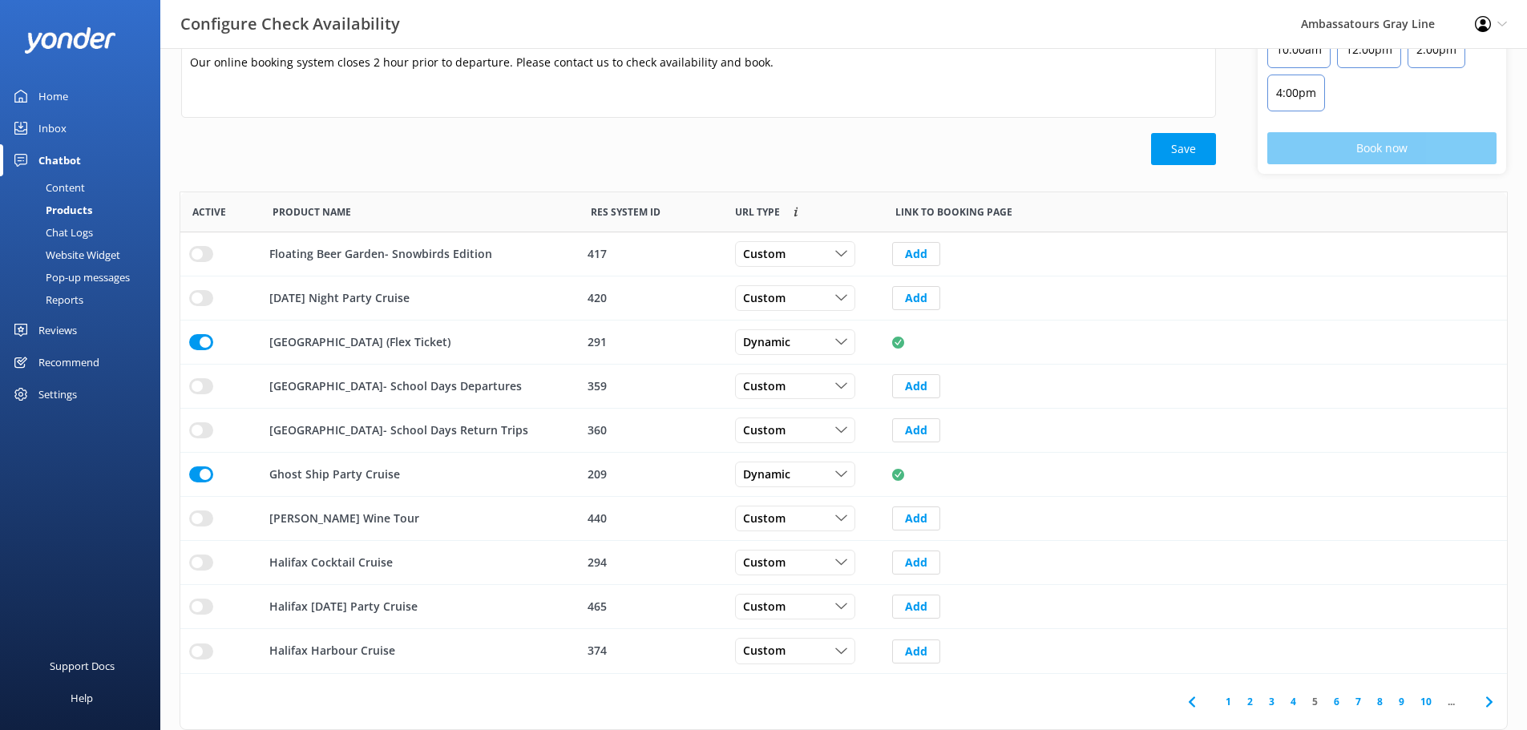
click at [382, 154] on div "Save" at bounding box center [698, 149] width 1035 height 32
click at [45, 39] on img at bounding box center [70, 40] width 92 height 26
click at [64, 187] on div "Content" at bounding box center [47, 187] width 75 height 22
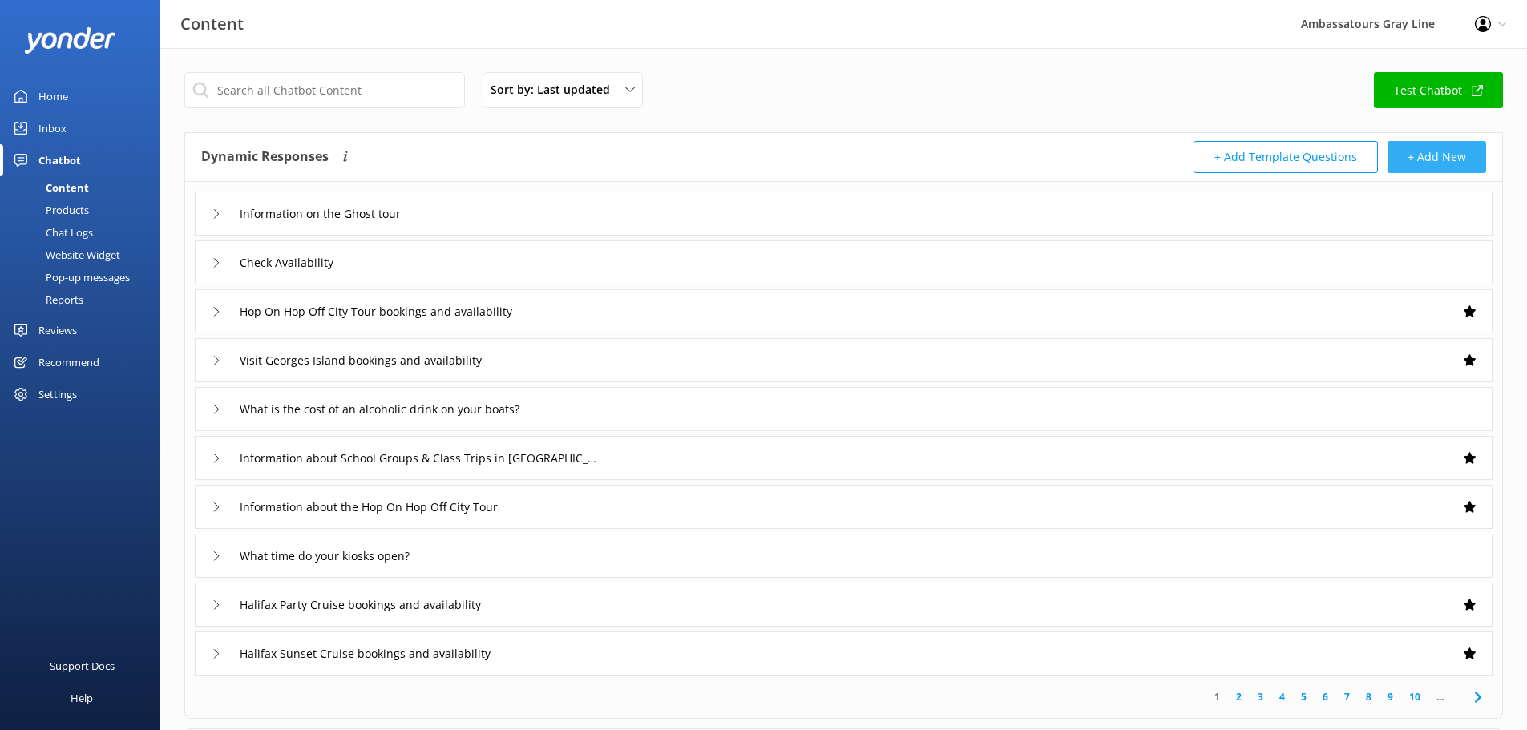
click at [1434, 160] on button "+ Add New" at bounding box center [1437, 157] width 99 height 32
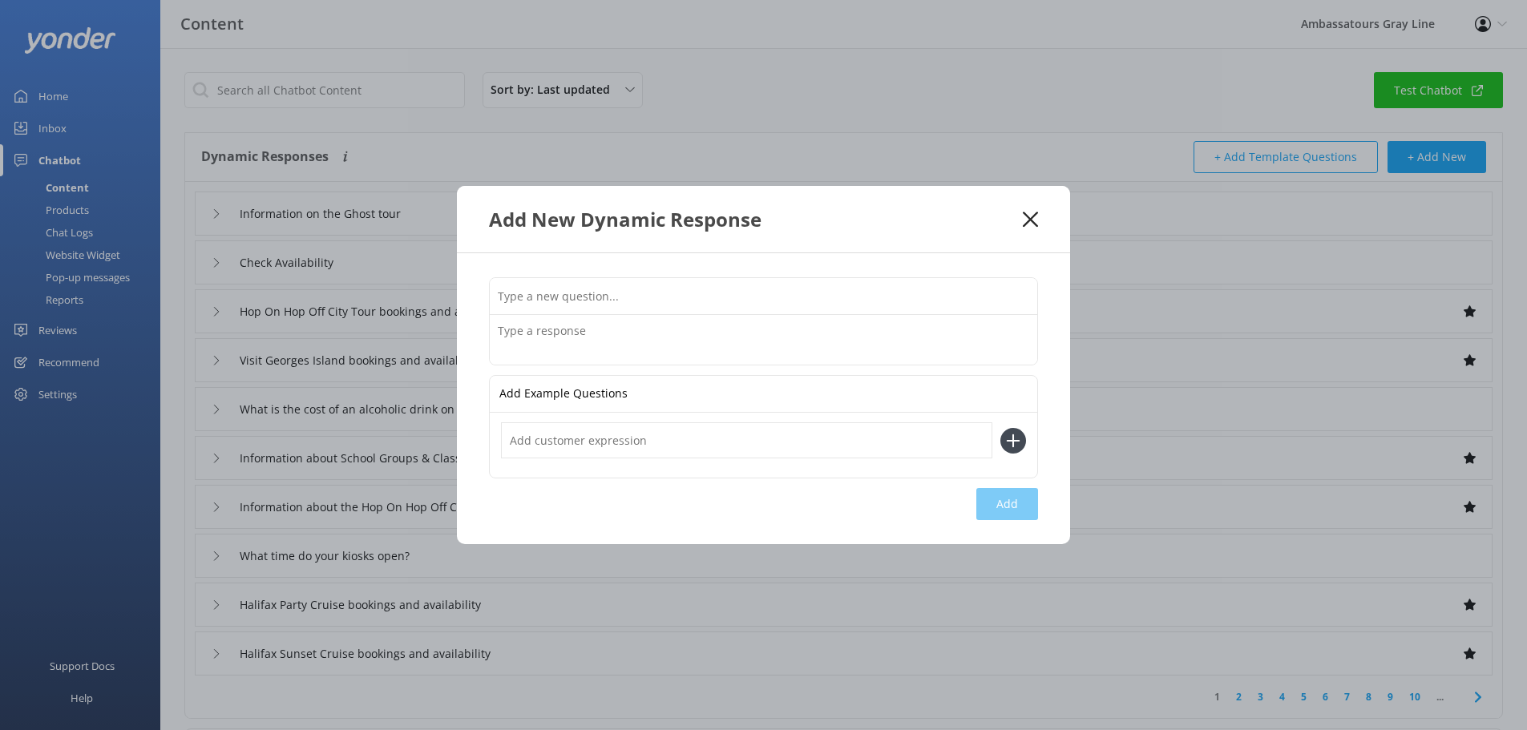
click at [551, 300] on input "text" at bounding box center [764, 296] width 548 height 36
type input "Ghost Ship Party Cruise booking and availability"
type input "I was looking to book the [DATE] tour"
click at [1020, 431] on icon at bounding box center [1013, 441] width 26 height 26
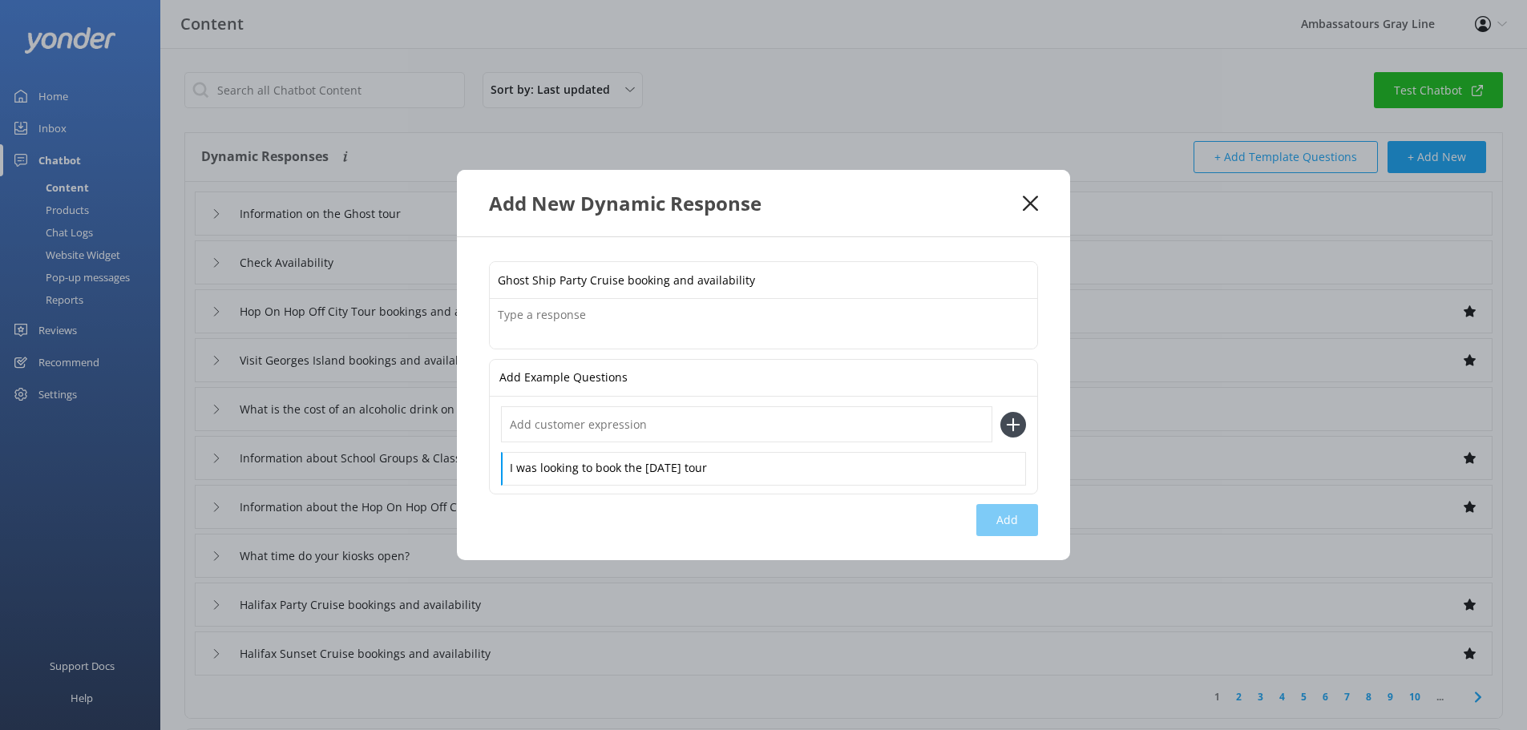
click at [719, 445] on div "I was looking to book the [DATE] tour" at bounding box center [763, 445] width 525 height 78
click at [701, 420] on input "text" at bounding box center [746, 424] width 491 height 36
type input "Is the Ghost Ship party cruise available"
click at [1021, 441] on div "Is the Ghost Ship party cruise available" at bounding box center [763, 424] width 525 height 36
click at [1017, 422] on icon at bounding box center [1013, 425] width 26 height 26
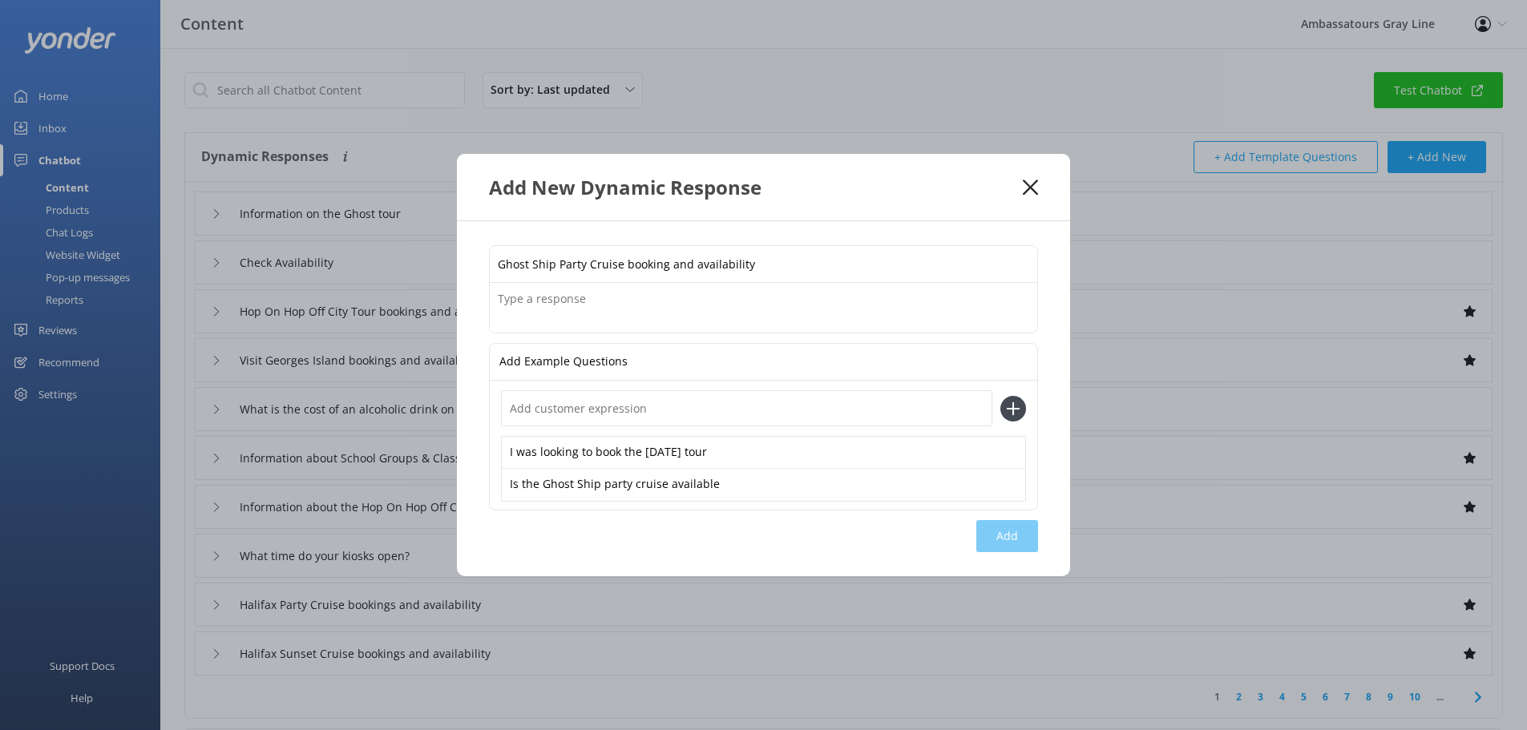
click at [832, 404] on input "text" at bounding box center [746, 408] width 491 height 36
type input "Need tickets for the [DATE] Party Cruise"
click at [1011, 411] on icon at bounding box center [1013, 409] width 26 height 26
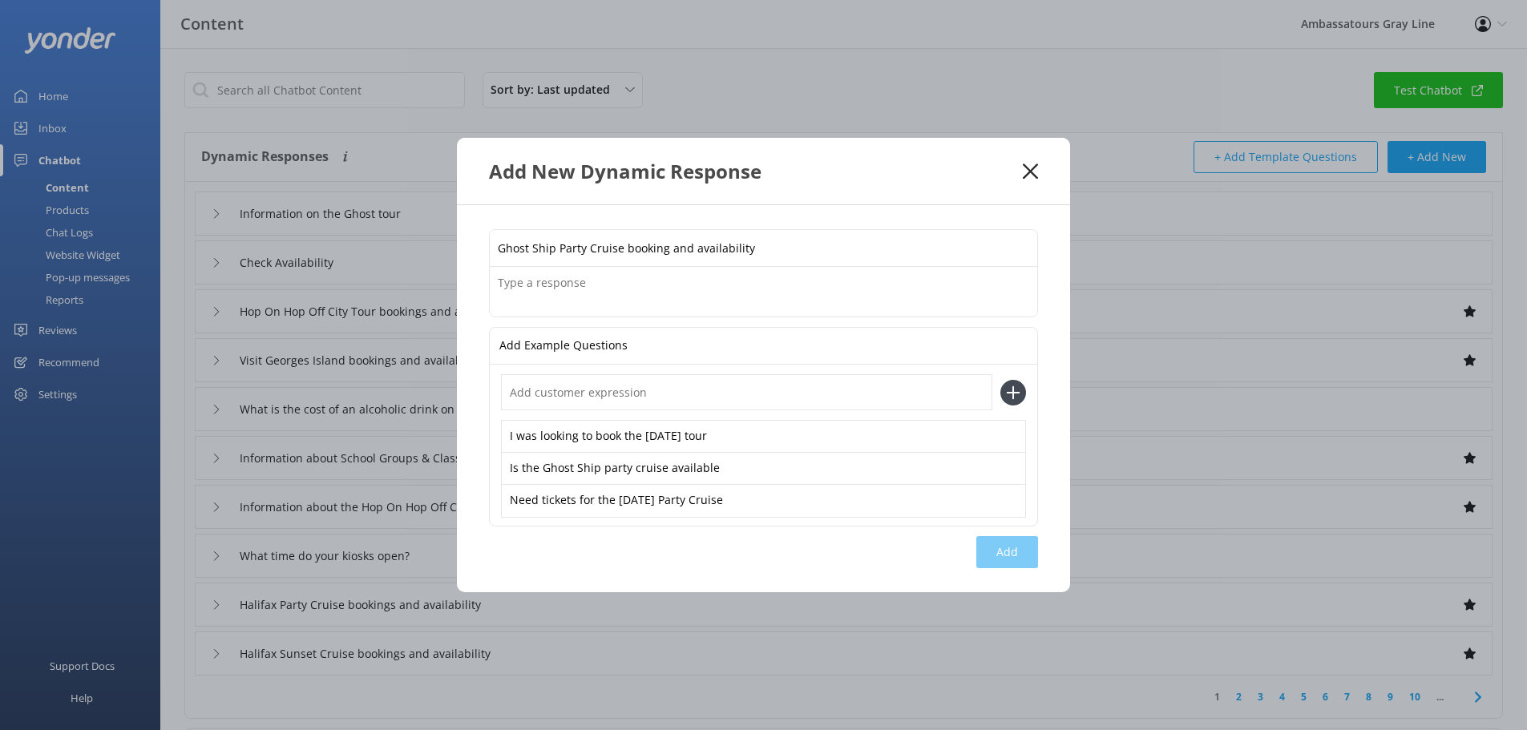
click at [574, 382] on input "text" at bounding box center [746, 392] width 491 height 36
click at [583, 290] on textarea at bounding box center [764, 292] width 548 height 50
click at [574, 342] on p "Add Example Questions" at bounding box center [563, 346] width 128 height 36
click at [564, 300] on textarea at bounding box center [764, 292] width 548 height 50
click at [1033, 169] on use at bounding box center [1030, 171] width 15 height 15
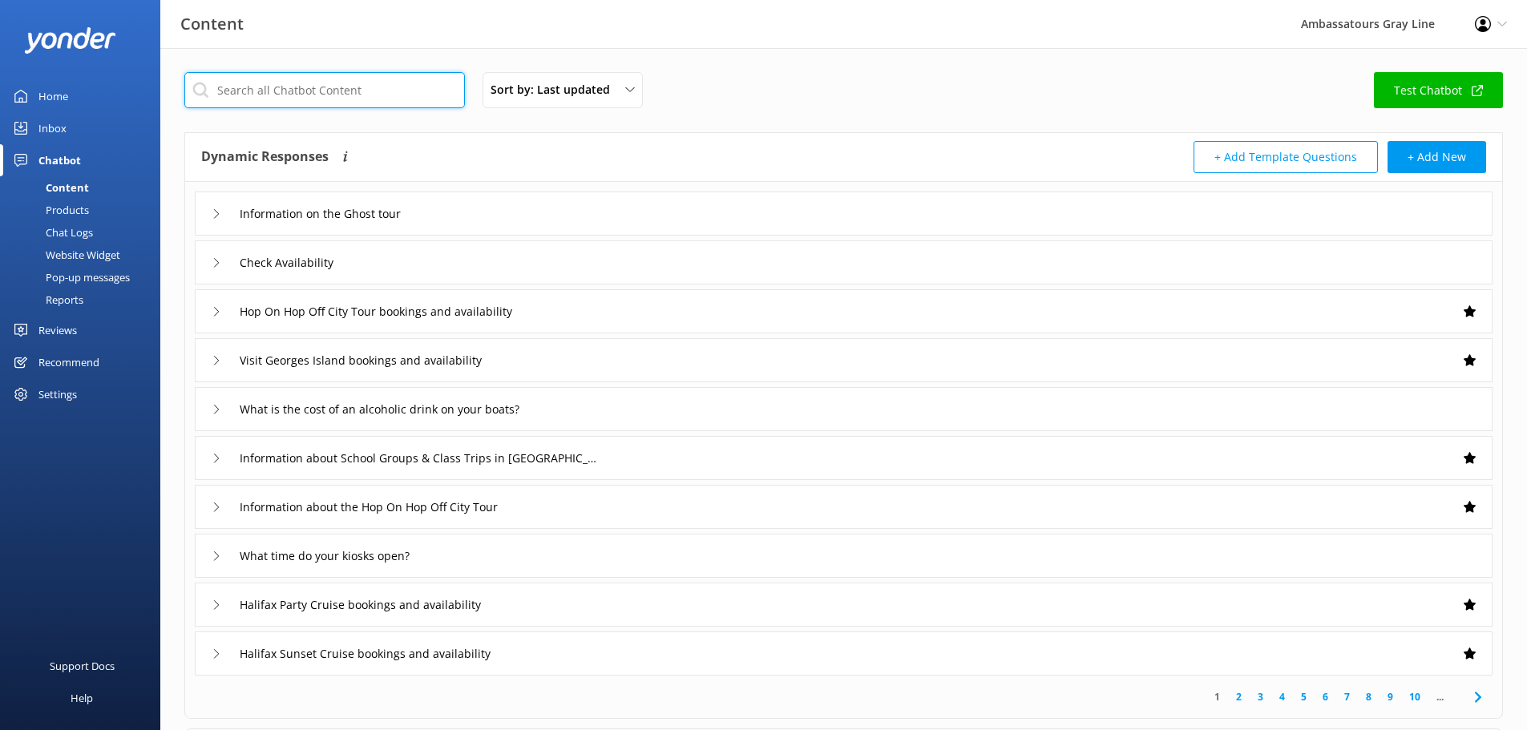
click at [312, 94] on input "text" at bounding box center [324, 90] width 281 height 36
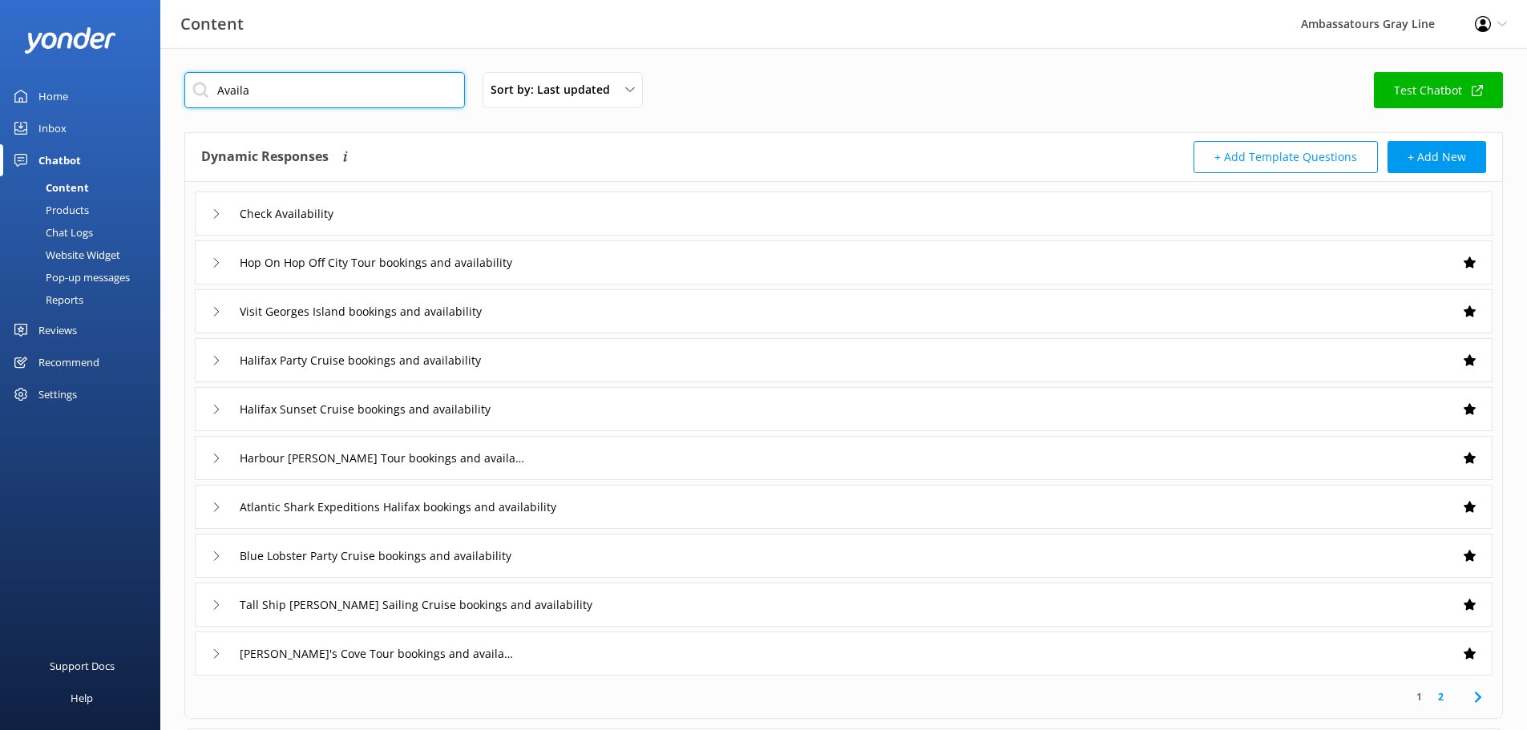
type input "Availa"
click at [309, 227] on div "Check Availability" at bounding box center [844, 214] width 1298 height 44
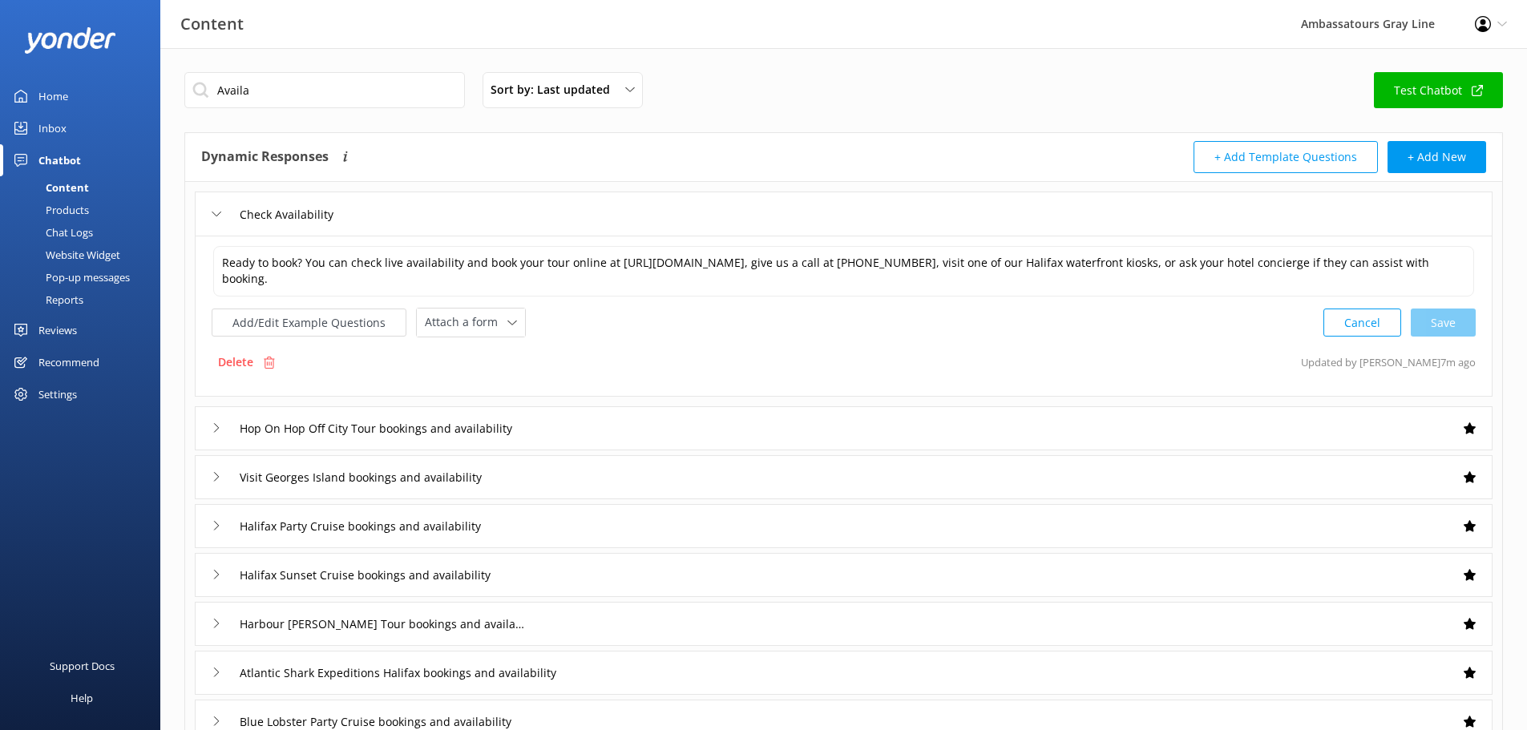
click at [386, 221] on div "Check Availability" at bounding box center [844, 214] width 1298 height 44
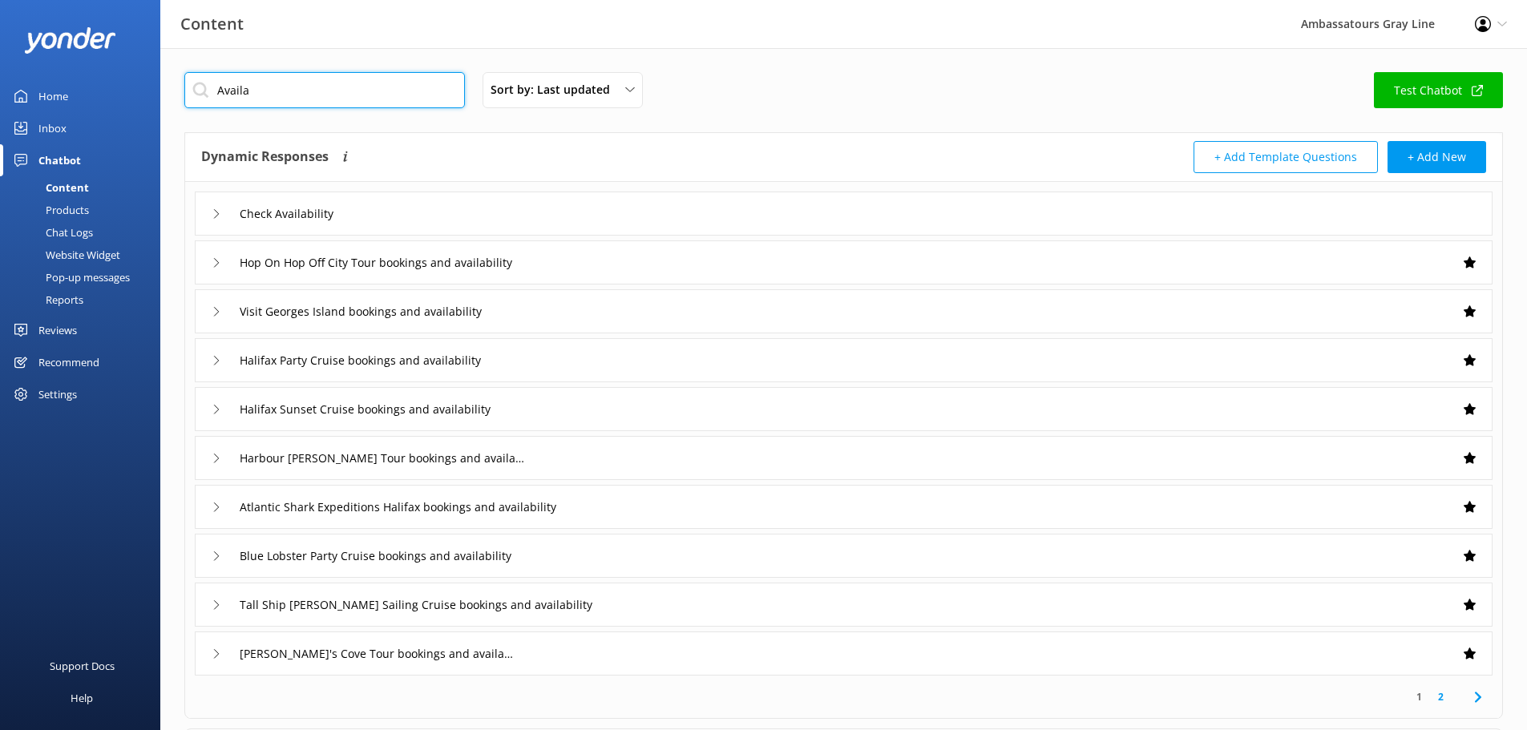
click at [313, 89] on input "Availa" at bounding box center [324, 90] width 281 height 36
click at [1437, 154] on button "+ Add New" at bounding box center [1437, 157] width 99 height 32
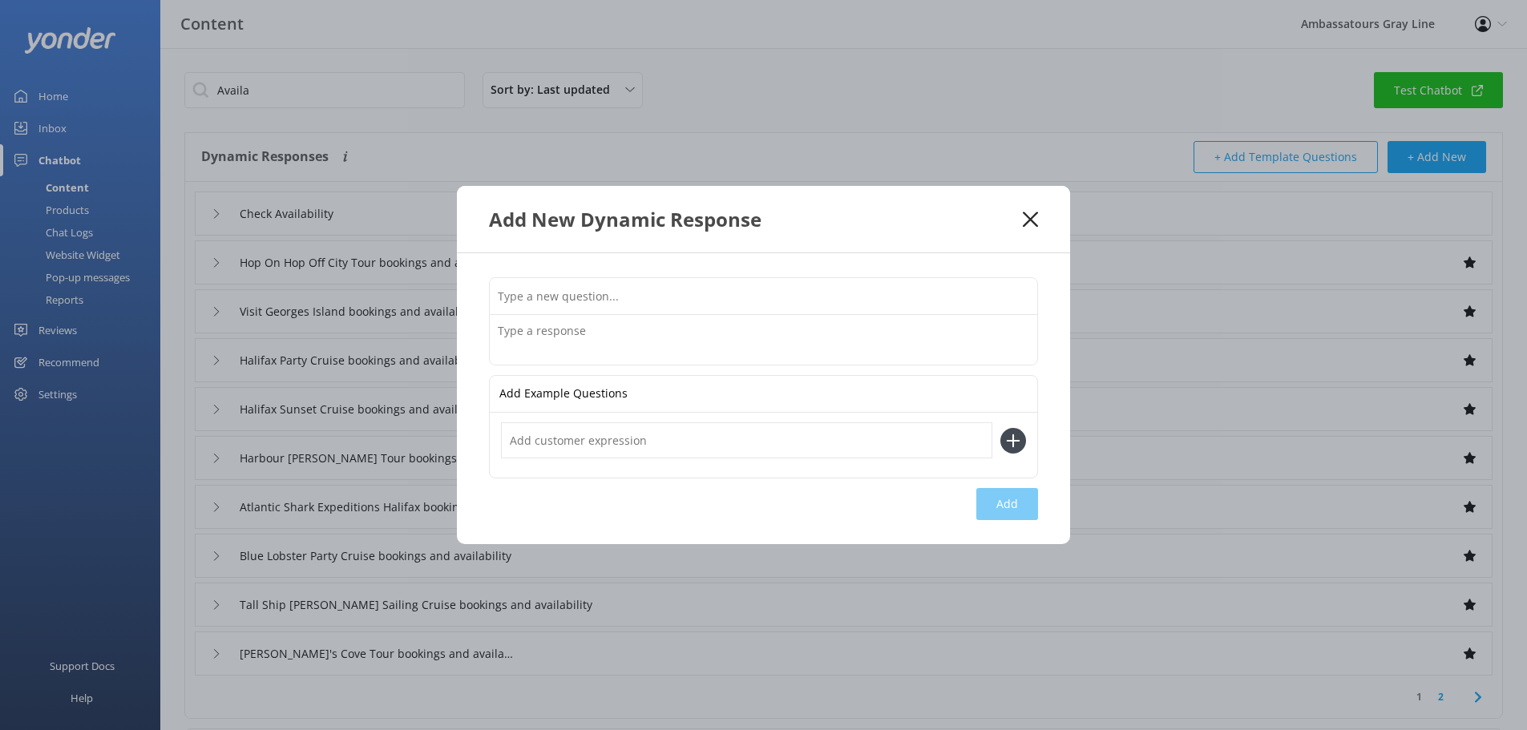
click at [574, 296] on input "text" at bounding box center [764, 296] width 548 height 36
type input "Ghost Ship Party Cruise Booking and availability"
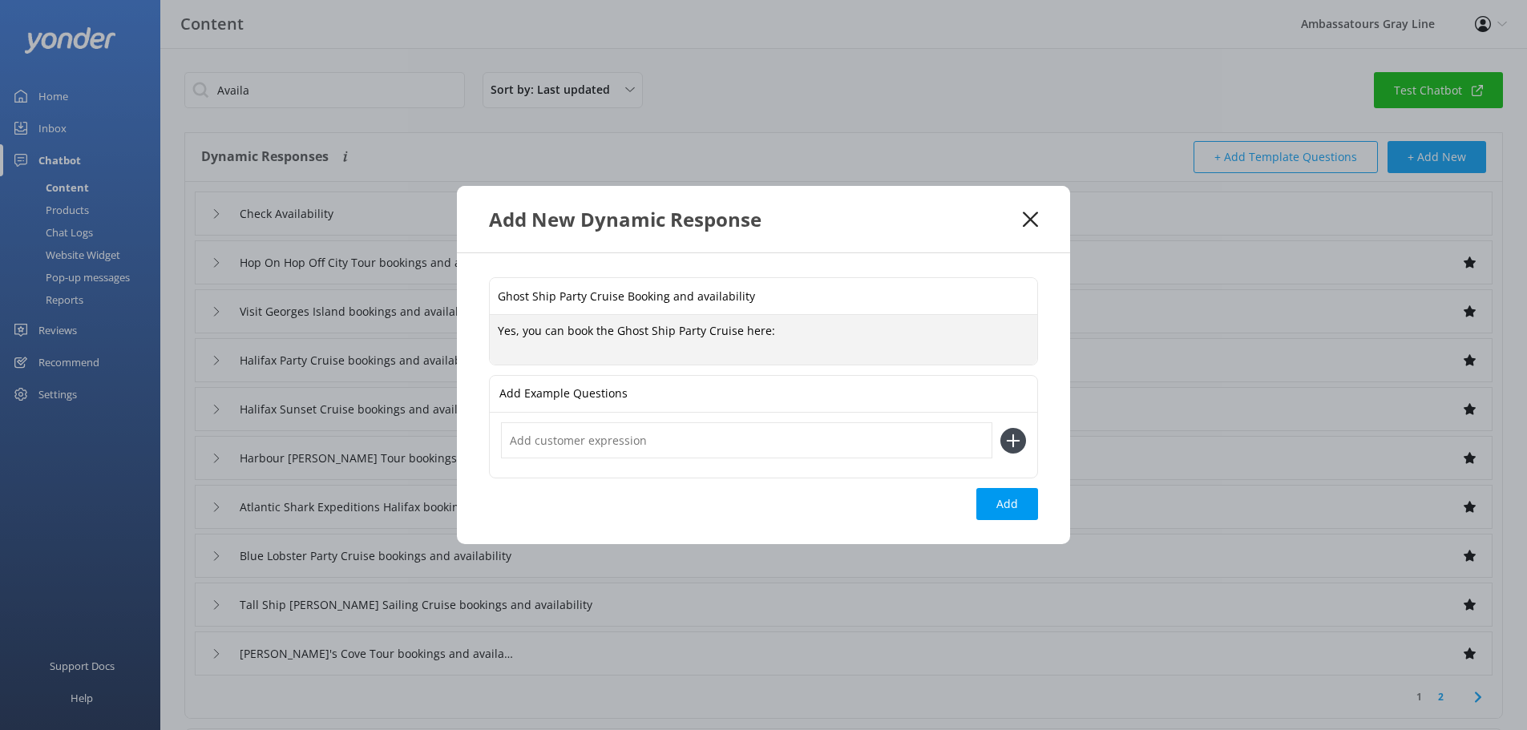
click at [786, 332] on textarea "Yes, you can book the Ghost Ship Party Cruise here:" at bounding box center [764, 340] width 548 height 50
type textarea "Yes, you can book the Ghost Ship Party Cruise here:"
click at [667, 447] on input "text" at bounding box center [746, 440] width 491 height 36
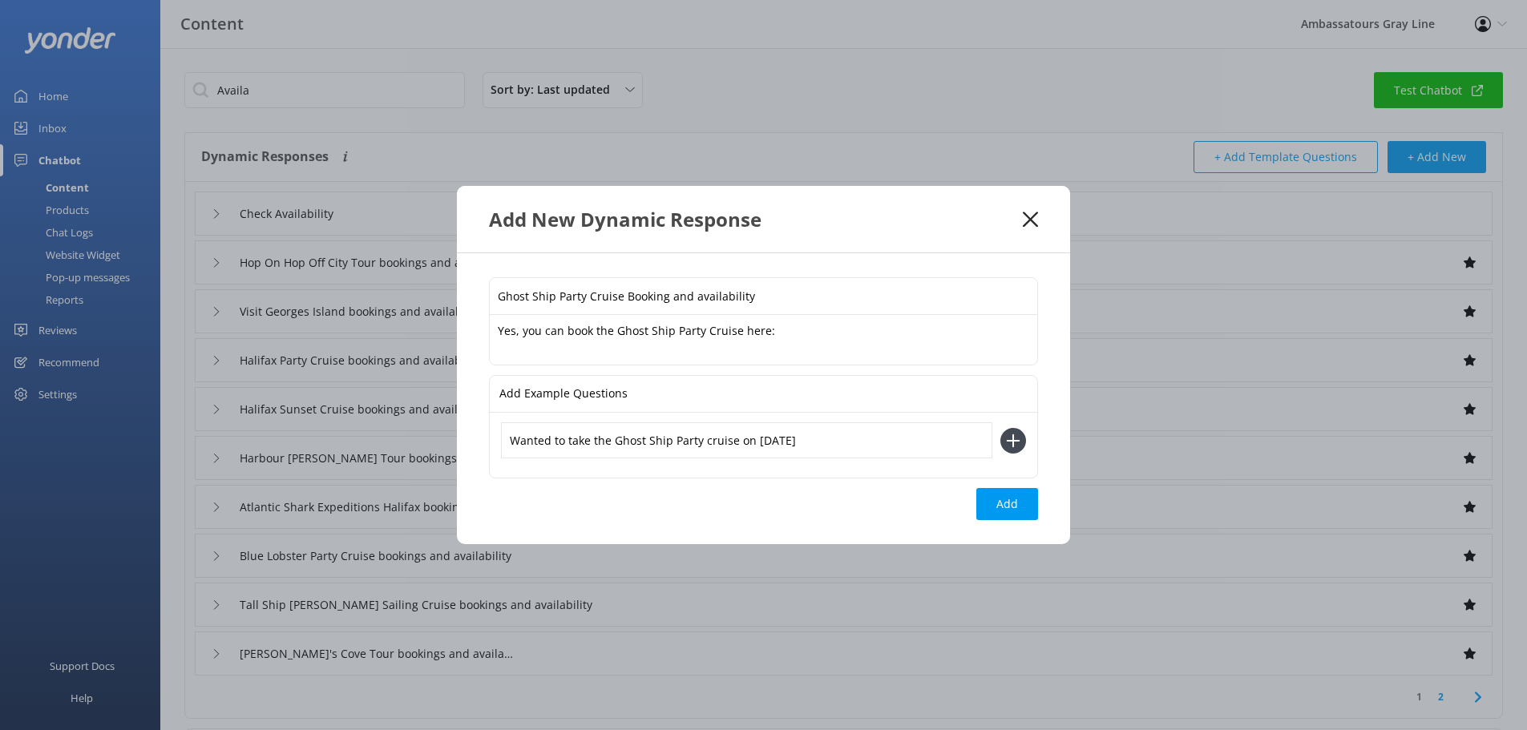
type input "Wanted to take the Ghost Ship Party cruise on [DATE]"
click at [1012, 441] on use at bounding box center [1014, 441] width 14 height 14
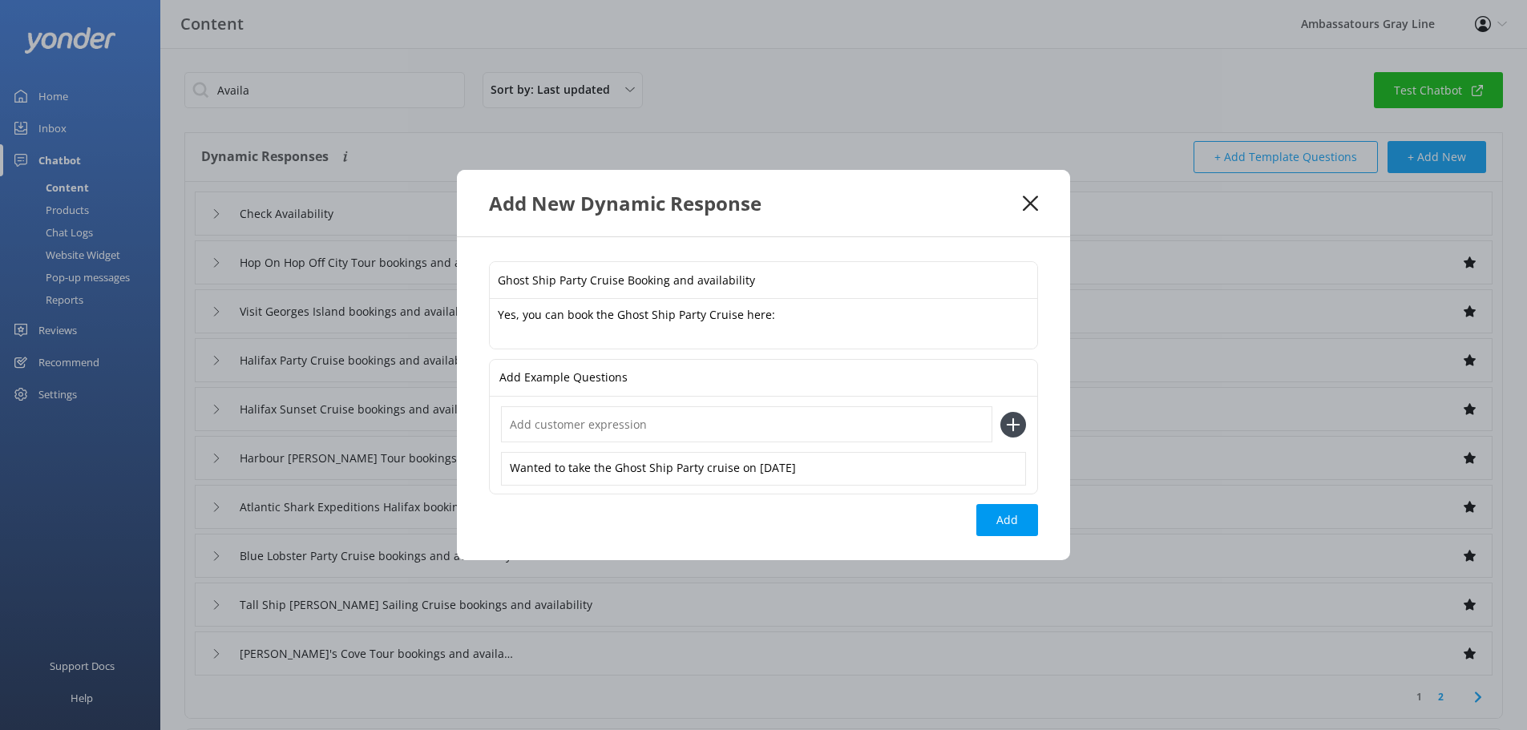
click at [697, 431] on input "text" at bounding box center [746, 424] width 491 height 36
type input "[DATE] Party Cruise tickets"
click at [1013, 434] on icon at bounding box center [1013, 425] width 26 height 26
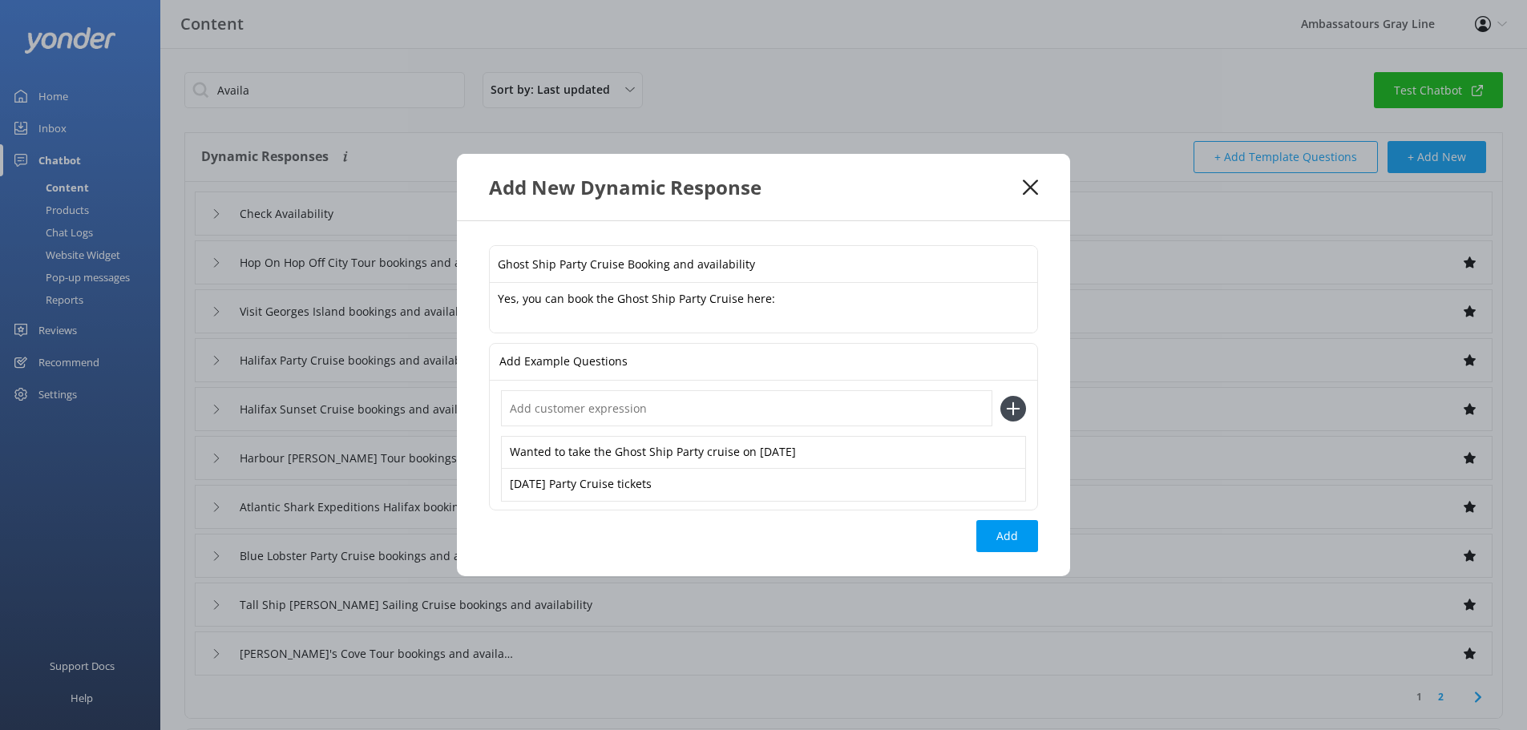
click at [696, 414] on input "text" at bounding box center [746, 408] width 491 height 36
type input "W"
type input "Purchase tickets for the Ghost Ship"
click at [1018, 398] on icon at bounding box center [1013, 409] width 26 height 26
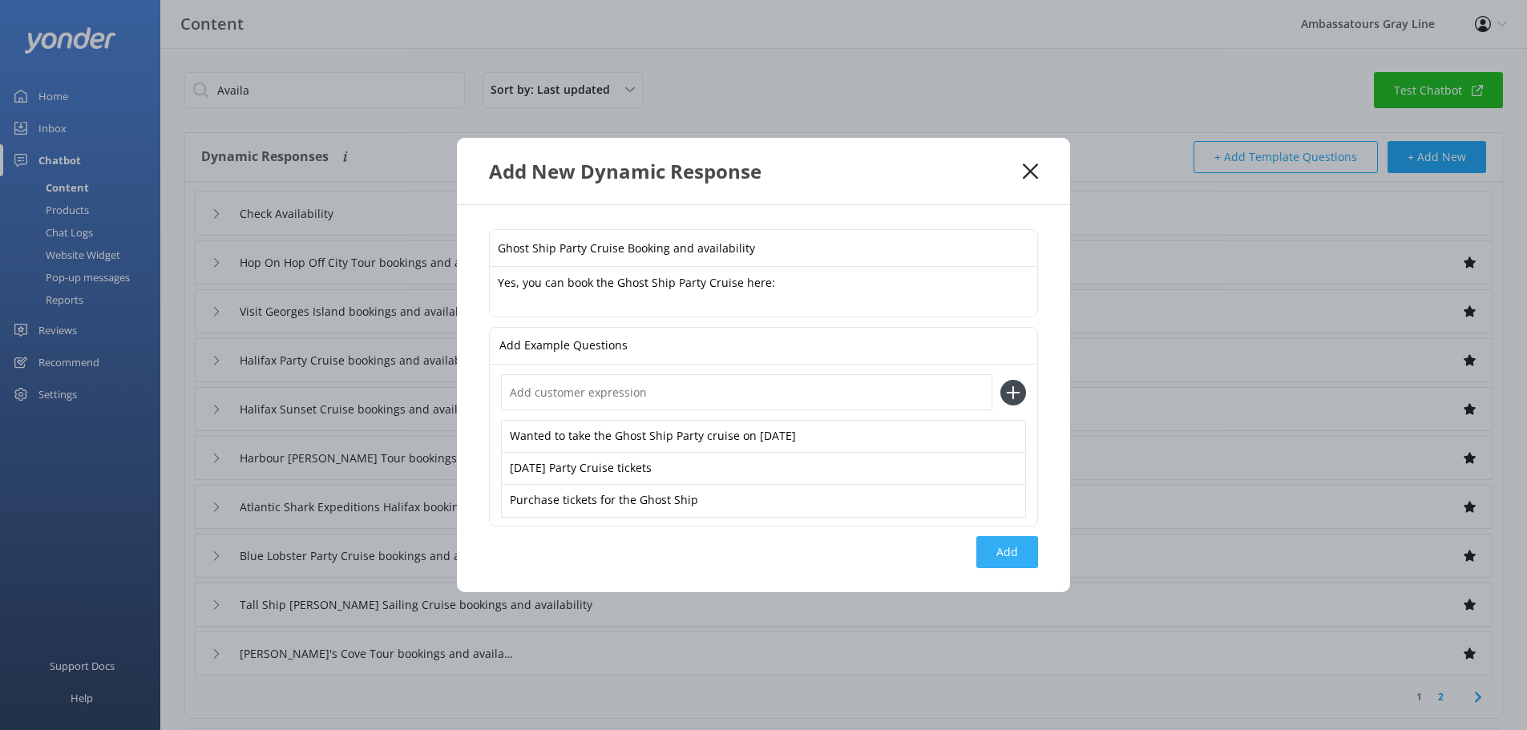
click at [994, 555] on button "Add" at bounding box center [1007, 552] width 62 height 32
type input "Ghost Ship Party Cruise Booking and availability"
type input "Check Availability"
type input "Hop On Hop Off City Tour bookings and availability"
type input "Visit Georges Island bookings and availability"
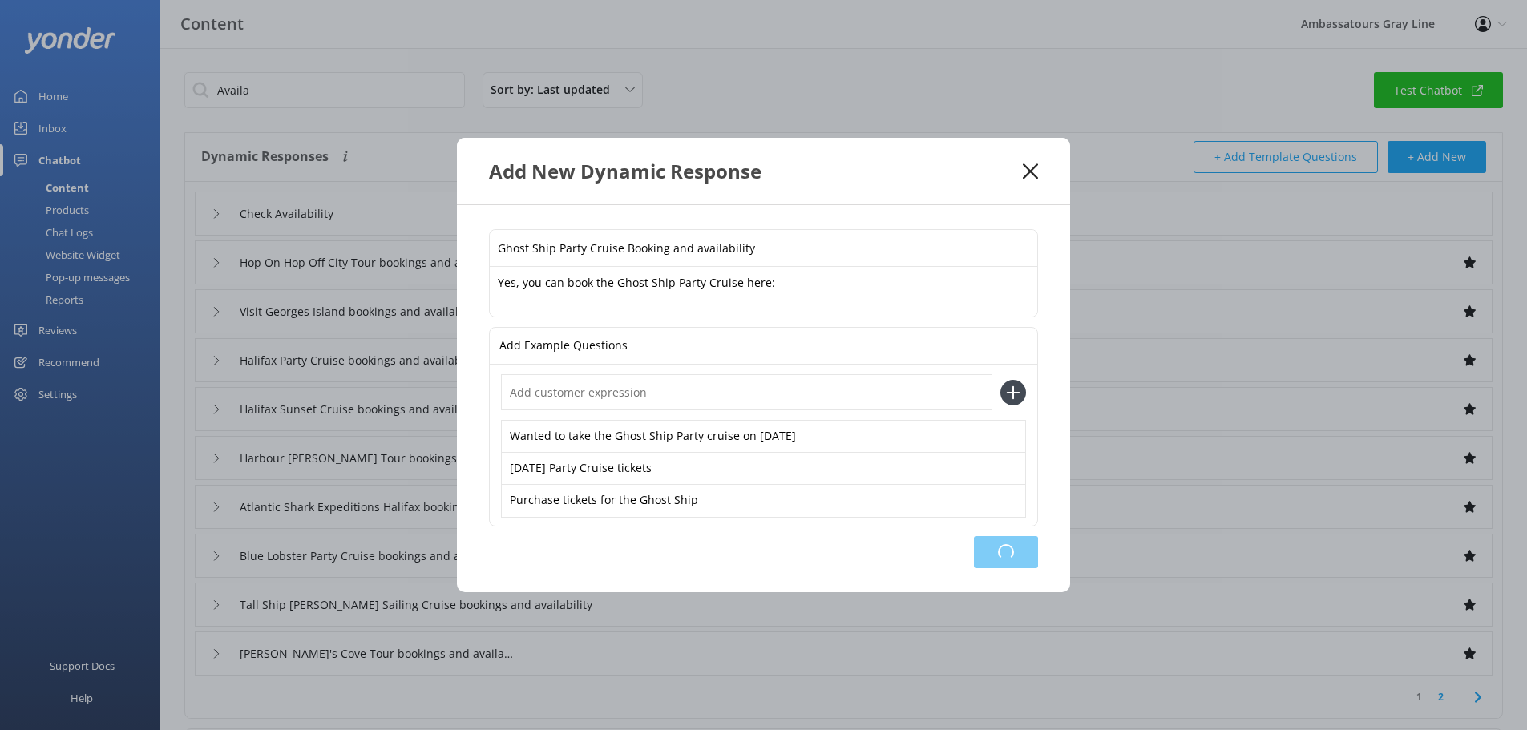
type input "Halifax Party Cruise bookings and availability"
type input "Halifax Sunset Cruise bookings and availability"
type input "Harbour [PERSON_NAME] Tour bookings and availability"
type input "Atlantic Shark Expeditions Halifax bookings and availability"
type input "Blue Lobster Party Cruise bookings and availability"
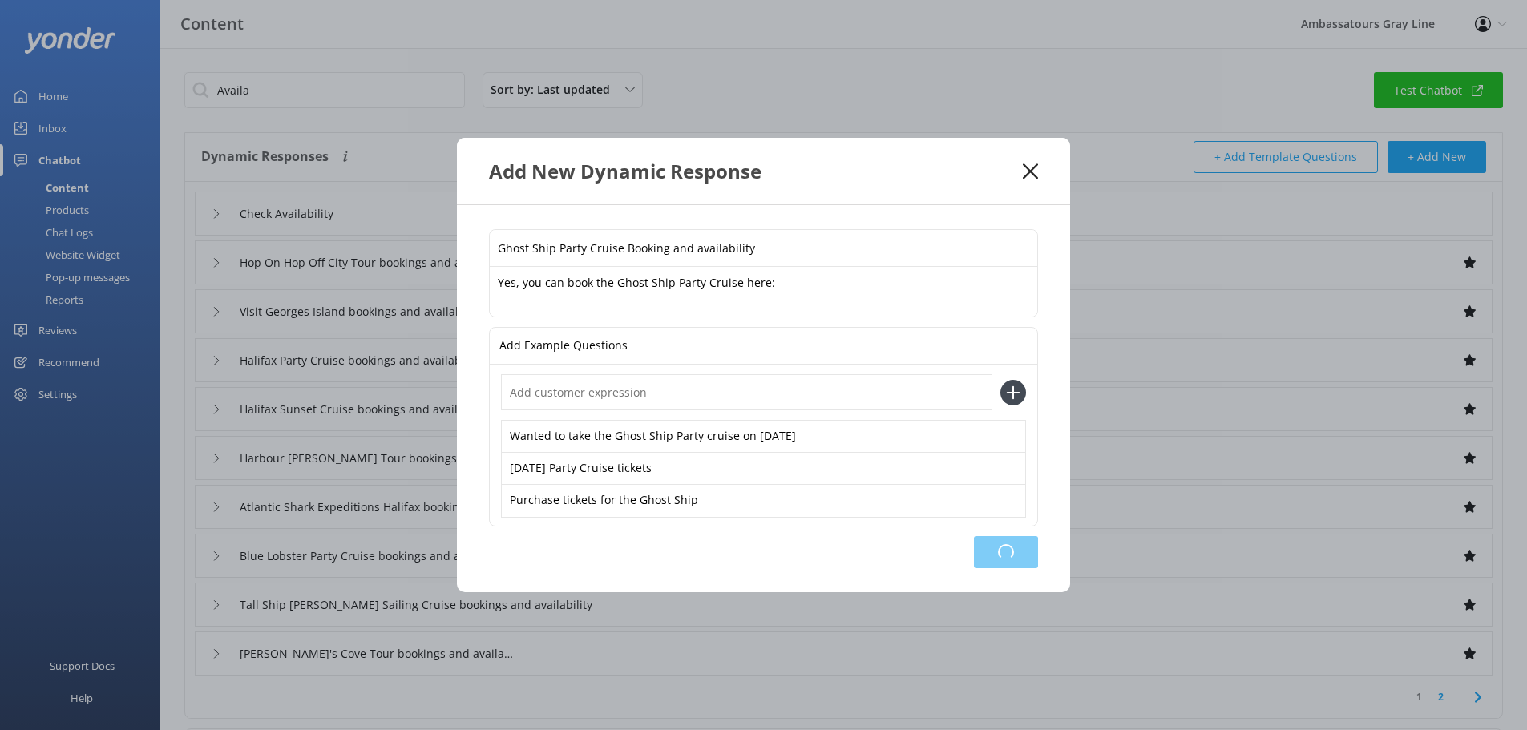
type input "Tall Ship [PERSON_NAME] Sailing Cruise bookings and availability"
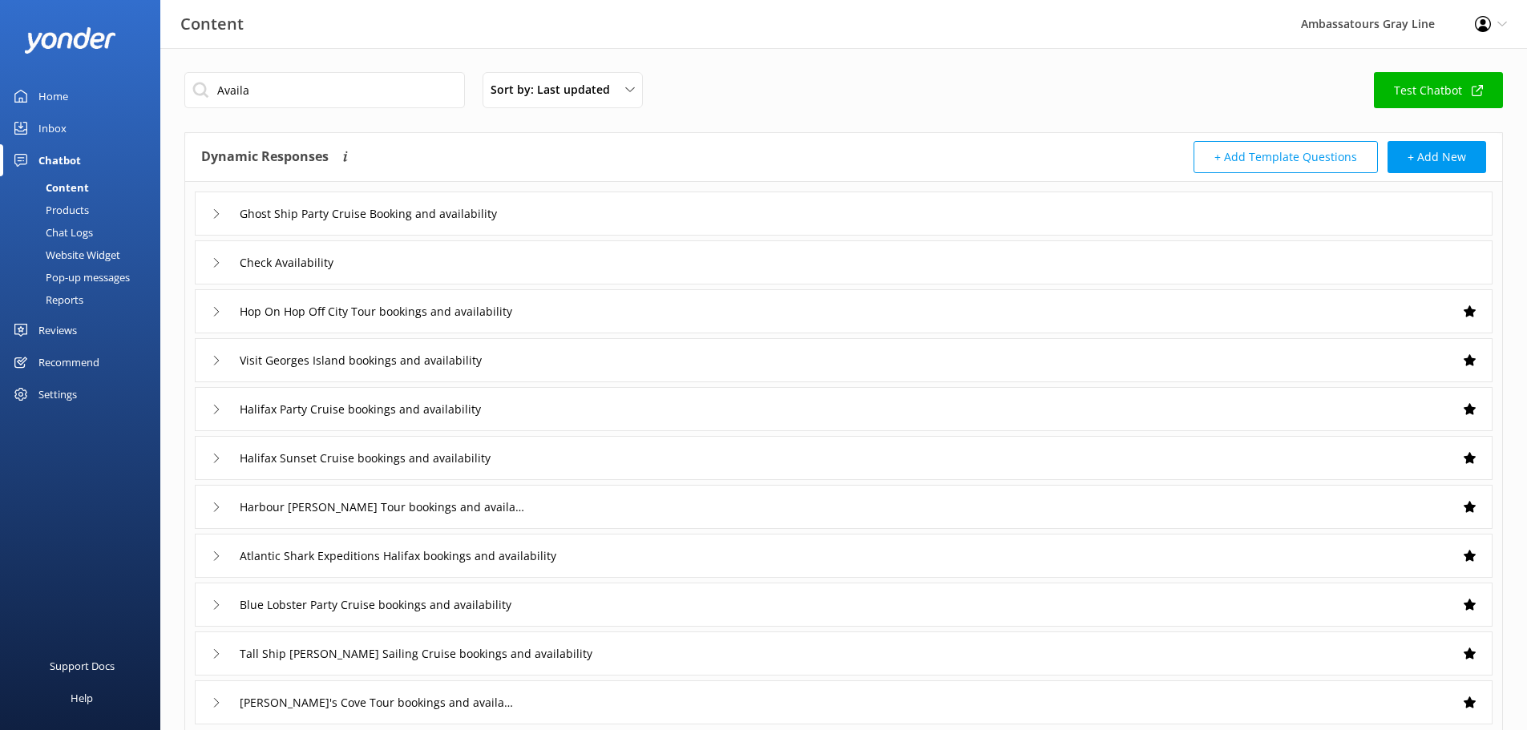
click at [605, 211] on div "Ghost Ship Party Cruise Booking and availability" at bounding box center [844, 214] width 1298 height 44
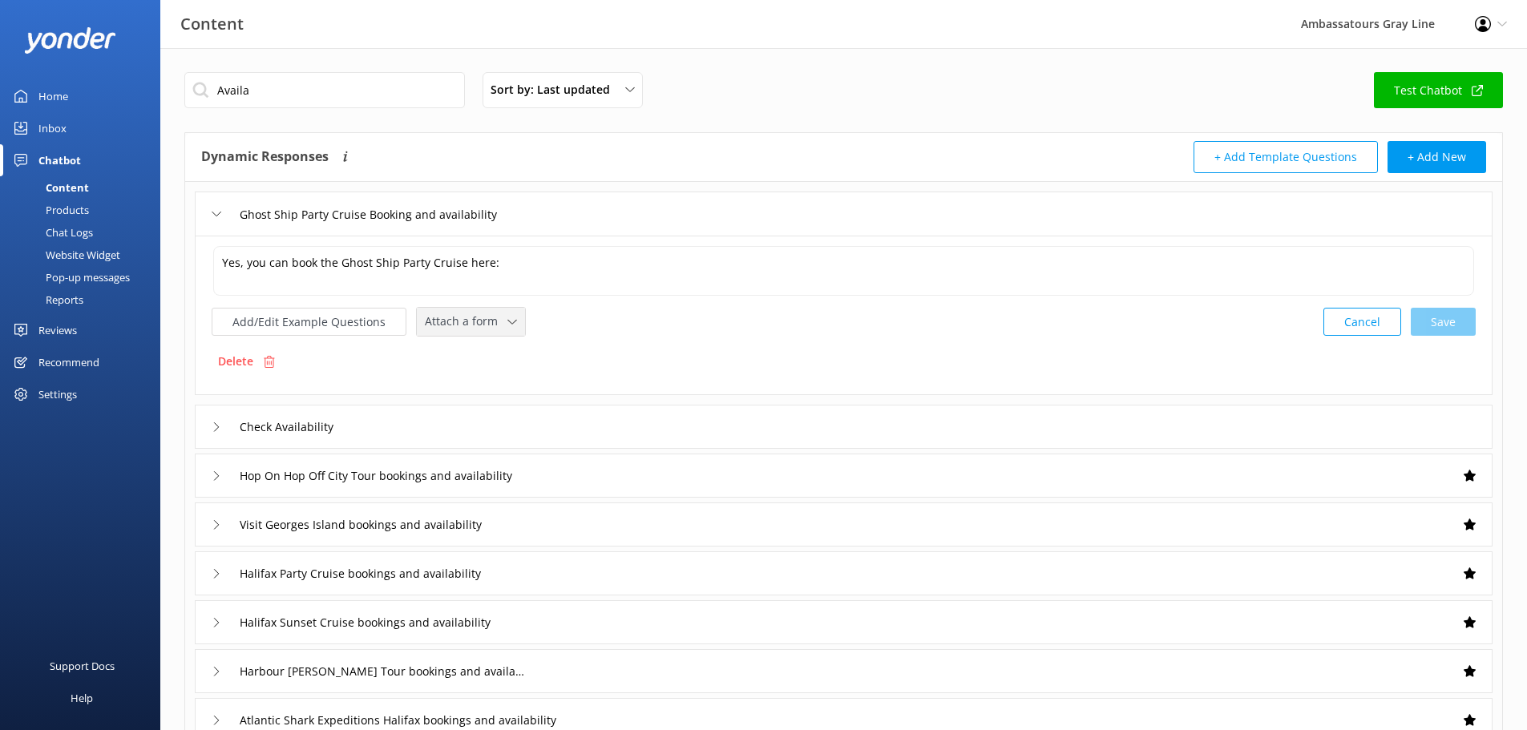
click at [447, 321] on span "Attach a form" at bounding box center [466, 322] width 83 height 18
click at [362, 320] on button "Add/Edit Example Questions" at bounding box center [309, 322] width 195 height 28
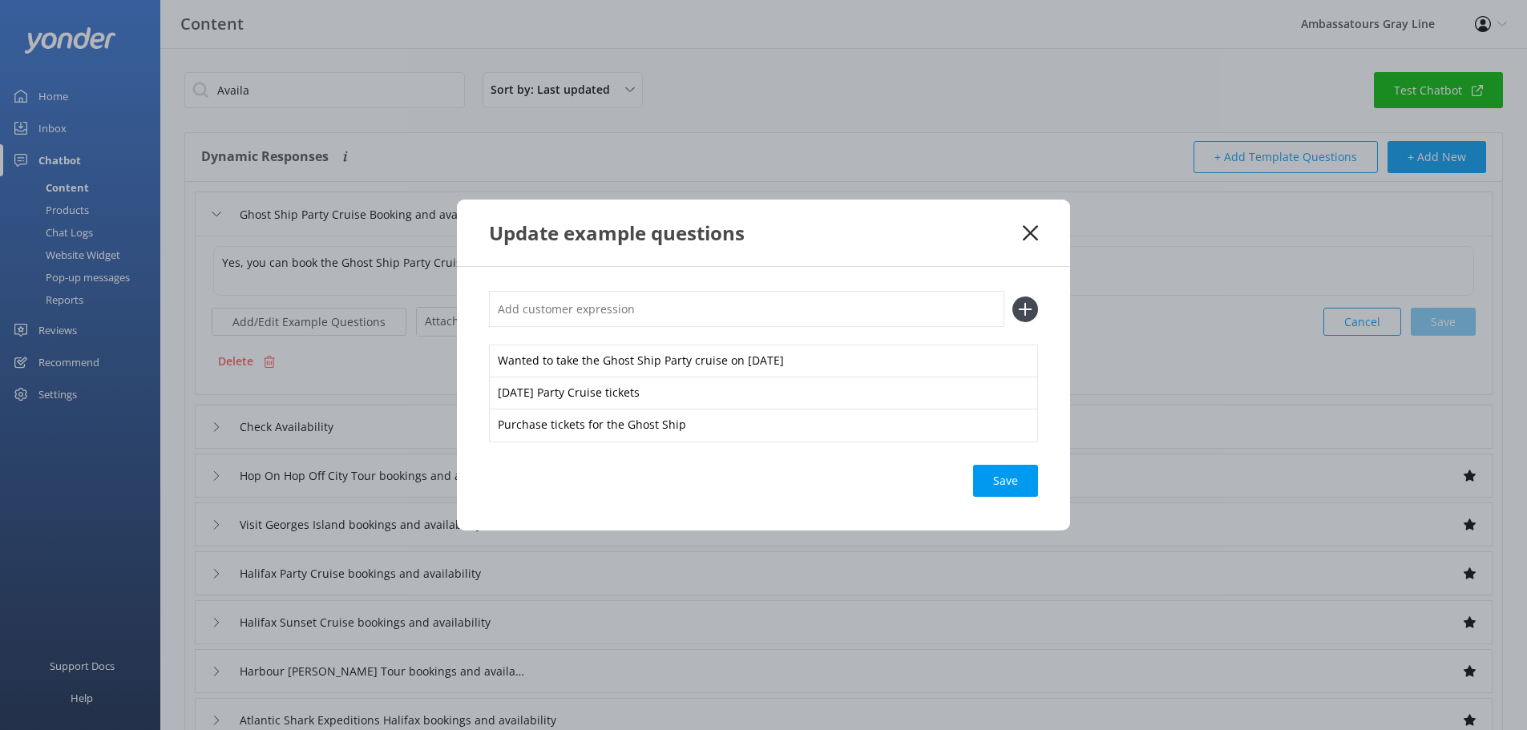
click at [1032, 232] on use at bounding box center [1030, 232] width 15 height 15
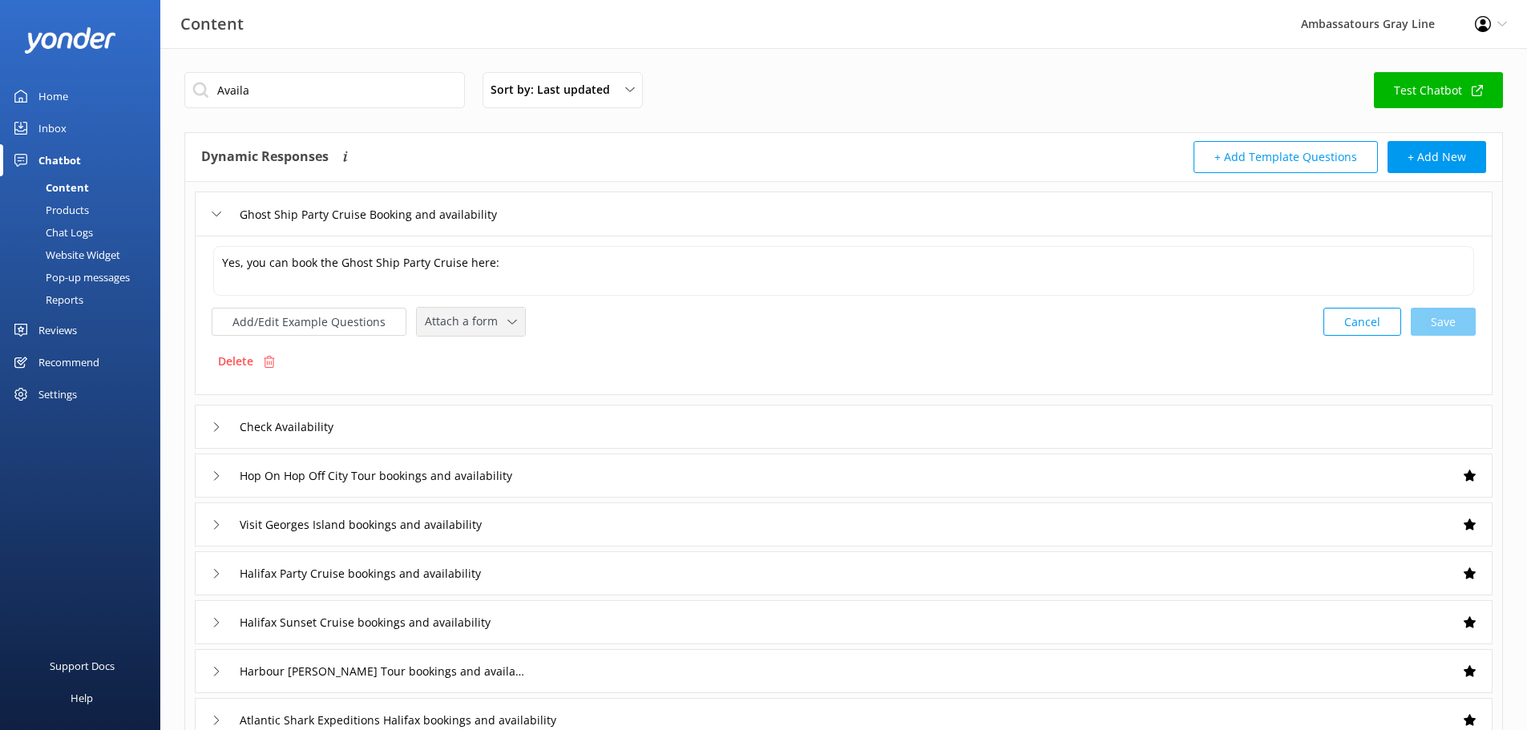
click at [501, 330] on span "Attach a form" at bounding box center [466, 322] width 83 height 18
click at [475, 381] on div "Check availability" at bounding box center [465, 388] width 79 height 16
click at [496, 327] on span "Check availability" at bounding box center [476, 320] width 103 height 18
click at [1463, 84] on link "Test Chatbot" at bounding box center [1438, 90] width 129 height 36
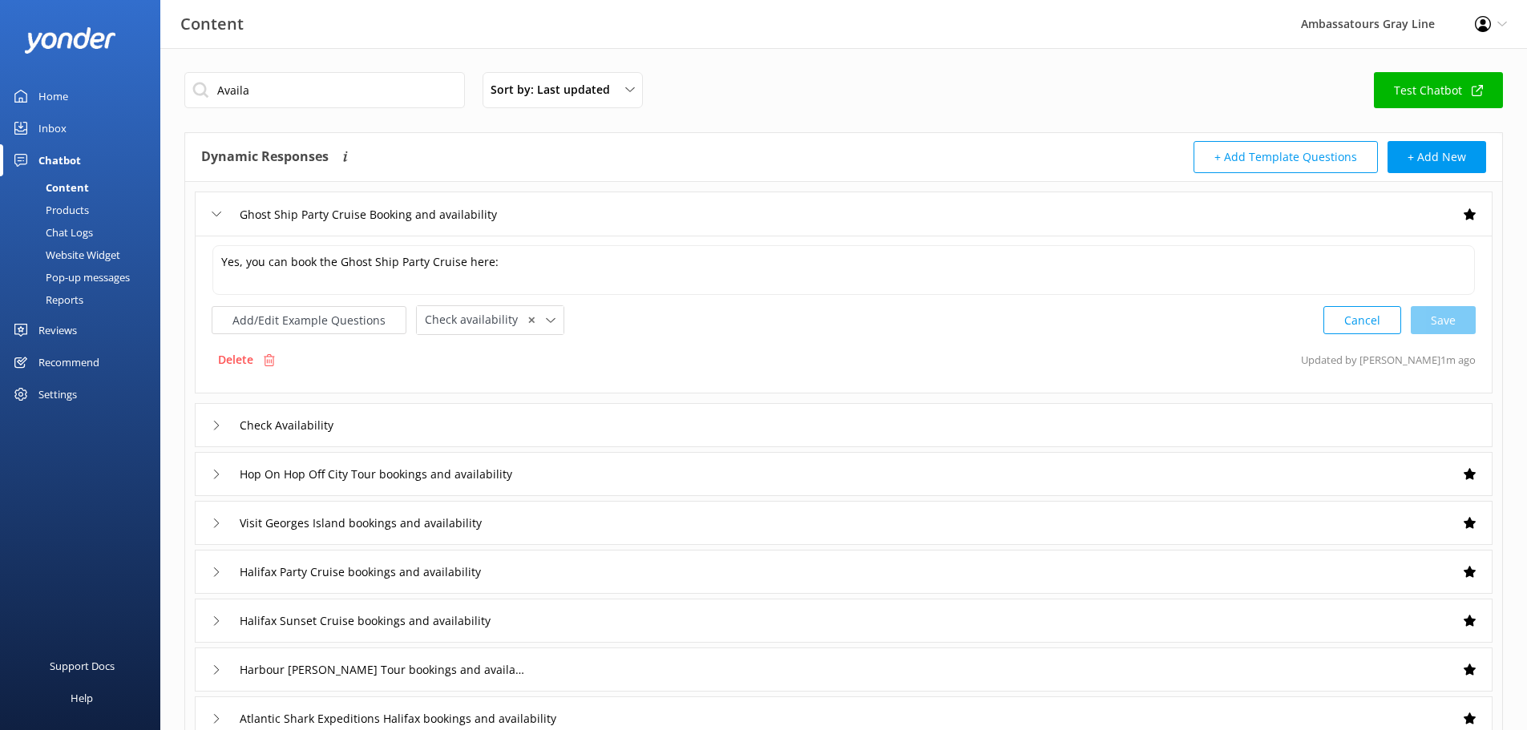
click at [80, 231] on div "Chat Logs" at bounding box center [51, 232] width 83 height 22
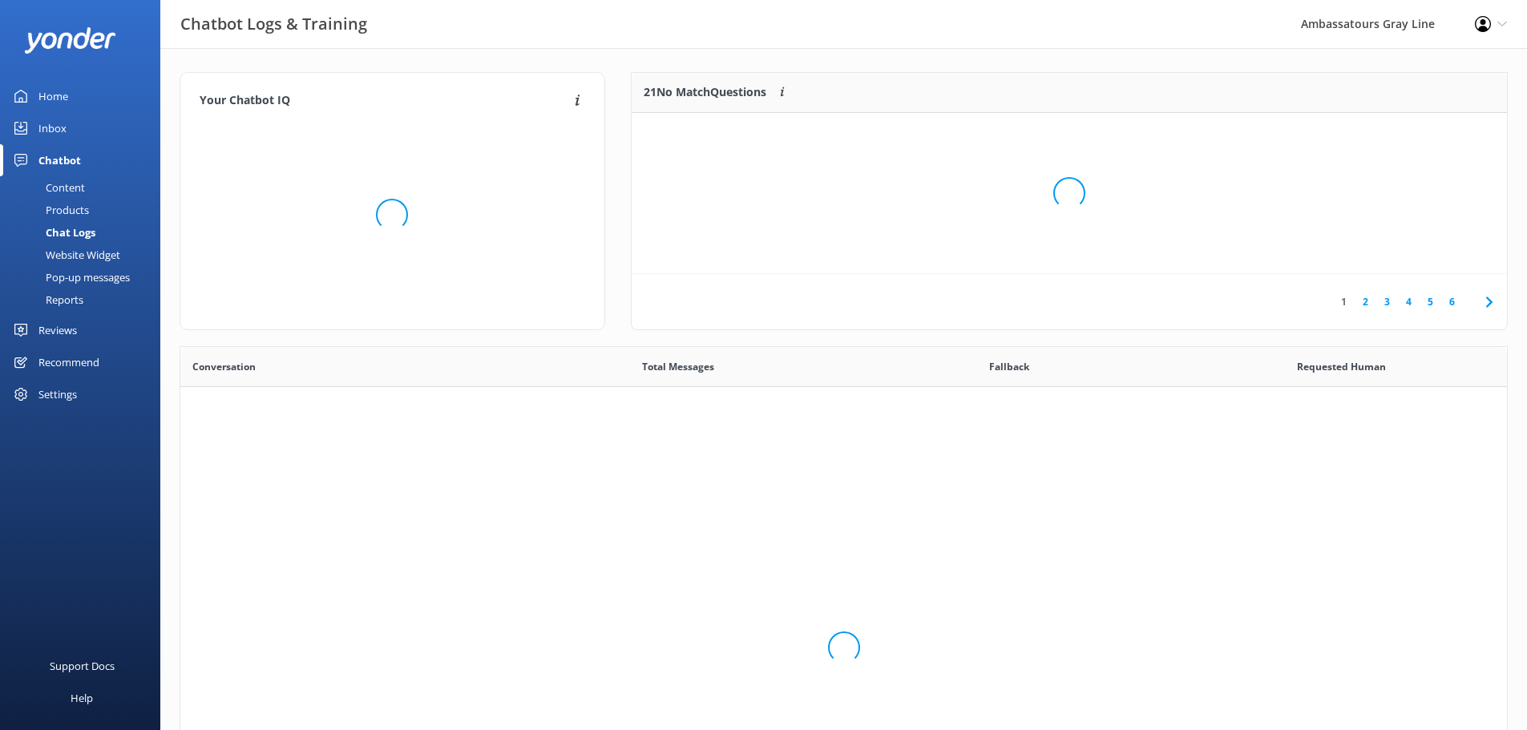
scroll to position [550, 1315]
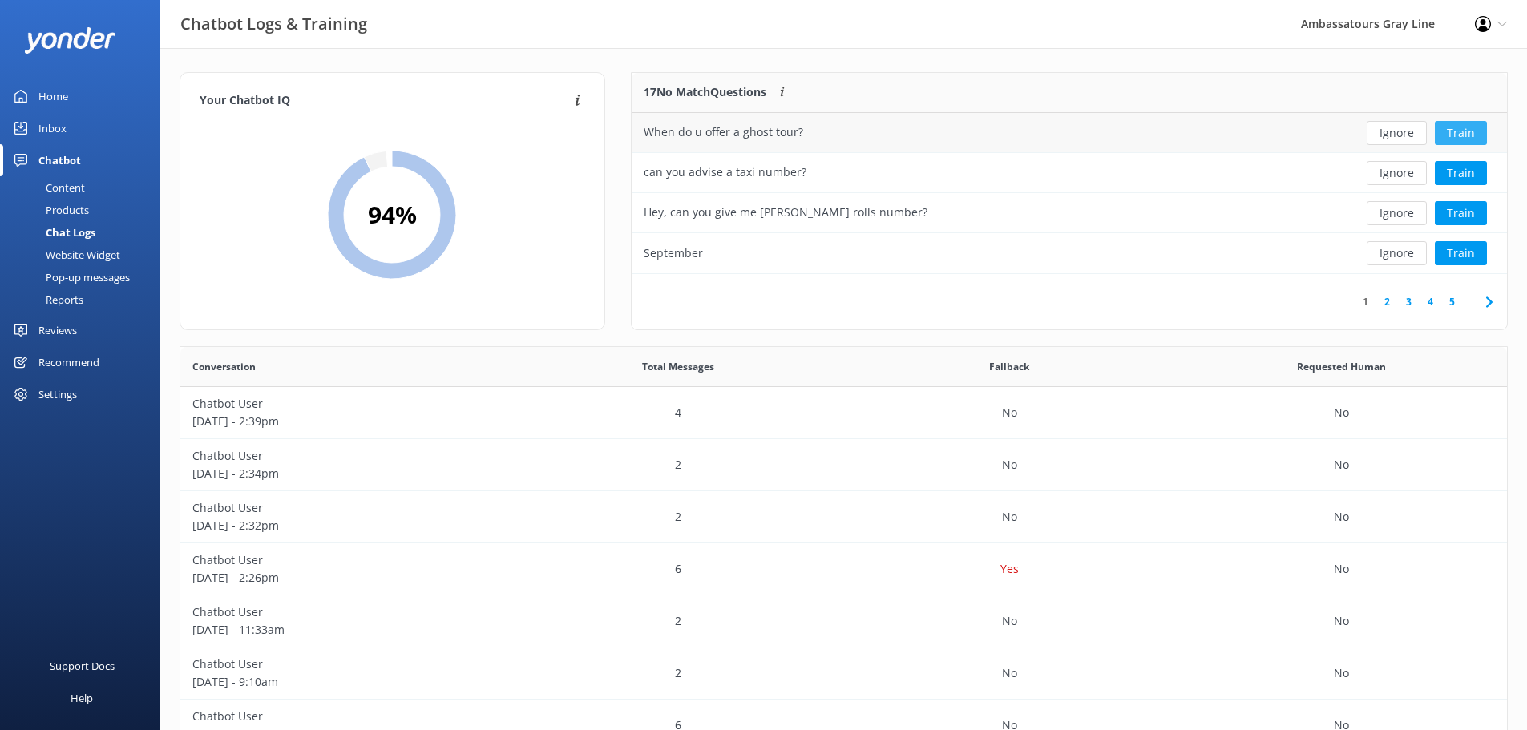
click at [1465, 134] on button "Train" at bounding box center [1461, 133] width 52 height 24
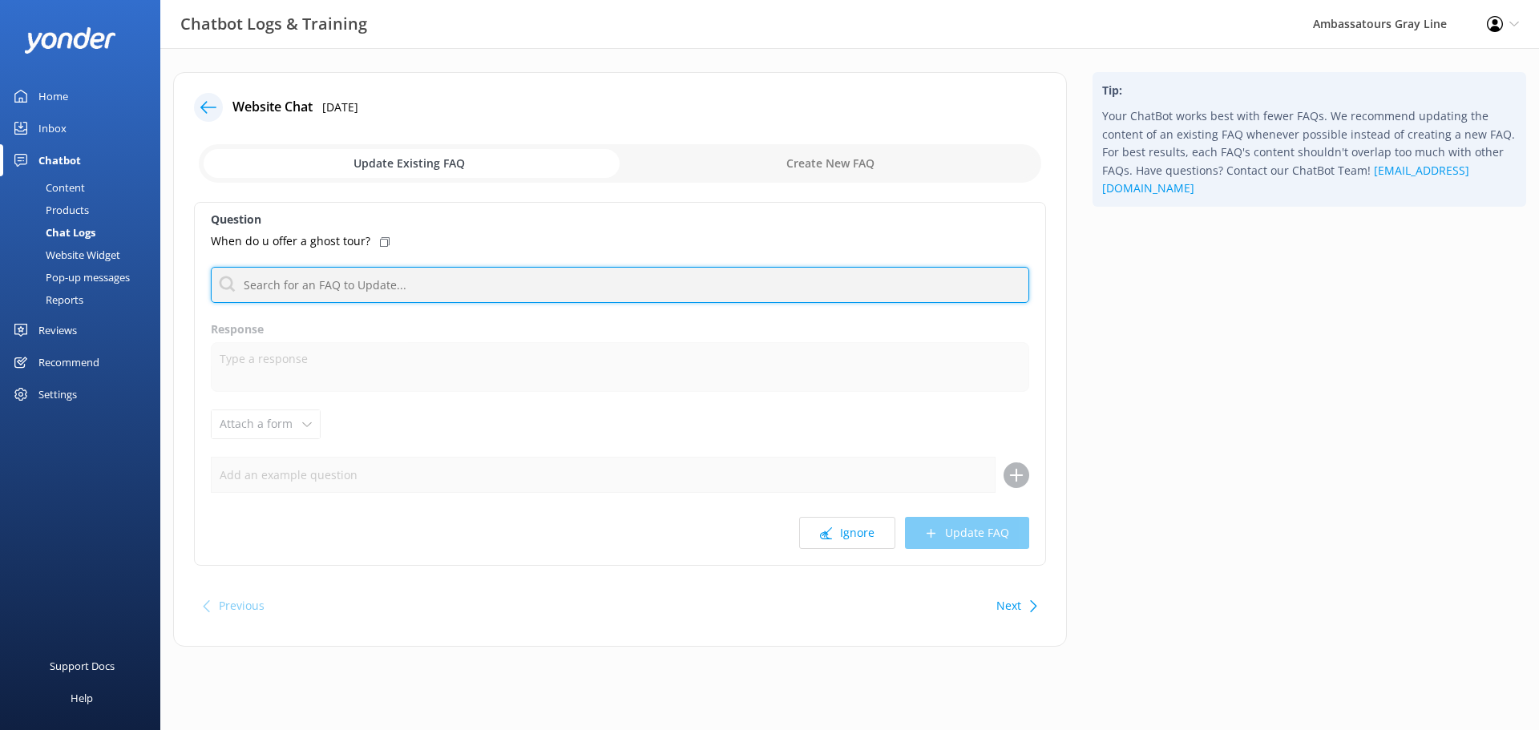
click at [414, 278] on input "text" at bounding box center [620, 285] width 819 height 36
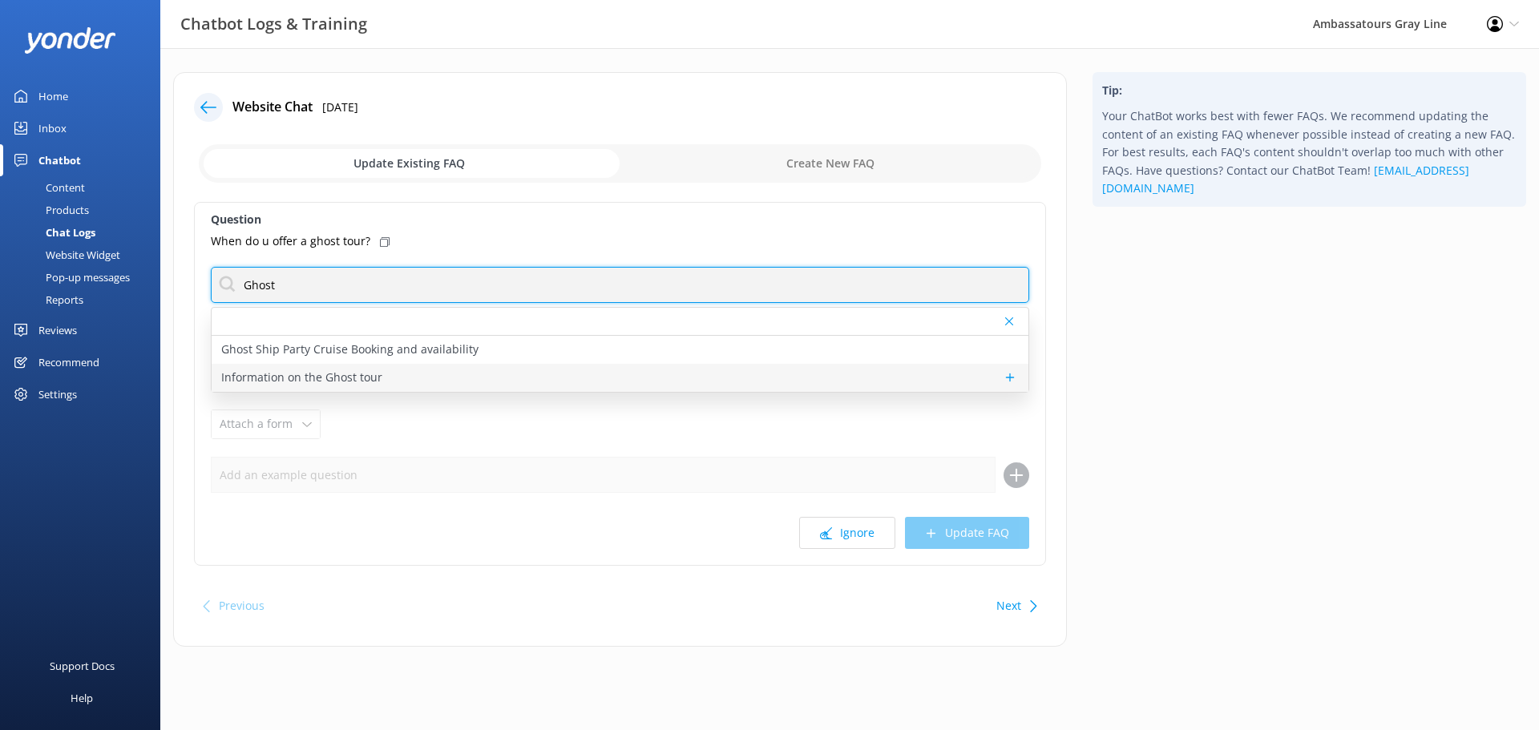
type input "Ghost"
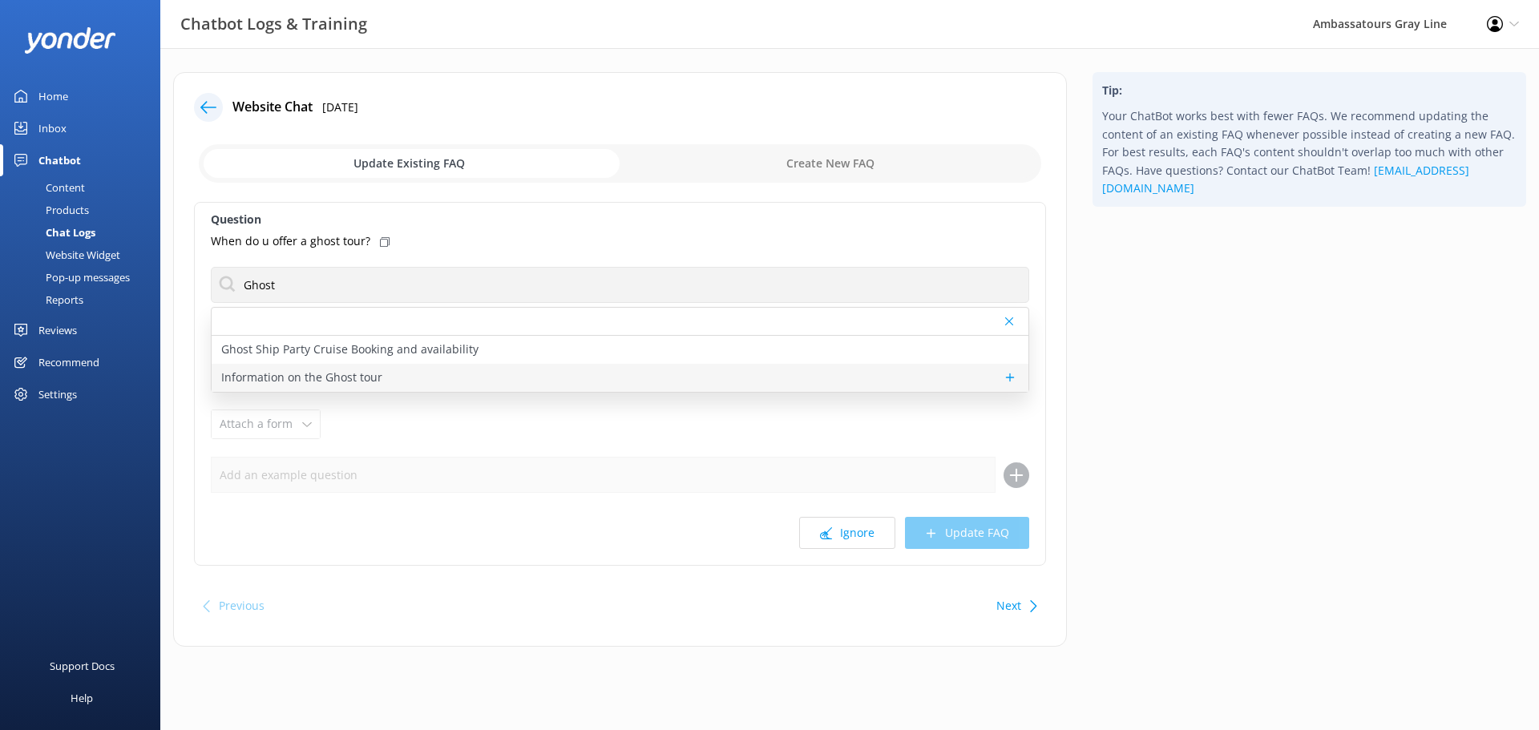
click at [296, 380] on p "Information on the Ghost tour" at bounding box center [301, 378] width 161 height 18
type textarea "We are offering a Ghost tour party cruise on select dates: 9pm-11pm, [DATE]; [D…"
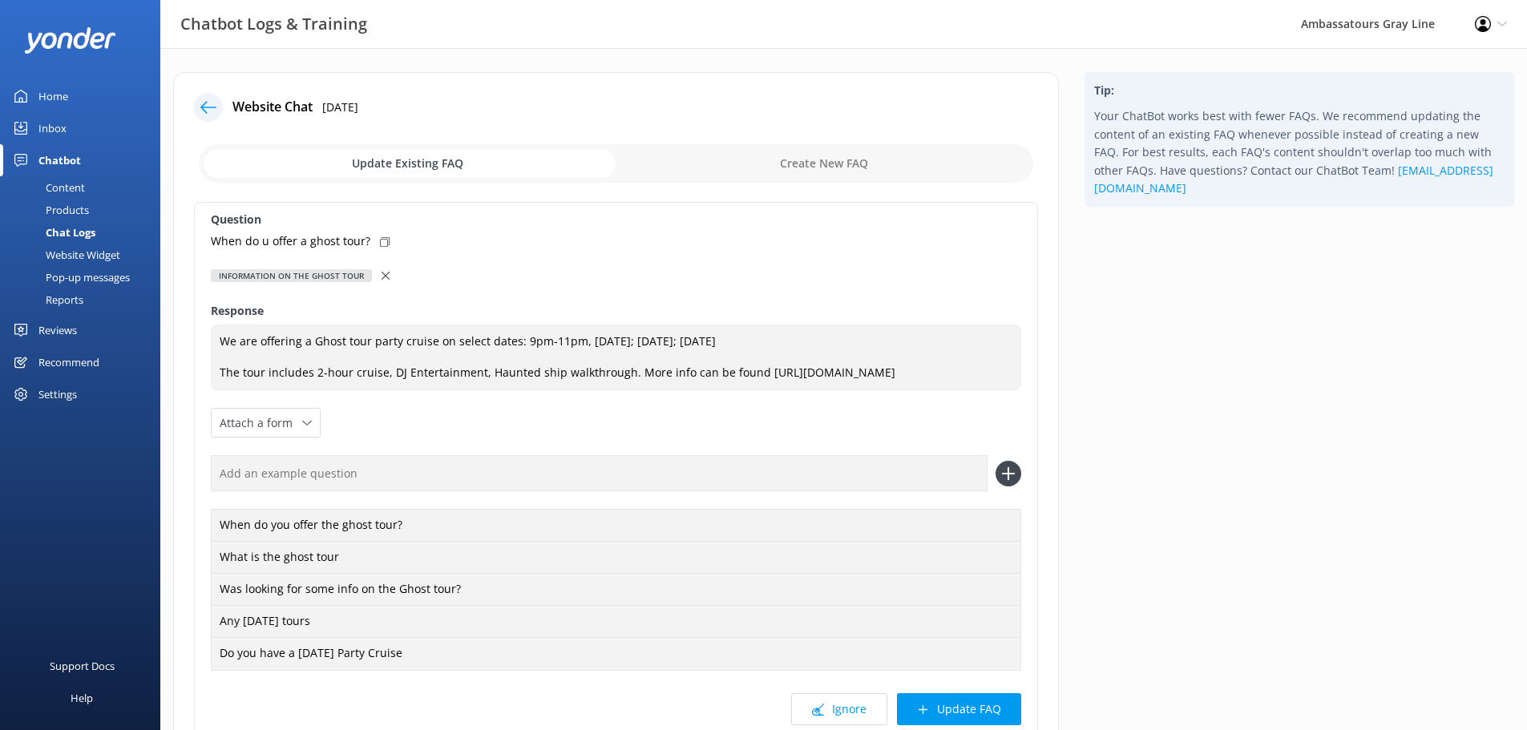
click at [384, 242] on use at bounding box center [385, 242] width 10 height 10
click at [355, 491] on input "text" at bounding box center [599, 473] width 777 height 36
paste input "When do u offer a ghost tour?"
type input "When do u offer a ghost tour?"
click at [1013, 487] on icon at bounding box center [1009, 474] width 26 height 26
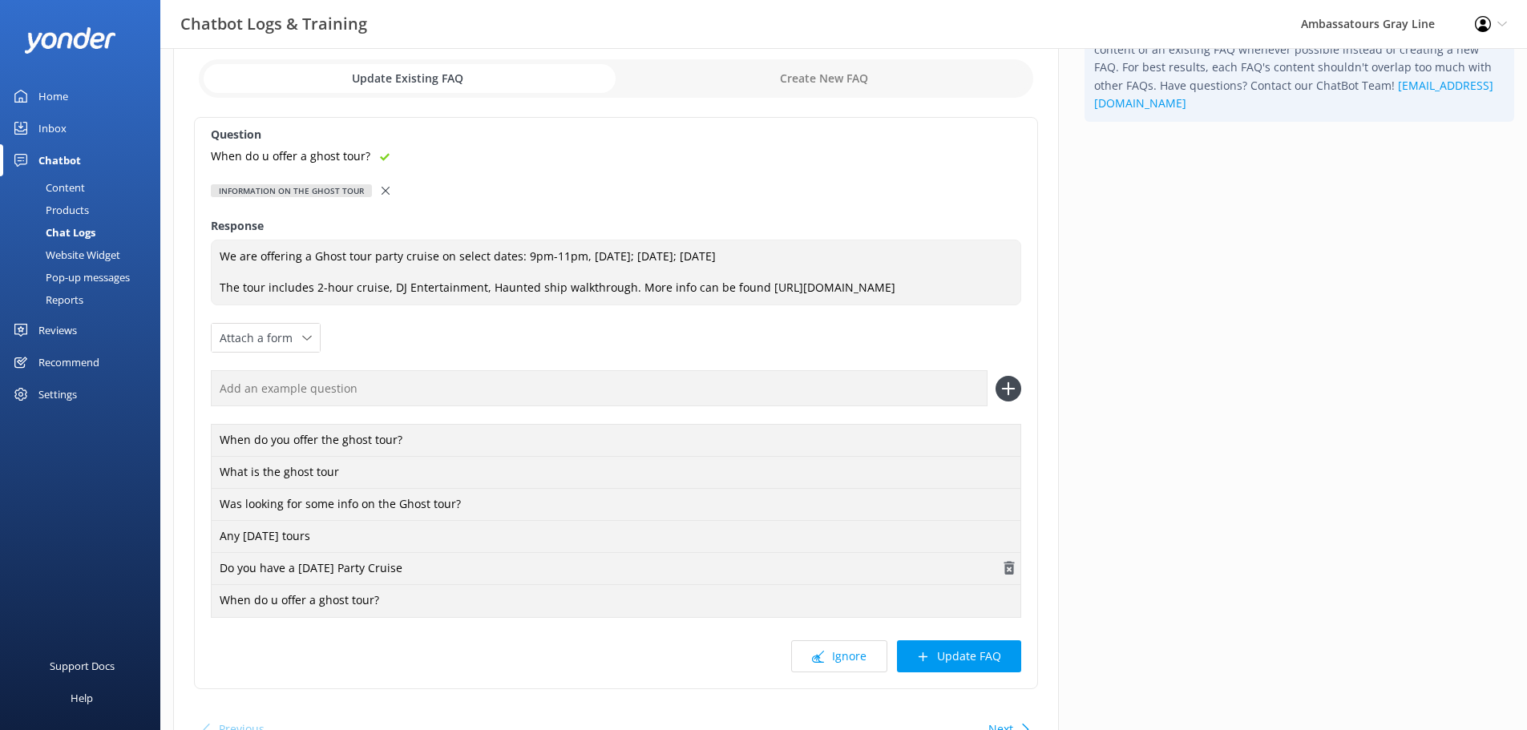
scroll to position [189, 0]
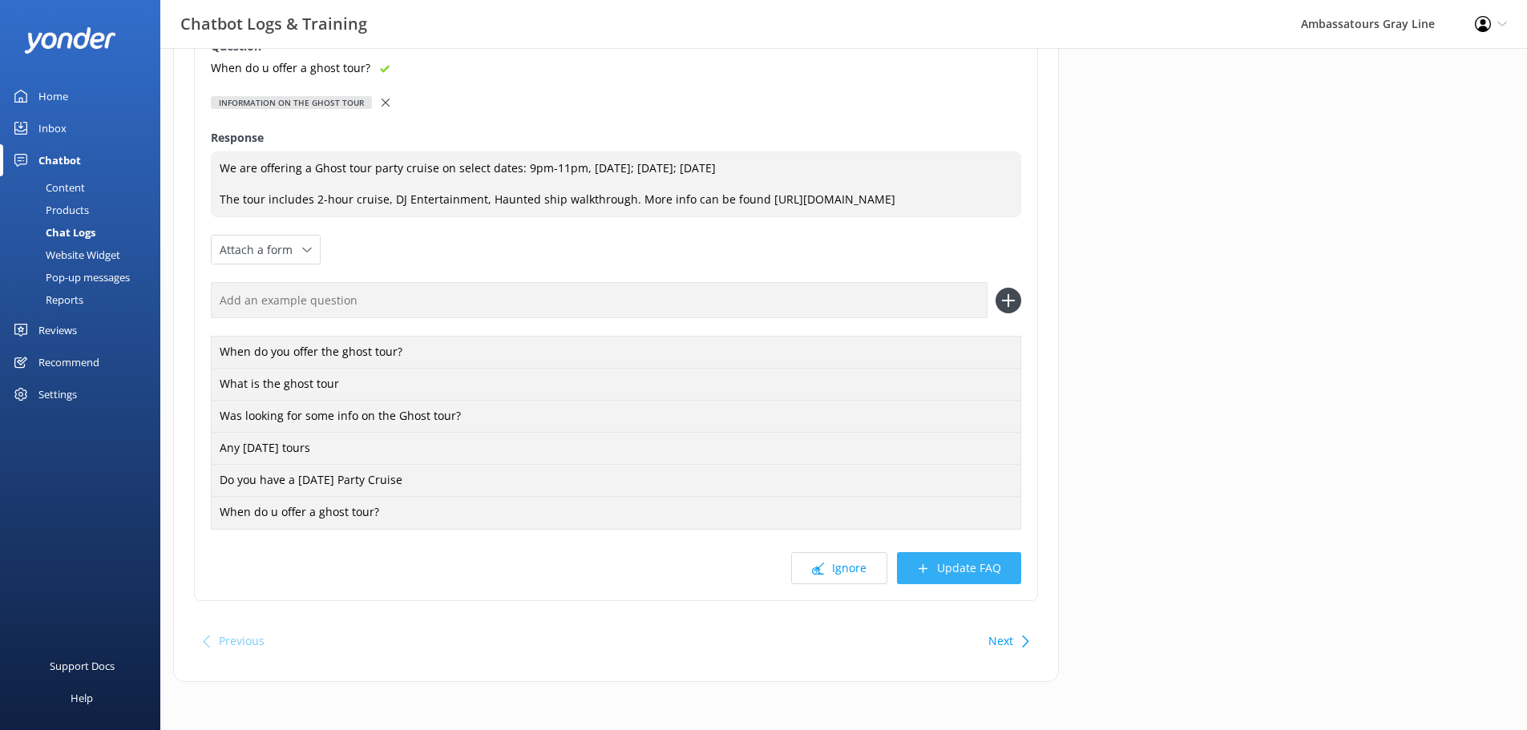
click at [946, 574] on button "Update FAQ" at bounding box center [959, 568] width 124 height 32
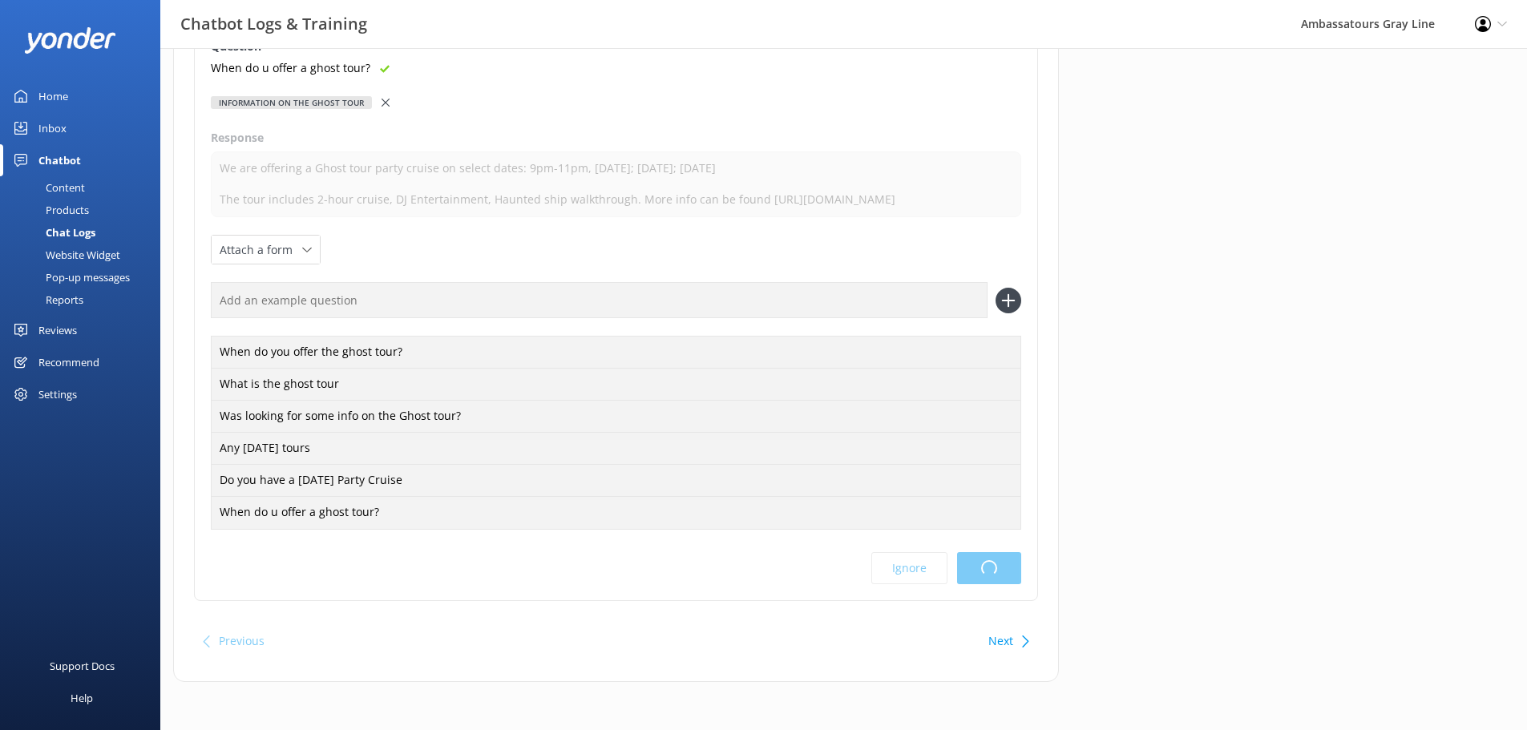
scroll to position [0, 0]
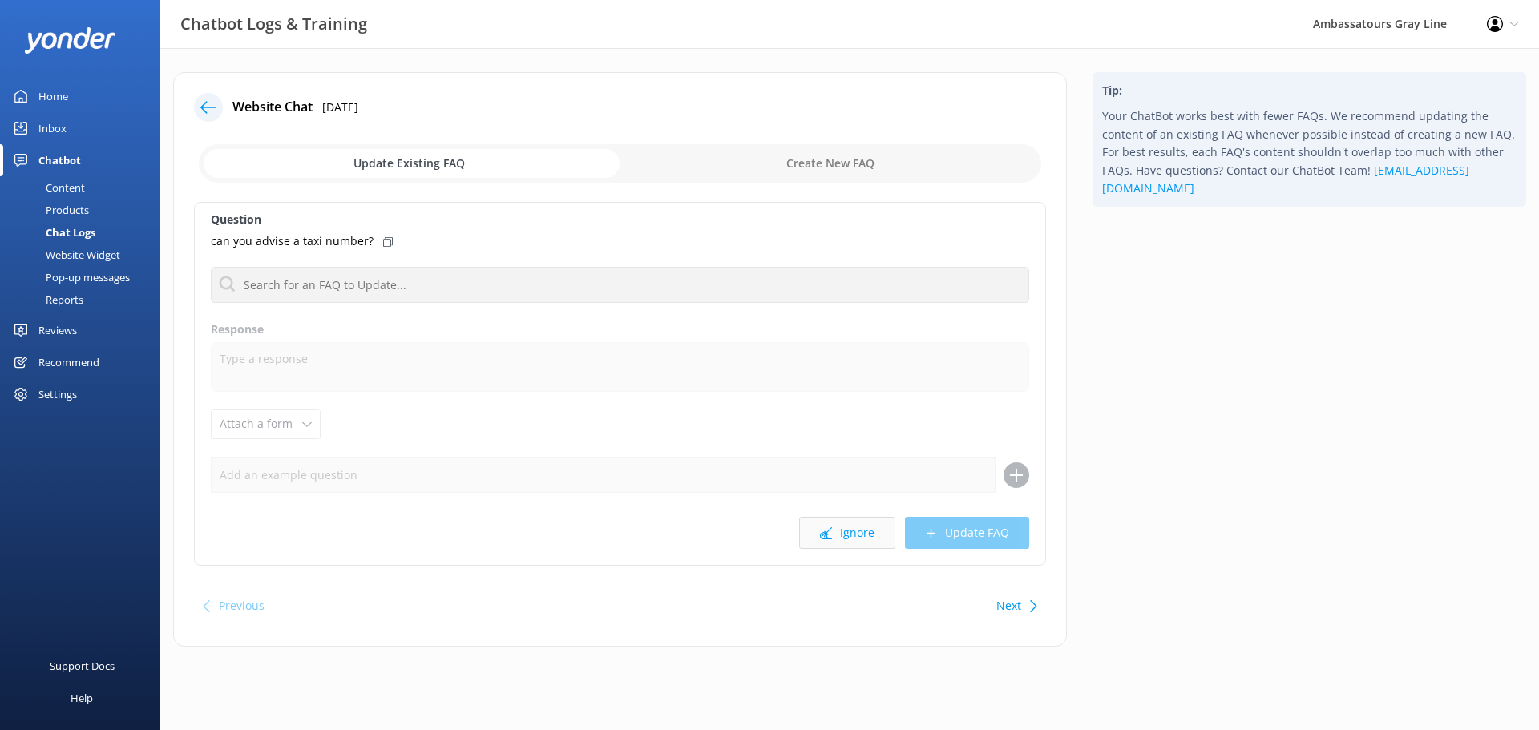
click at [857, 533] on button "Ignore" at bounding box center [847, 533] width 96 height 32
click at [855, 528] on button "Ignore" at bounding box center [847, 533] width 96 height 32
click at [845, 529] on button "Ignore" at bounding box center [847, 533] width 96 height 32
click at [835, 531] on button "Ignore" at bounding box center [847, 533] width 96 height 32
click at [848, 536] on button "Ignore" at bounding box center [847, 533] width 96 height 32
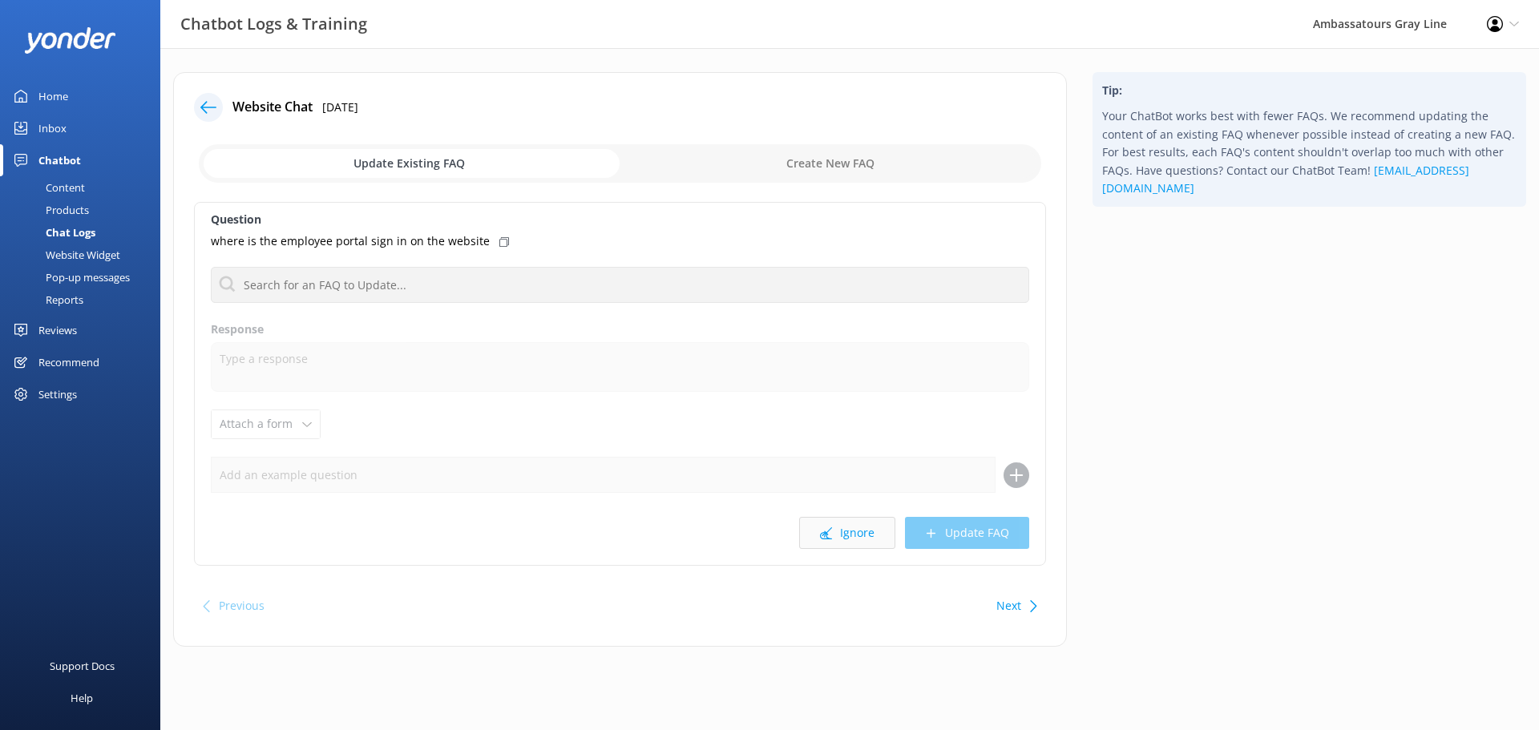
click at [864, 533] on button "Ignore" at bounding box center [847, 533] width 96 height 32
click at [839, 532] on button "Ignore" at bounding box center [847, 533] width 96 height 32
click at [820, 537] on button "Ignore" at bounding box center [847, 533] width 96 height 32
click at [852, 532] on button "Ignore" at bounding box center [847, 533] width 96 height 32
click at [823, 534] on use at bounding box center [826, 534] width 12 height 12
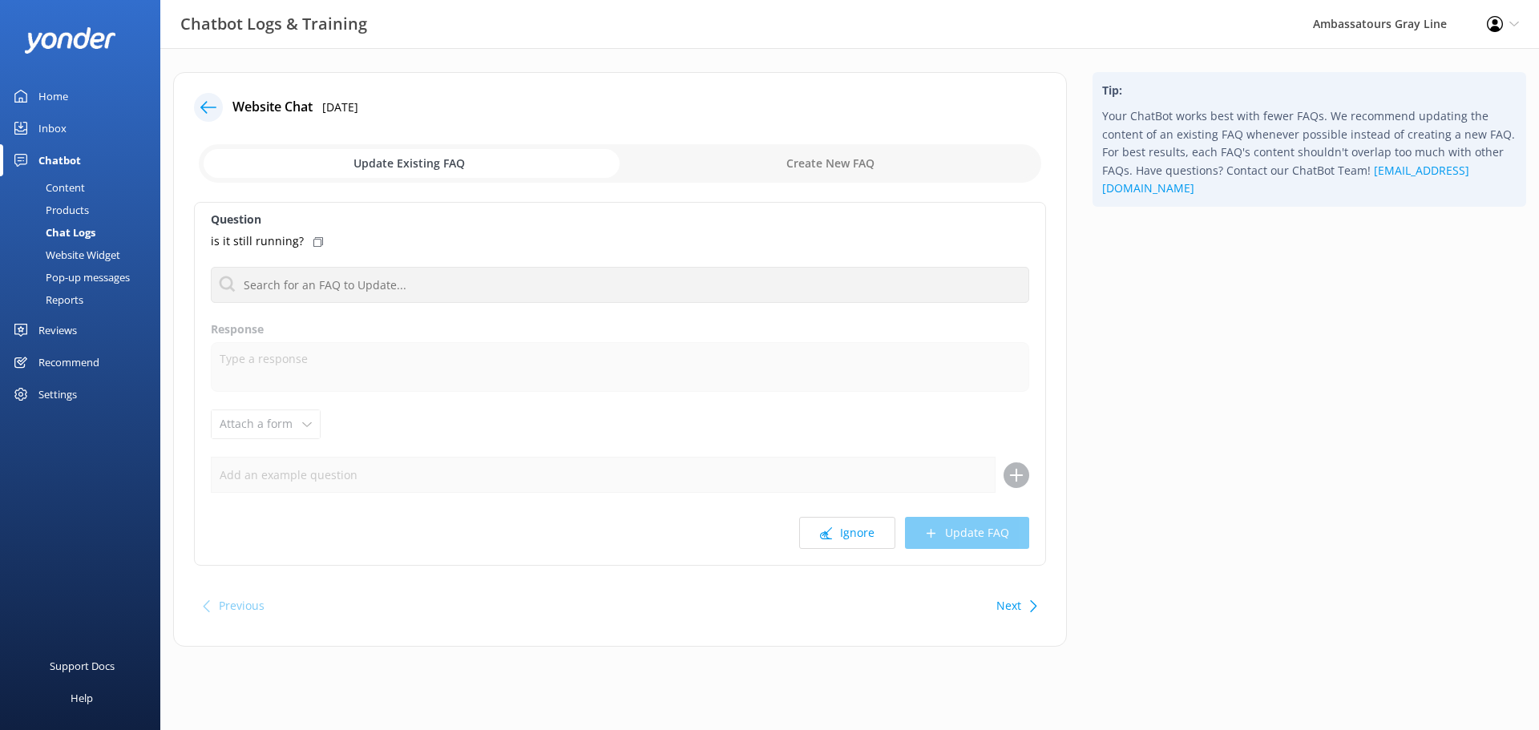
click at [317, 246] on icon at bounding box center [318, 242] width 10 height 10
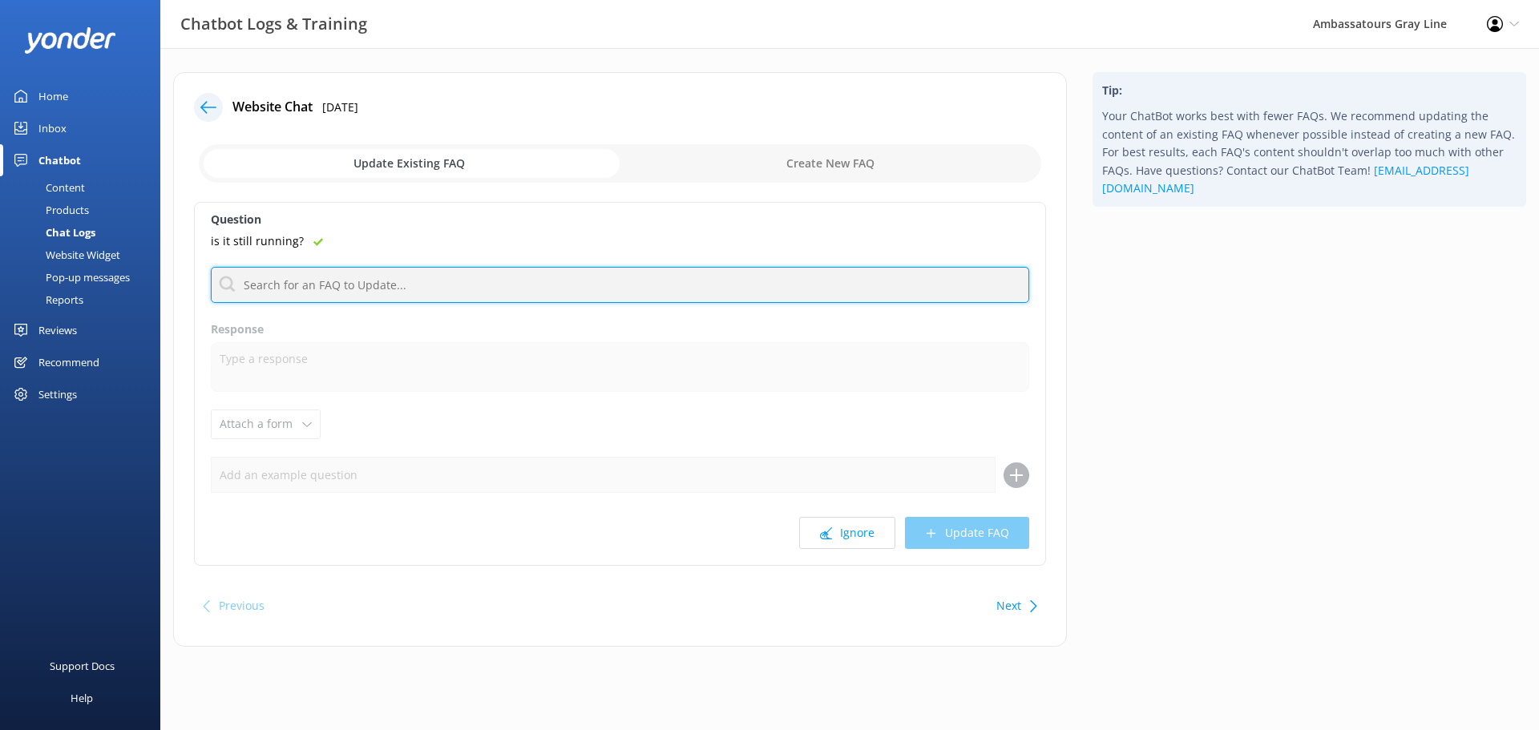
click at [361, 301] on input "text" at bounding box center [620, 285] width 819 height 36
type input "check avail"
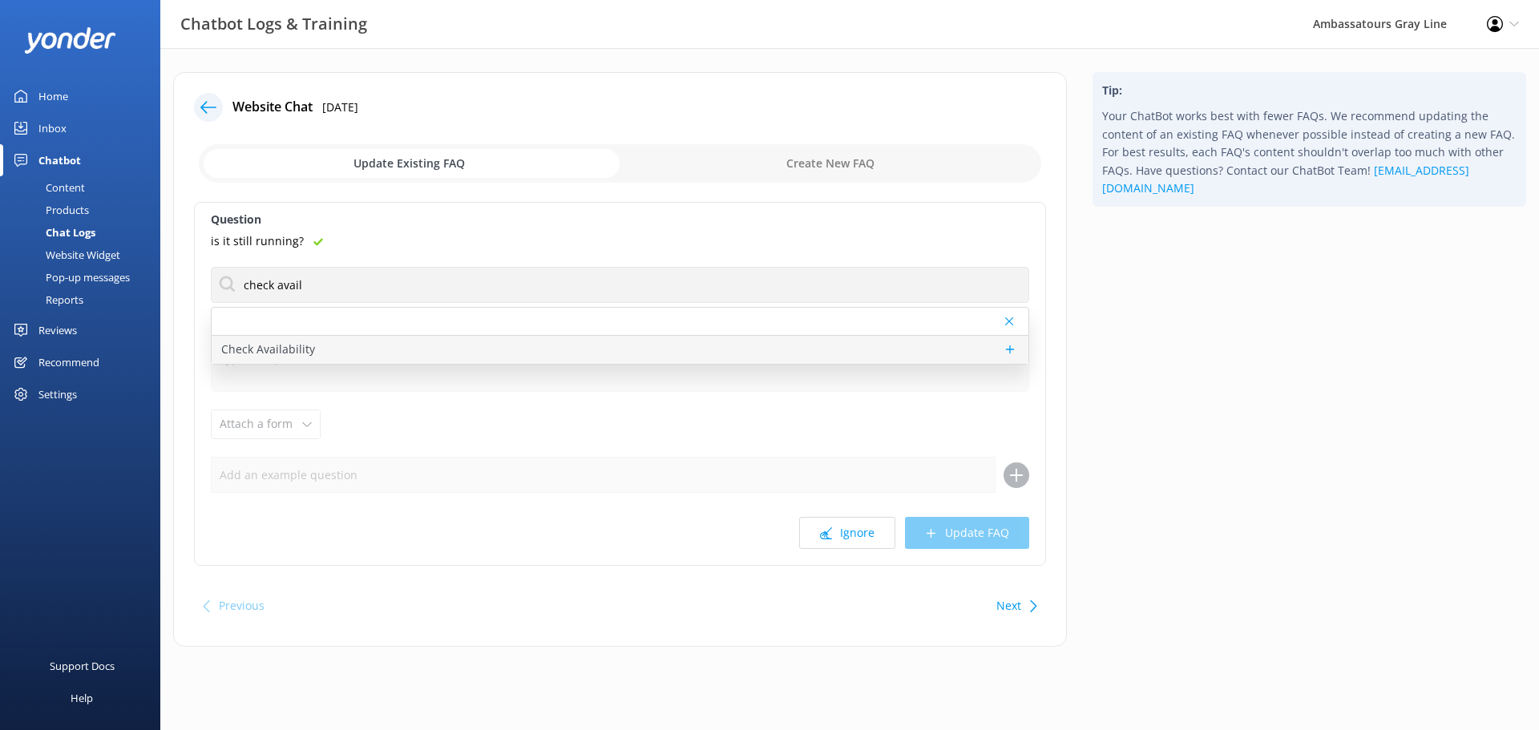
click at [323, 358] on div "Check Availability" at bounding box center [620, 350] width 817 height 28
type textarea "Ready to book? You can check live availability and book your tour online at [UR…"
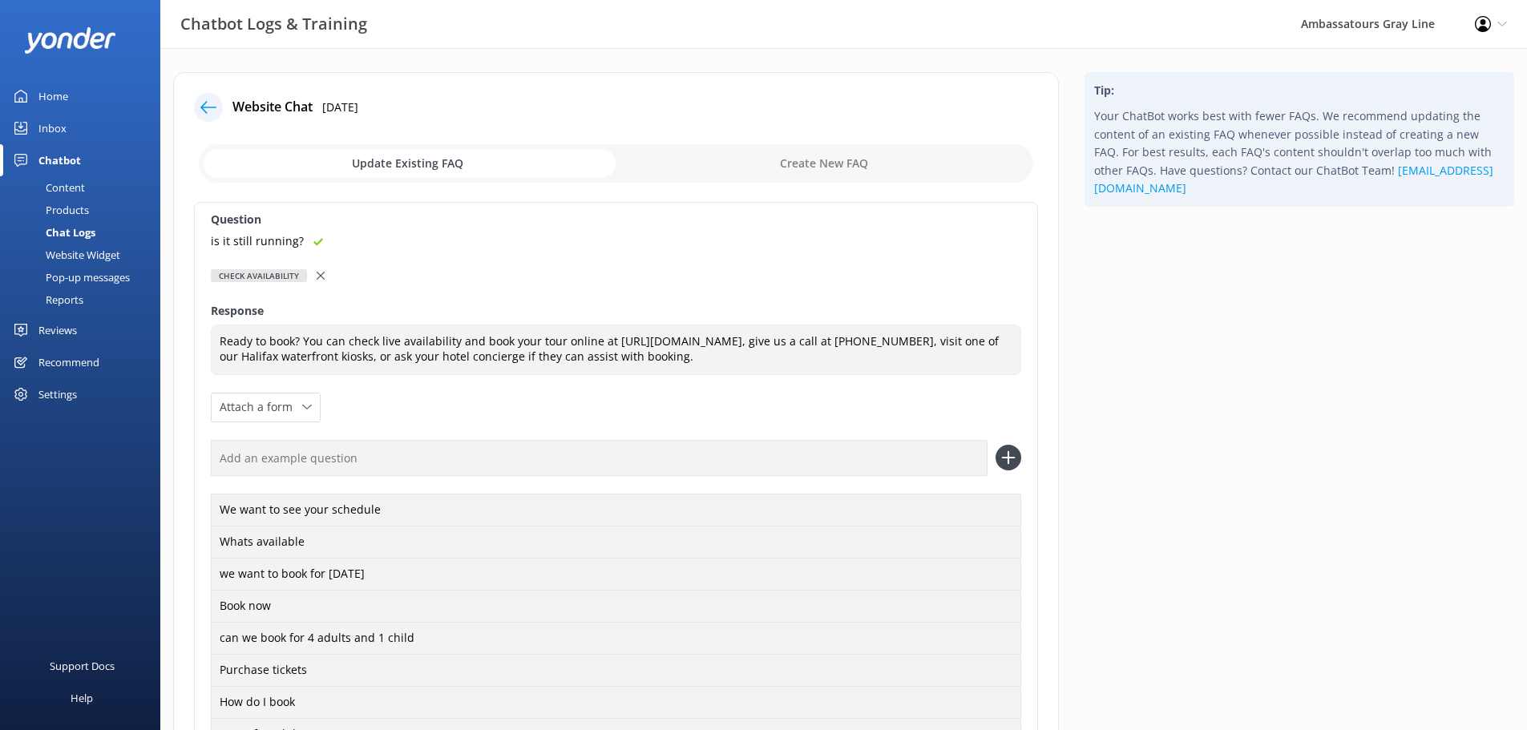
click at [349, 462] on input "text" at bounding box center [599, 458] width 777 height 36
paste input "is it still running?"
type input "is it still running?"
click at [1008, 466] on icon at bounding box center [1009, 458] width 26 height 26
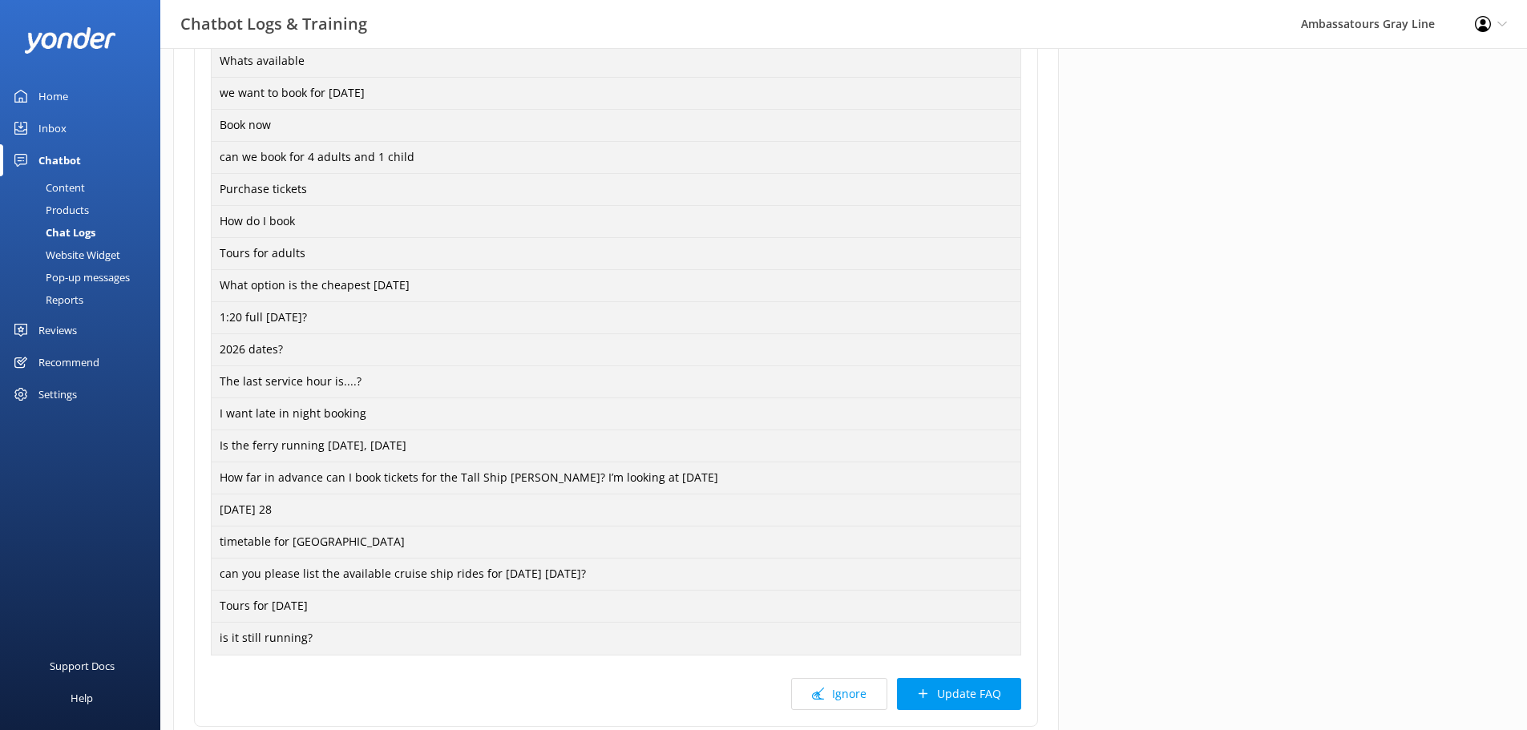
click at [959, 696] on button "Update FAQ" at bounding box center [959, 694] width 124 height 32
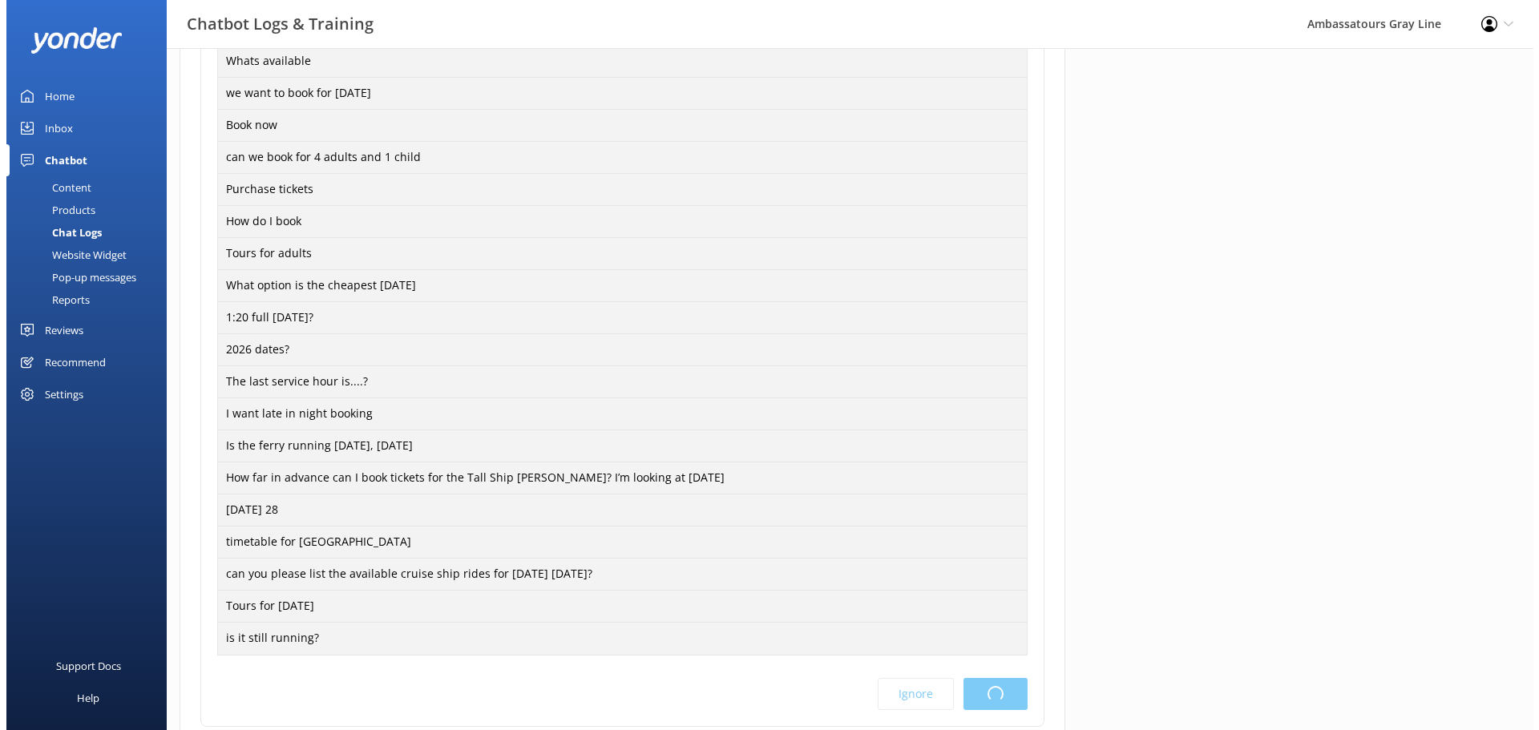
scroll to position [0, 0]
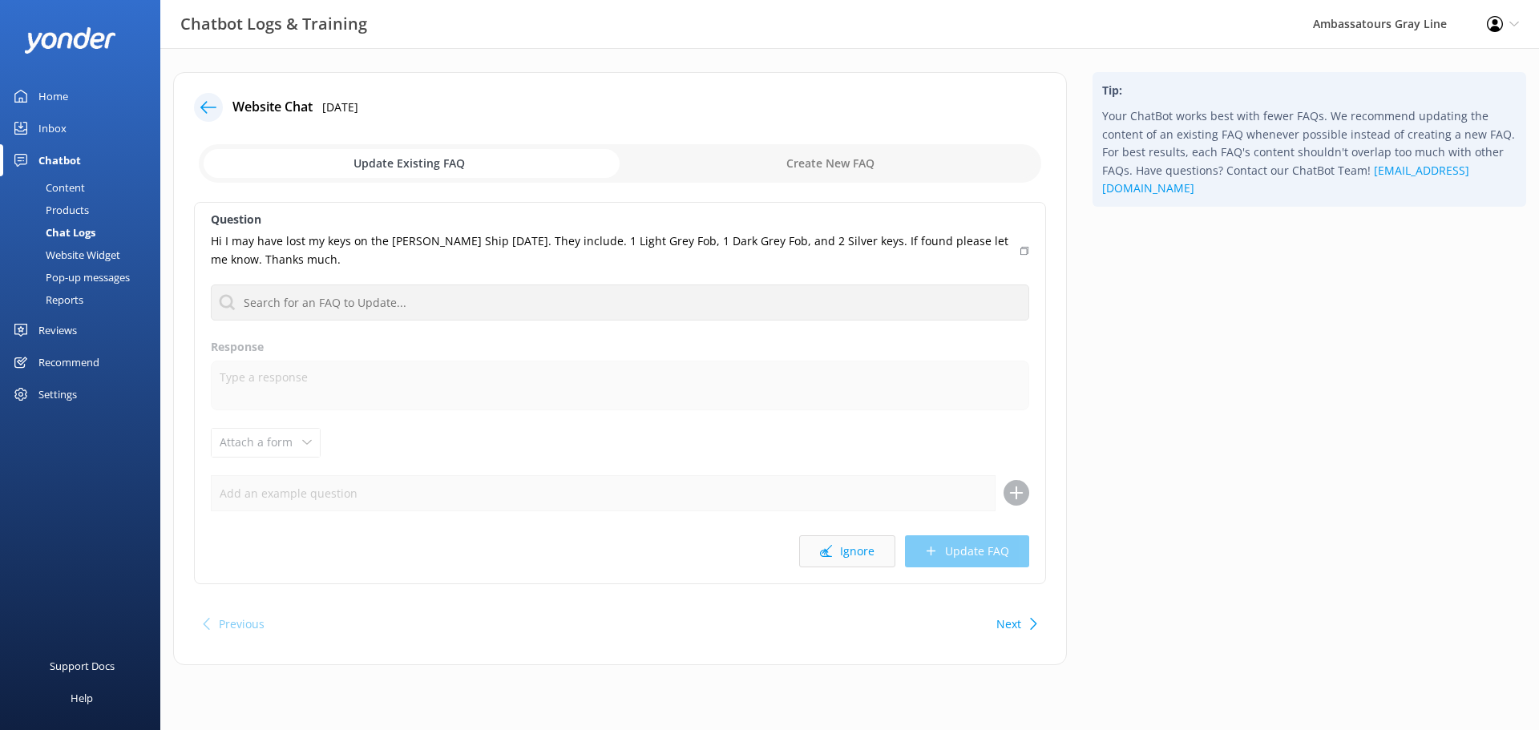
click at [850, 554] on button "Ignore" at bounding box center [847, 552] width 96 height 32
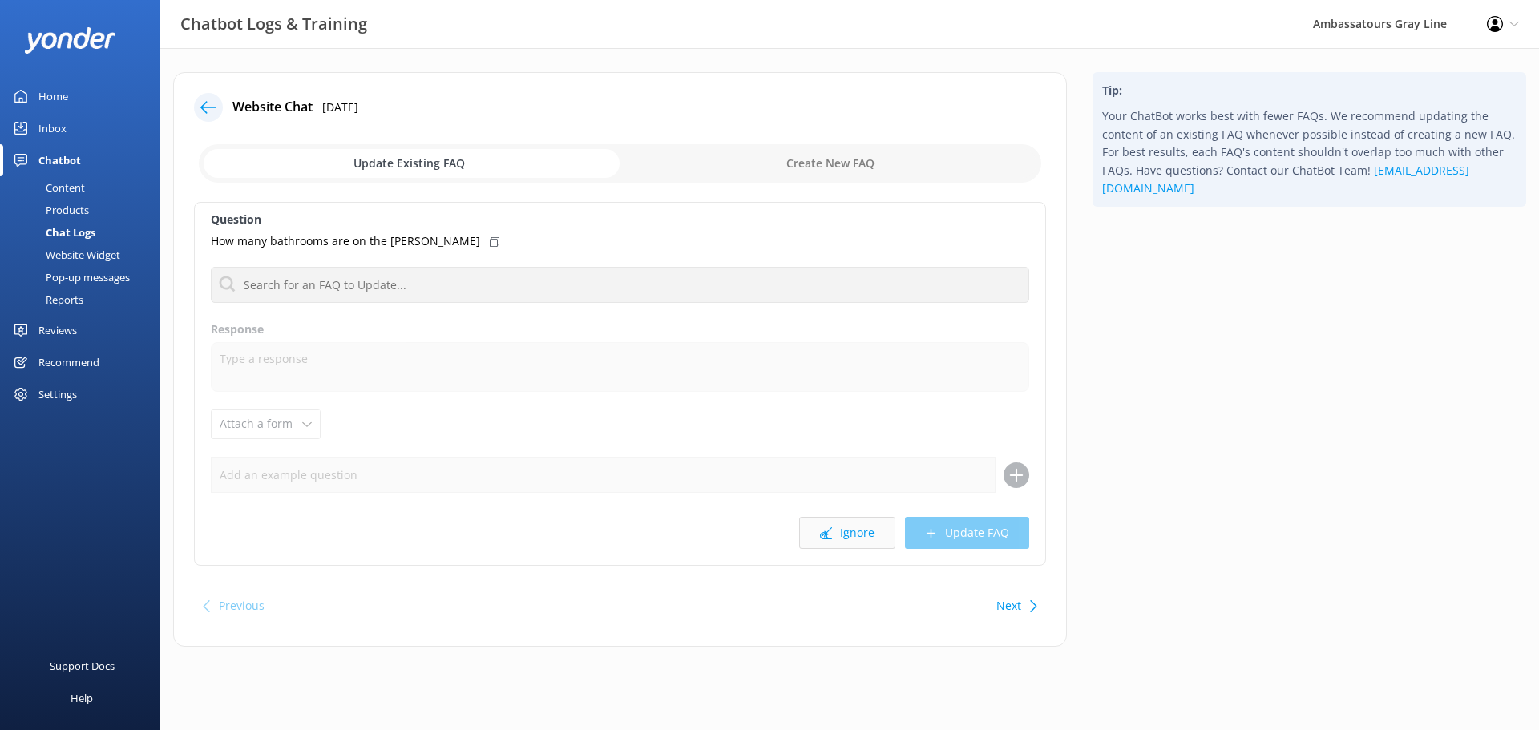
click at [855, 535] on button "Ignore" at bounding box center [847, 533] width 96 height 32
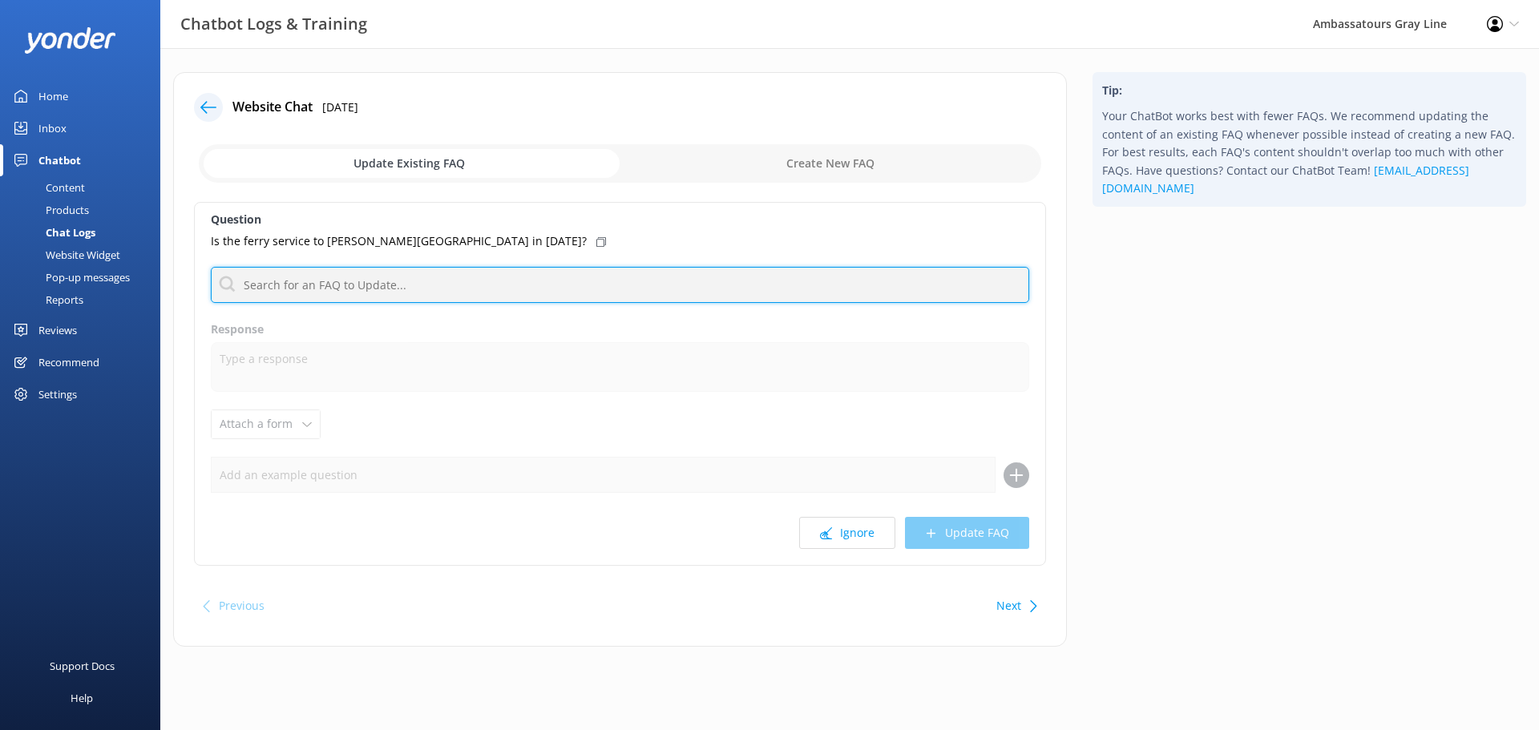
click at [540, 278] on input "text" at bounding box center [620, 285] width 819 height 36
type input "[GEOGRAPHIC_DATA]"
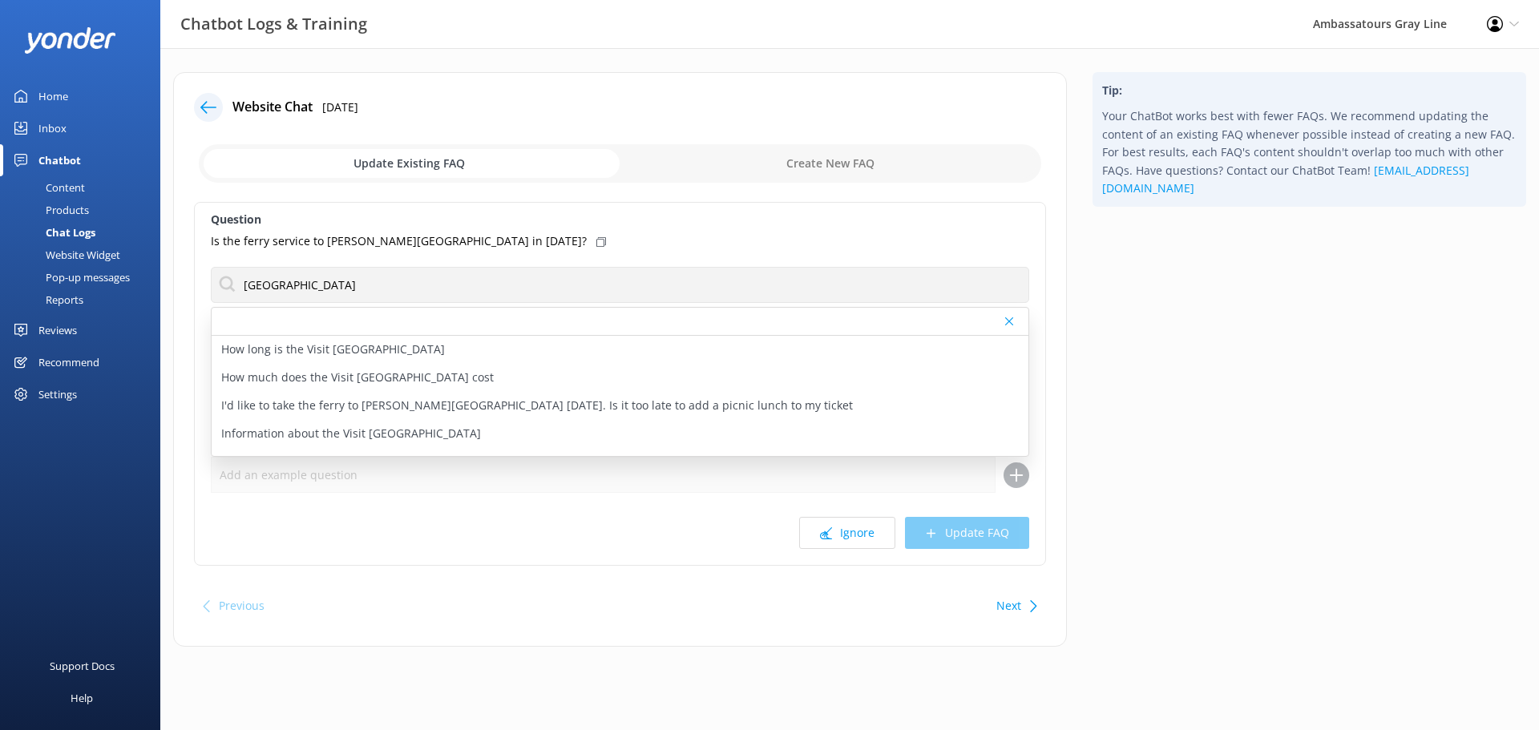
click at [596, 237] on icon at bounding box center [601, 242] width 10 height 10
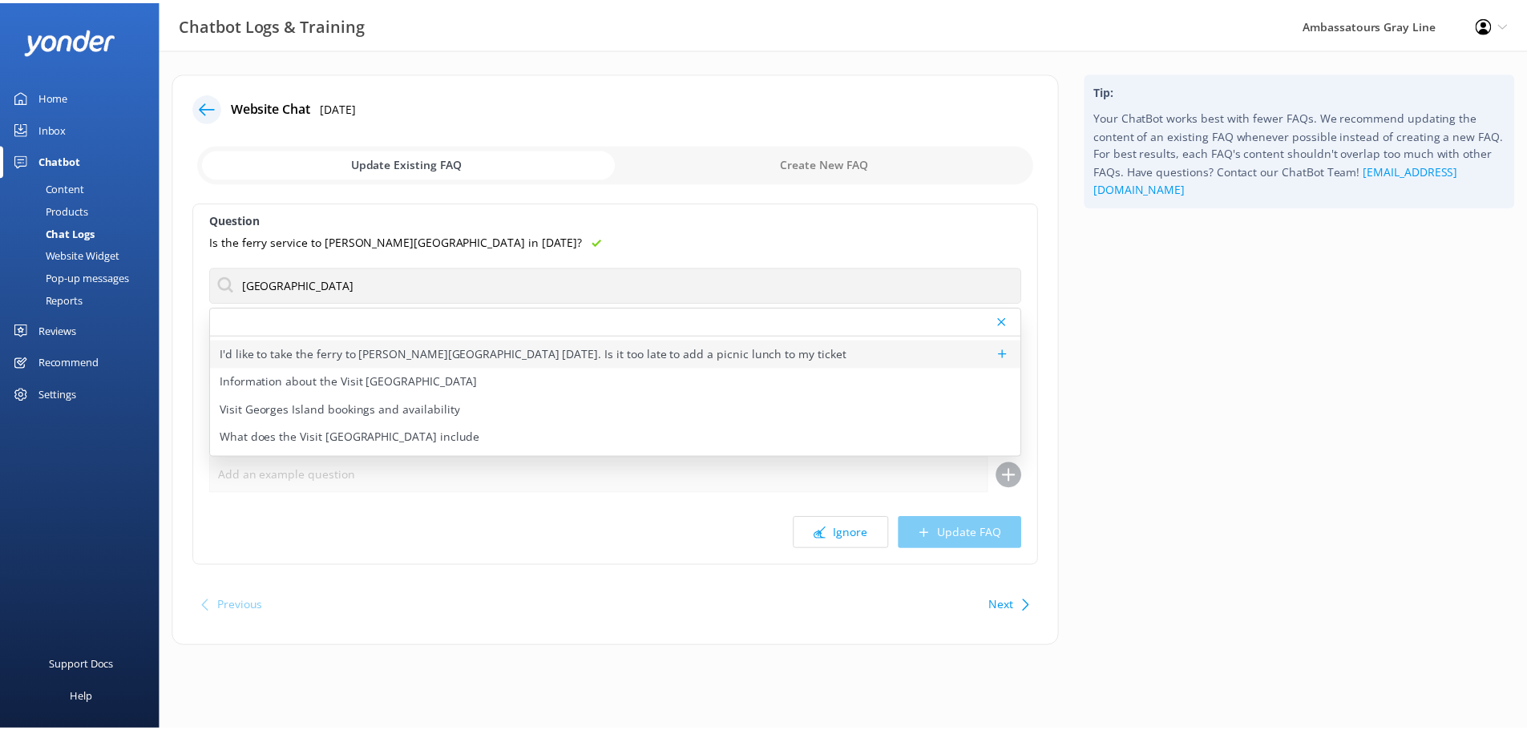
scroll to position [80, 0]
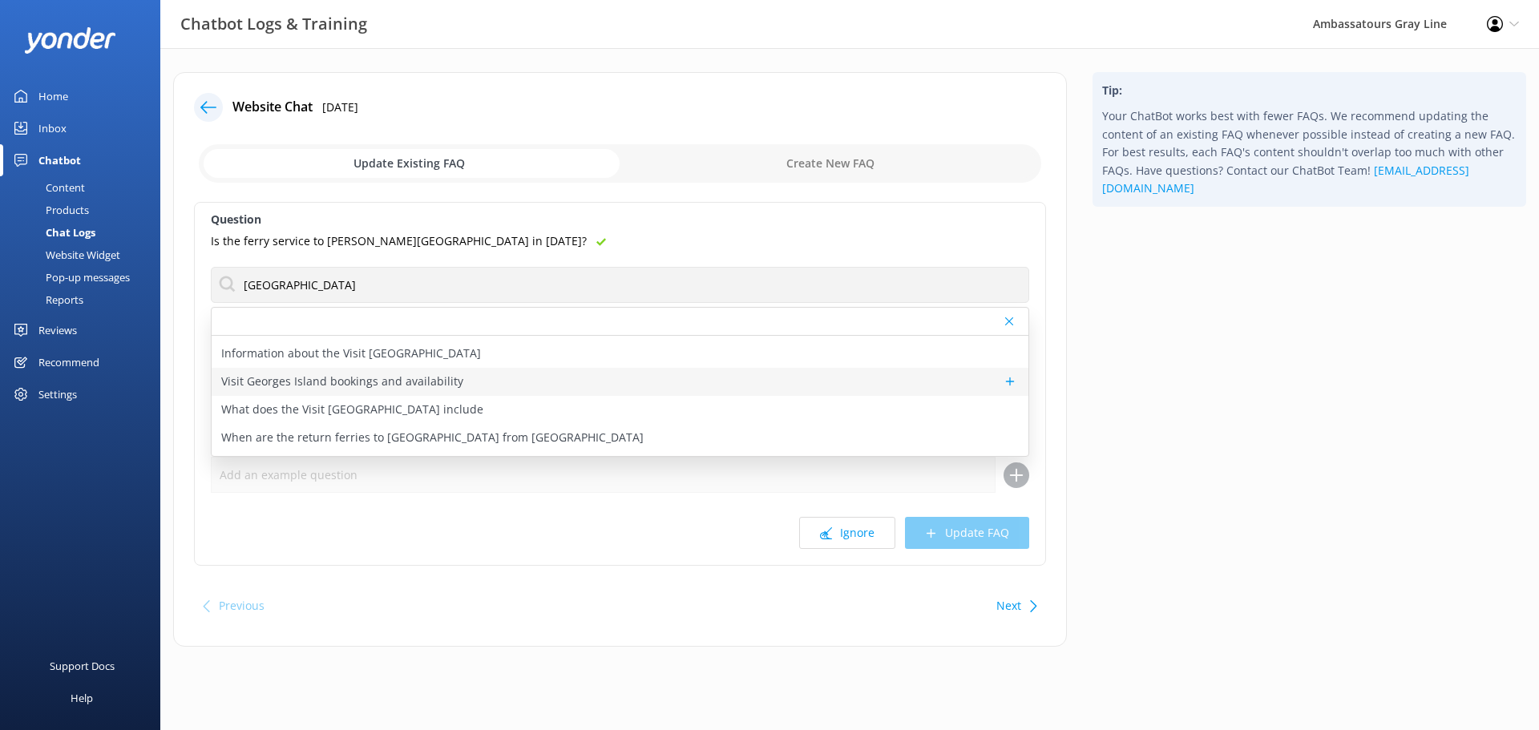
click at [342, 383] on p "Visit Georges Island bookings and availability" at bounding box center [342, 382] width 242 height 18
type textarea "You can view live availability and book the Visit Georges Island Tour online at…"
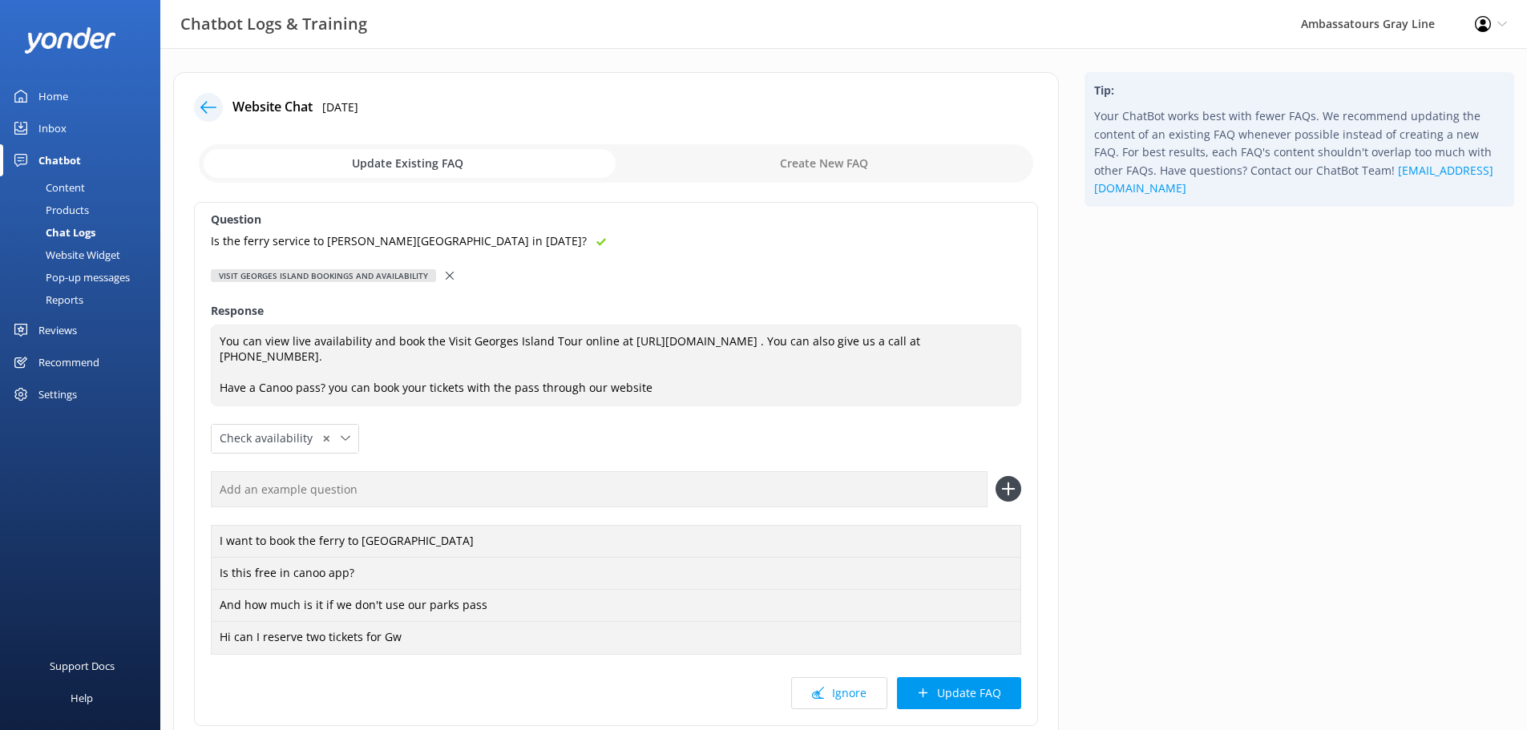
click at [354, 492] on input "text" at bounding box center [599, 489] width 777 height 36
paste input "Is the ferry service to [PERSON_NAME][GEOGRAPHIC_DATA] in [DATE]?"
type input "Is the ferry service to [PERSON_NAME][GEOGRAPHIC_DATA] in [DATE]?"
click at [1010, 488] on icon at bounding box center [1009, 489] width 26 height 26
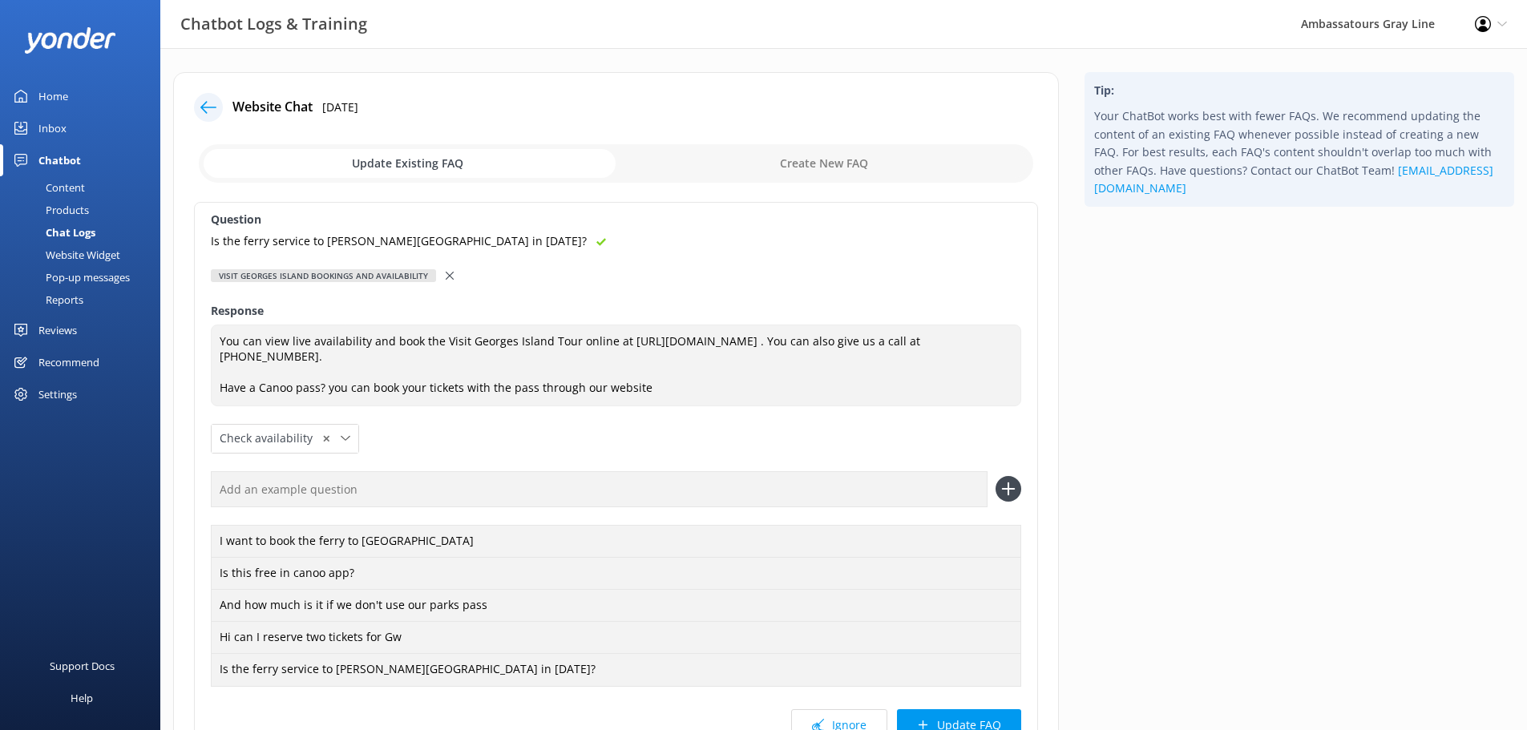
scroll to position [157, 0]
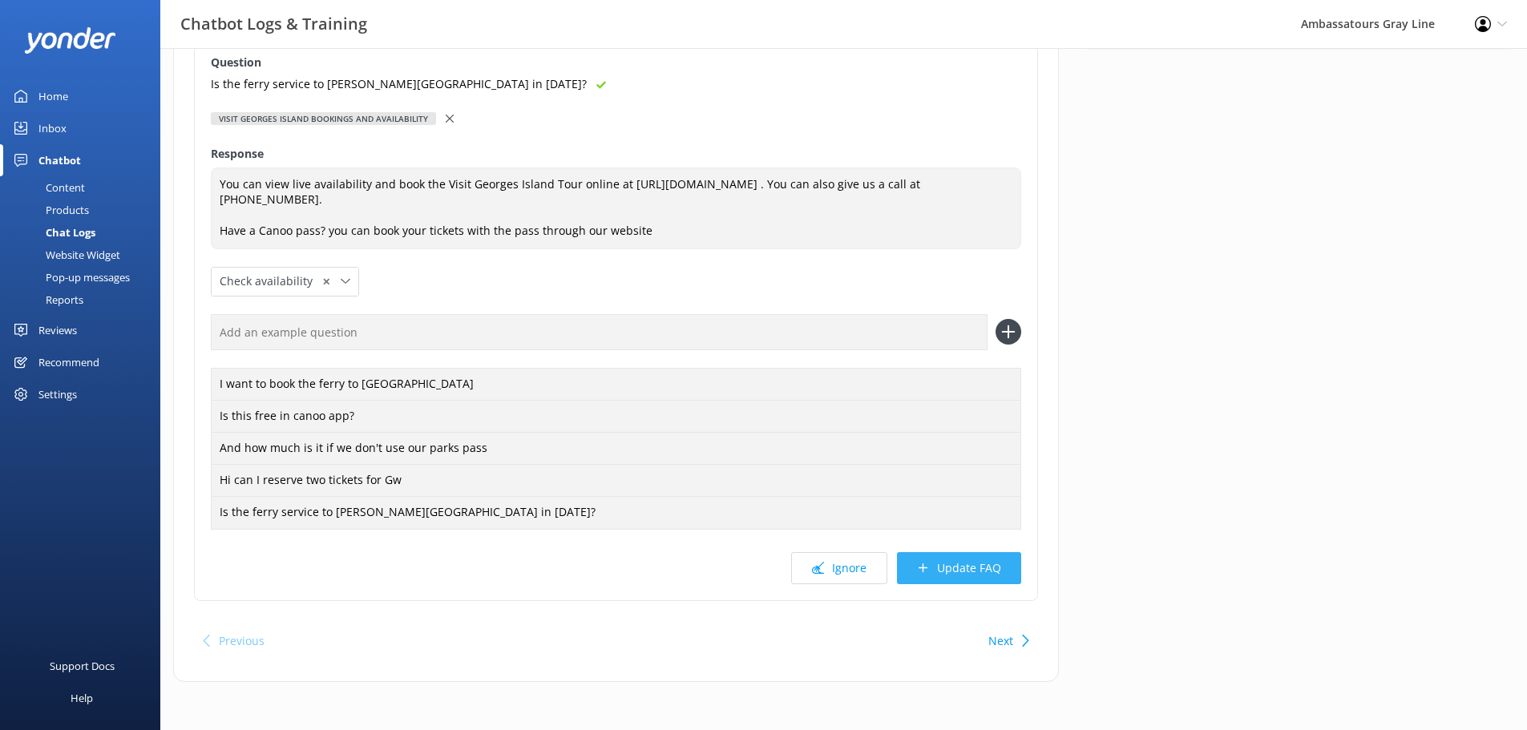
click at [959, 578] on button "Update FAQ" at bounding box center [959, 568] width 124 height 32
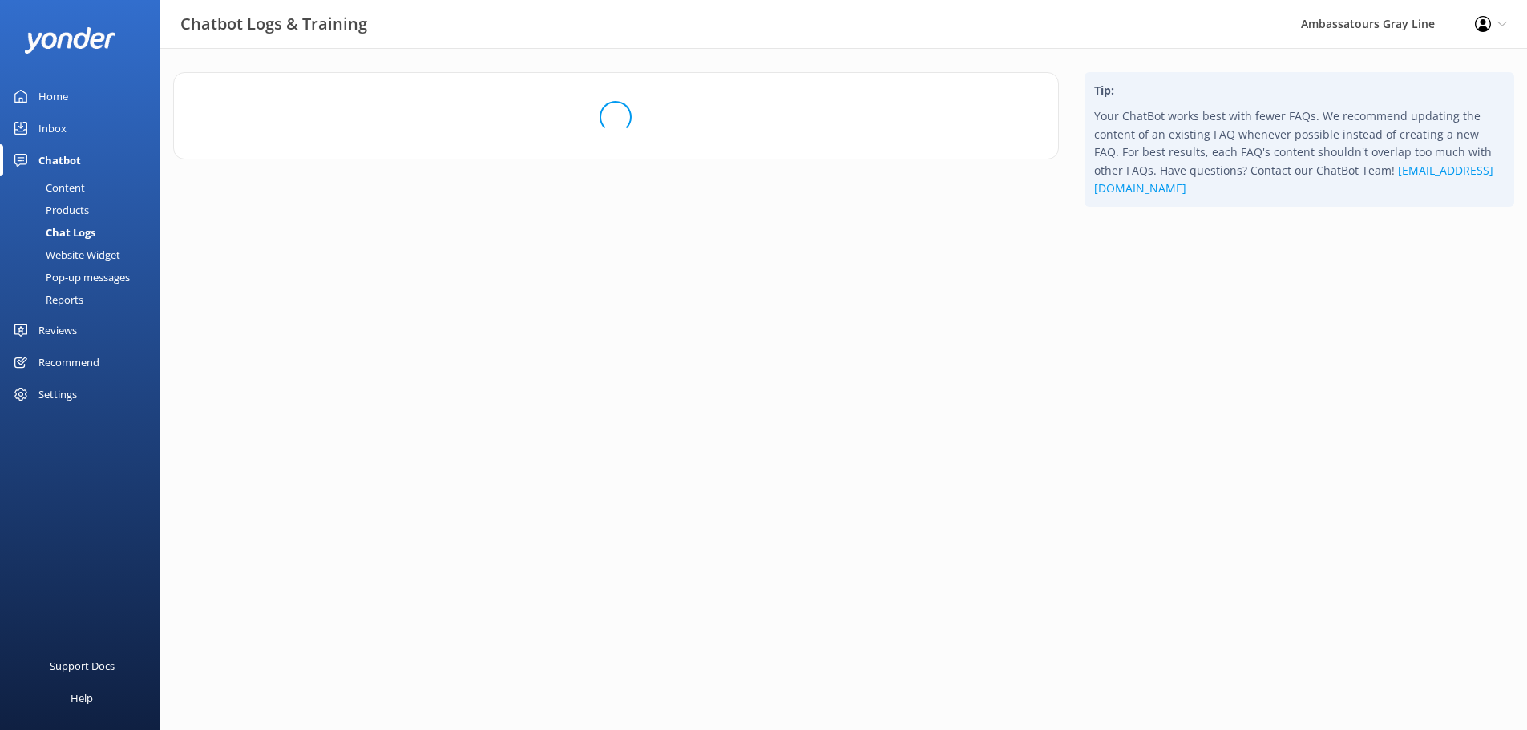
scroll to position [0, 0]
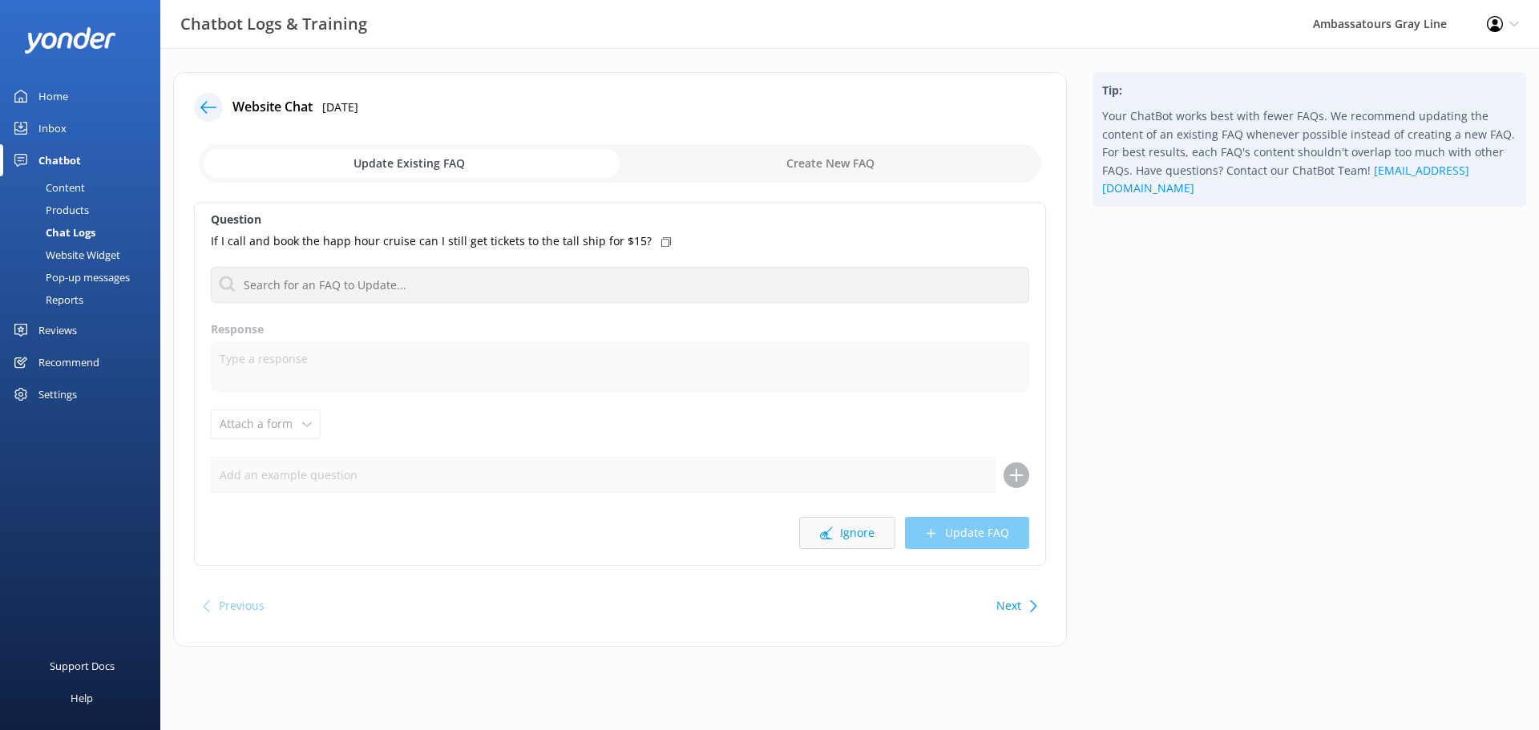
click at [863, 538] on button "Ignore" at bounding box center [847, 533] width 96 height 32
click at [855, 526] on button "Ignore" at bounding box center [847, 533] width 96 height 32
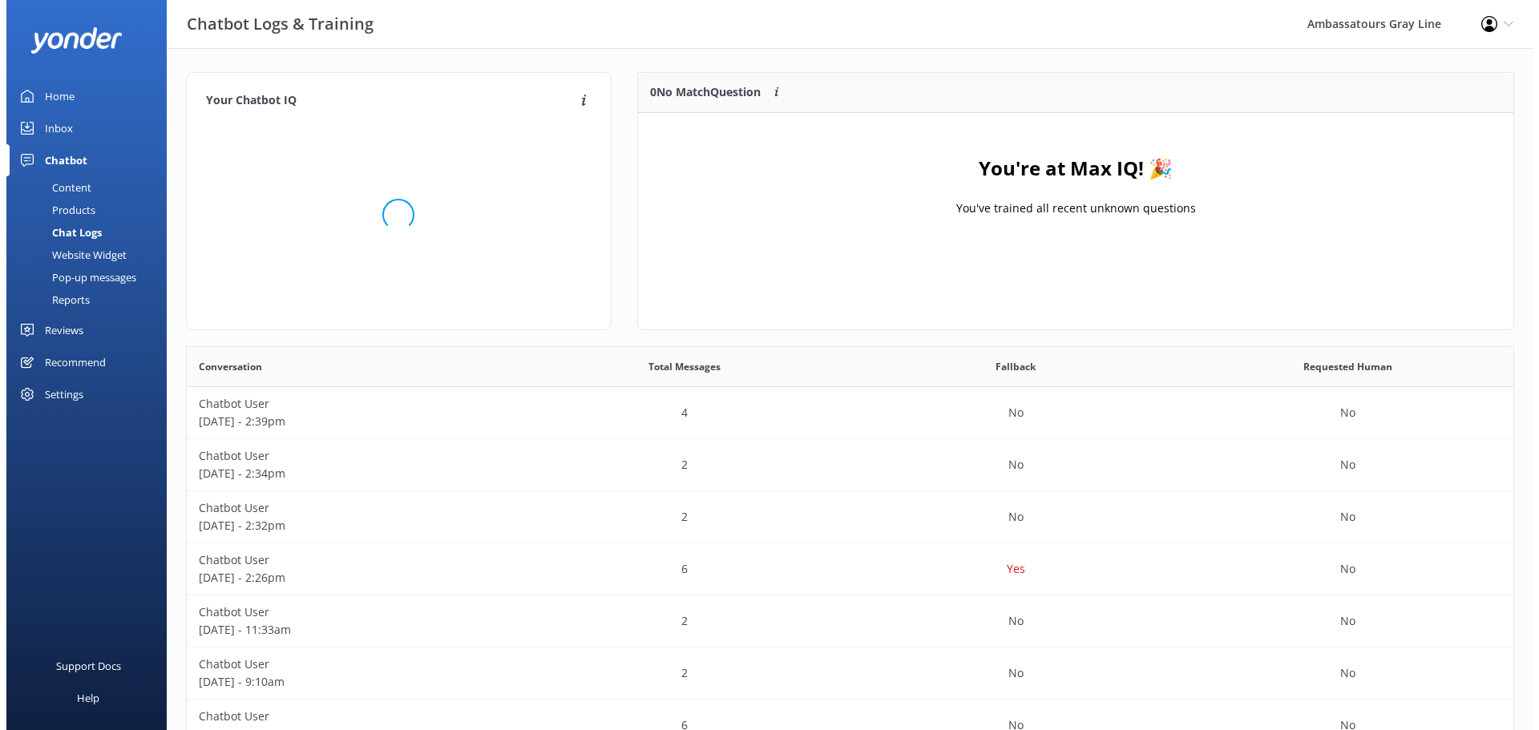
scroll to position [188, 863]
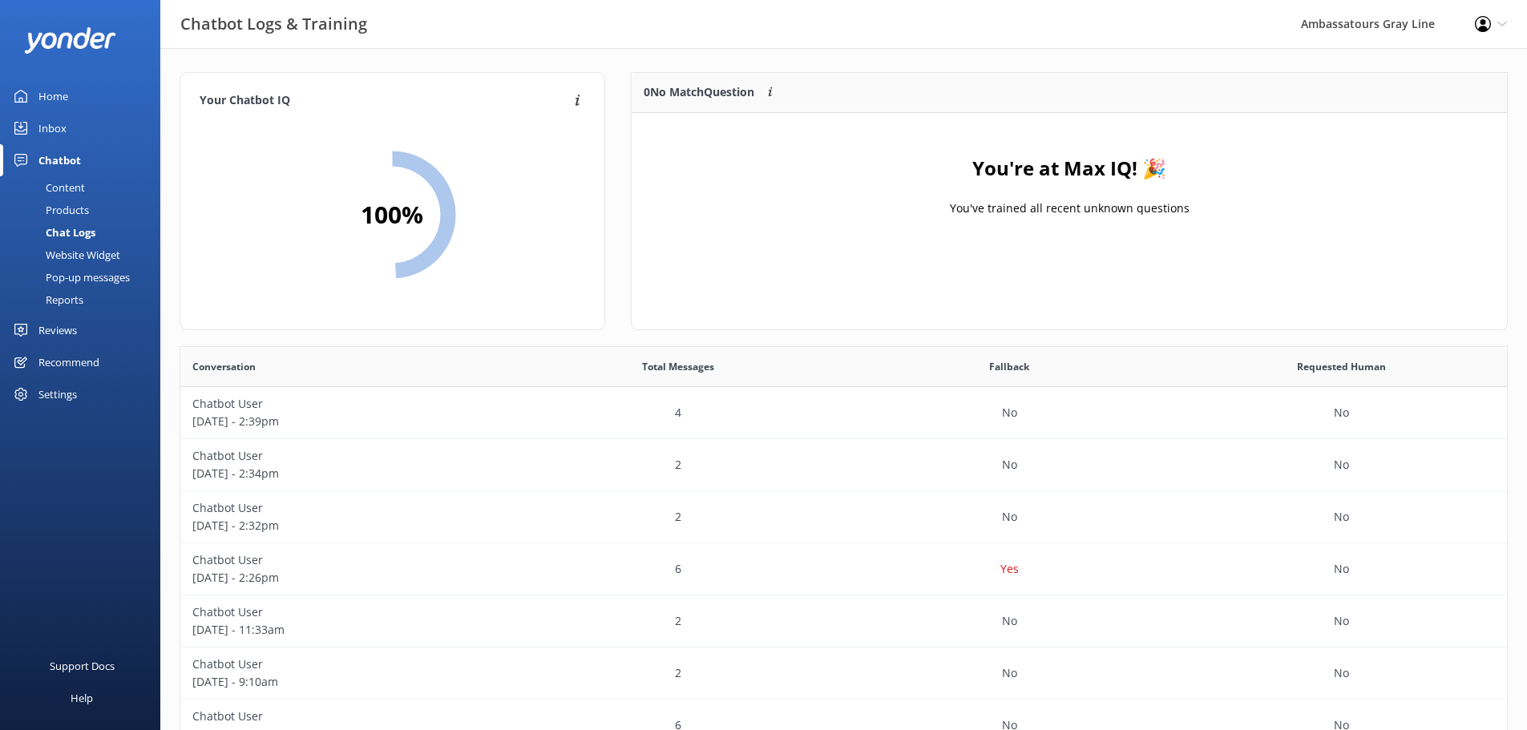
click at [99, 46] on img at bounding box center [70, 40] width 92 height 26
click at [498, 422] on p "[DATE] - 2:39pm" at bounding box center [346, 422] width 308 height 18
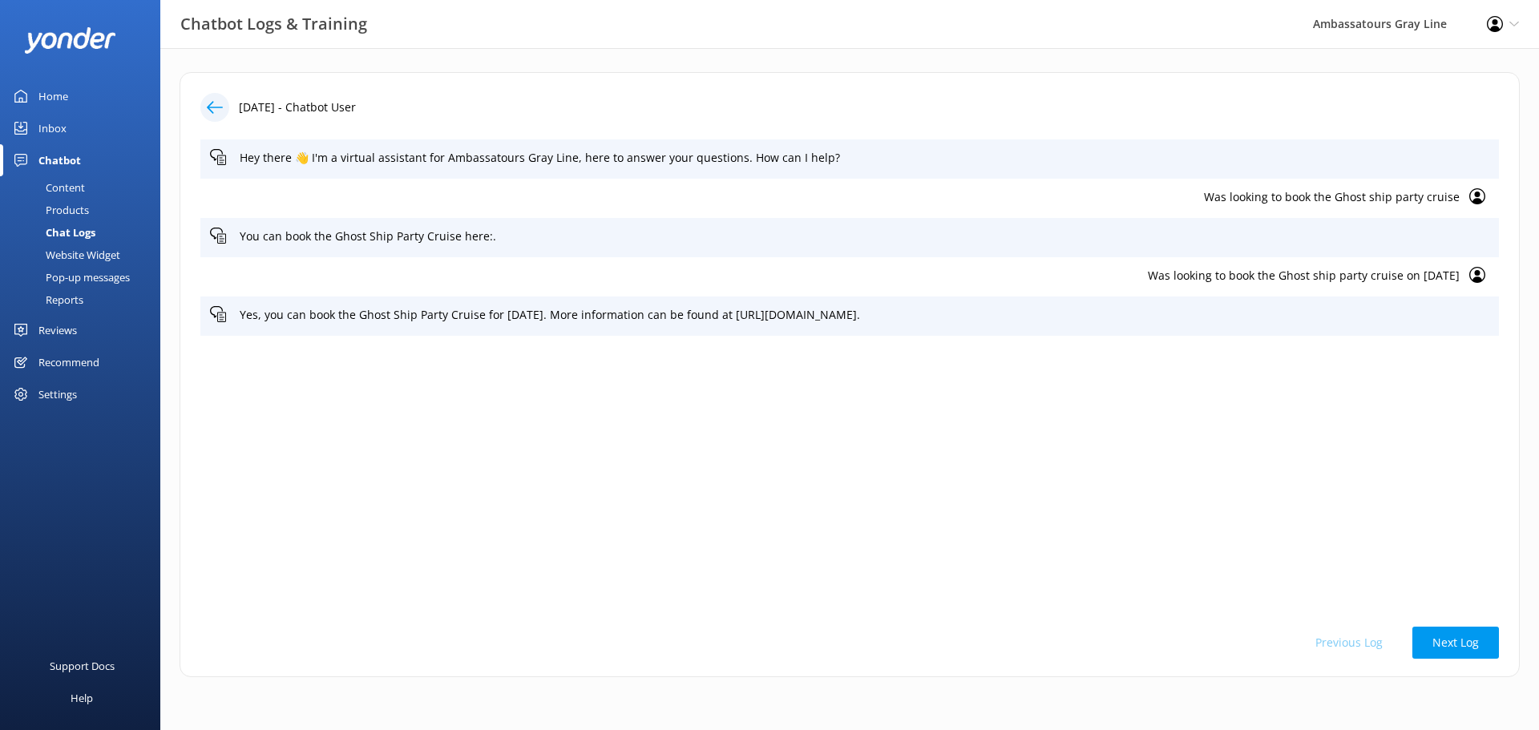
click at [216, 104] on icon at bounding box center [215, 107] width 16 height 16
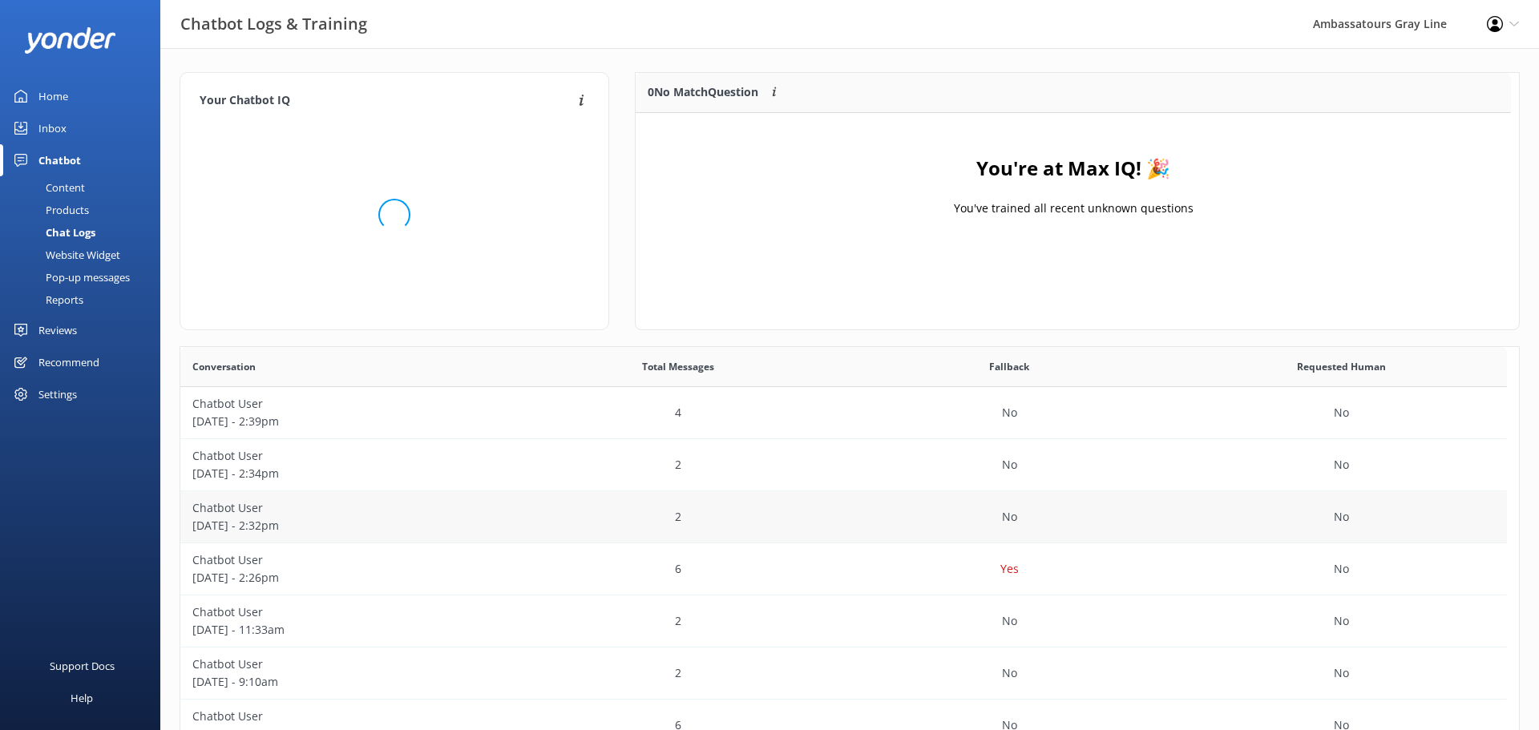
scroll to position [188, 863]
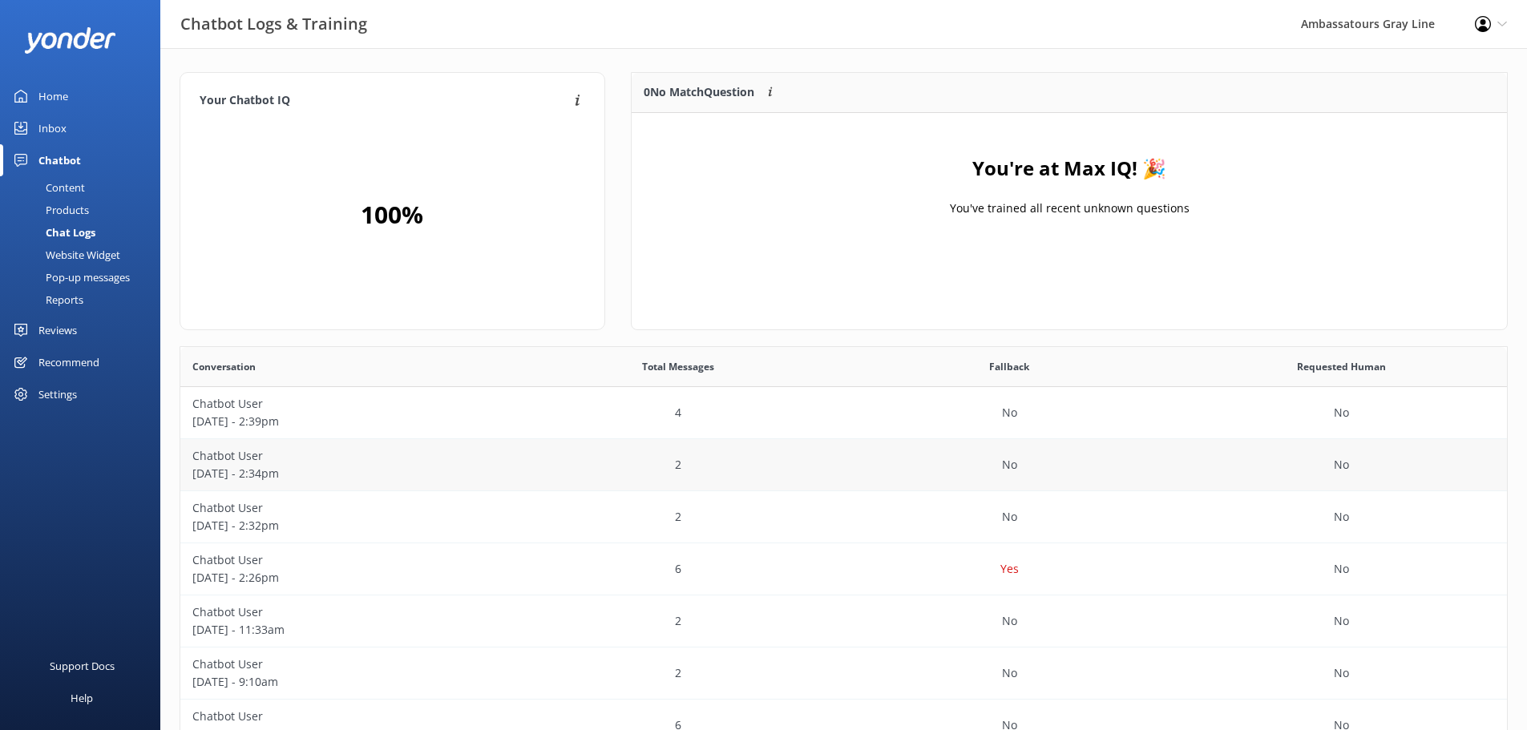
click at [366, 477] on p "[DATE] - 2:34pm" at bounding box center [346, 474] width 308 height 18
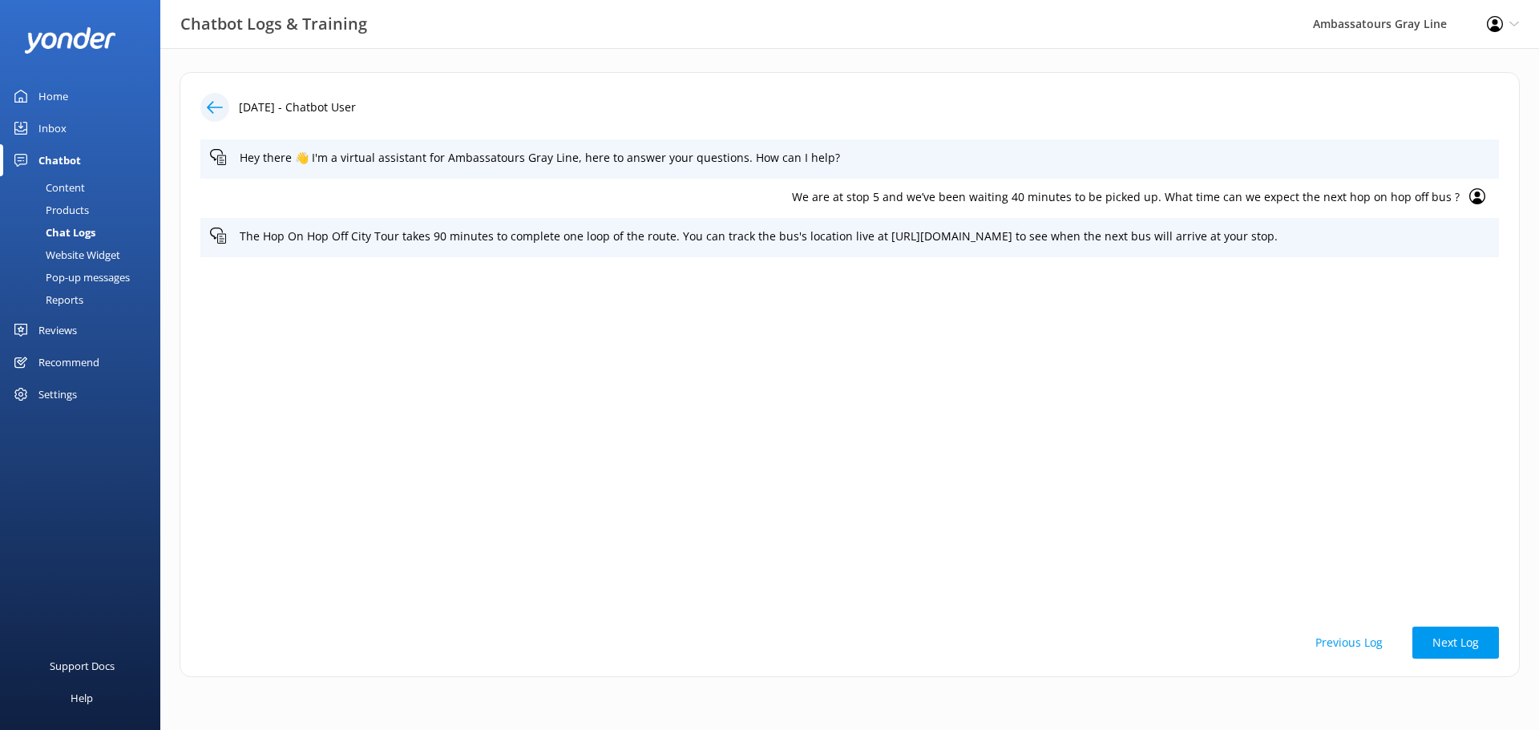
click at [216, 114] on icon at bounding box center [215, 107] width 16 height 16
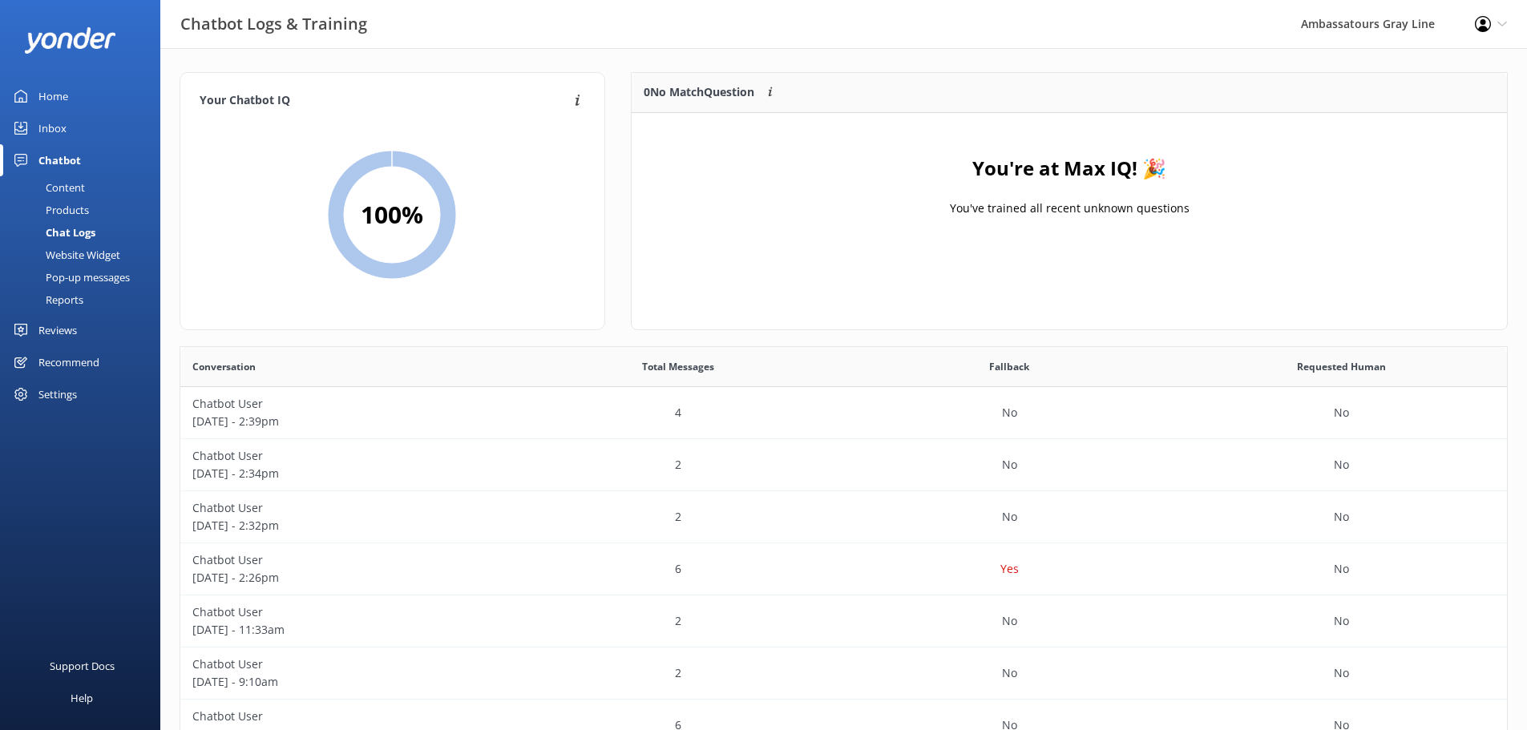
scroll to position [188, 863]
click at [55, 90] on div "Home" at bounding box center [53, 96] width 30 height 32
